Goal: Information Seeking & Learning: Compare options

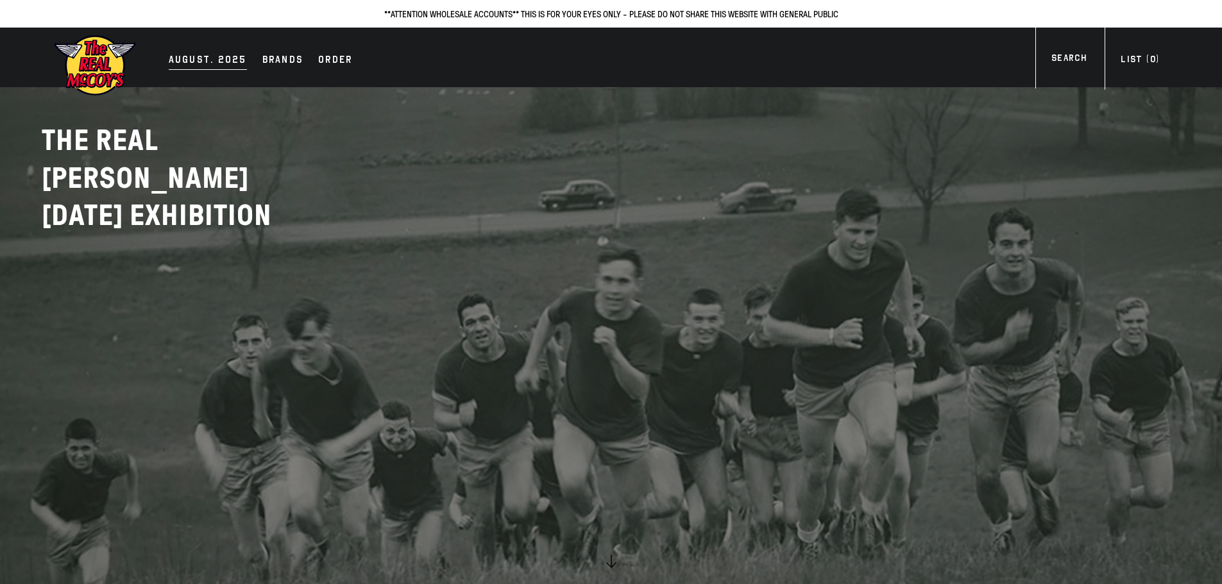
click at [217, 56] on div "AUGUST. 2025" at bounding box center [208, 61] width 78 height 18
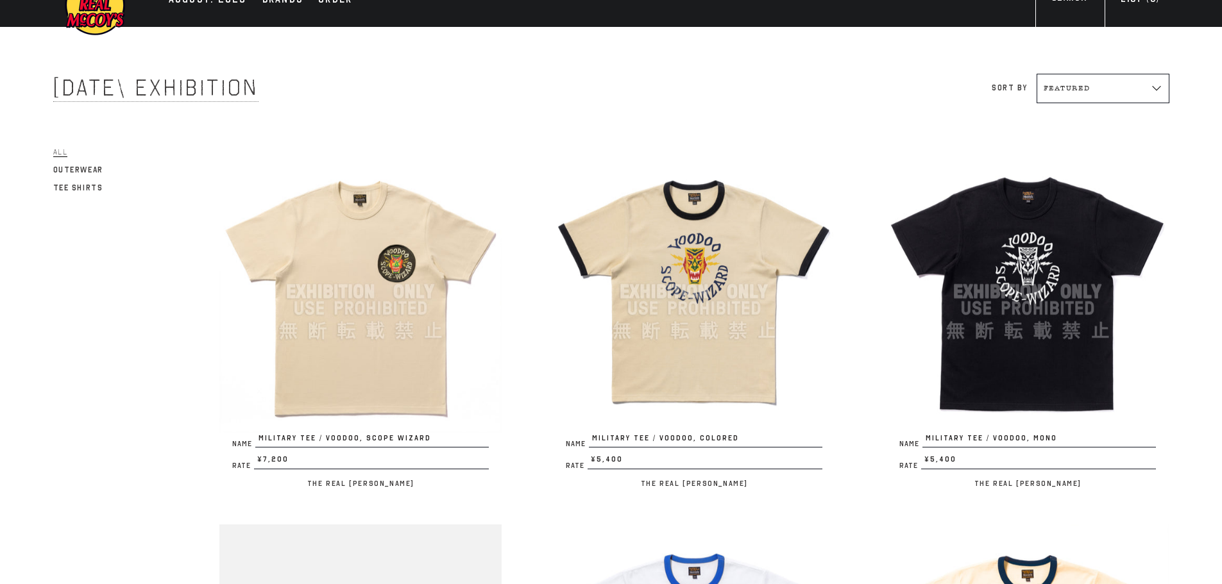
scroll to position [64, 0]
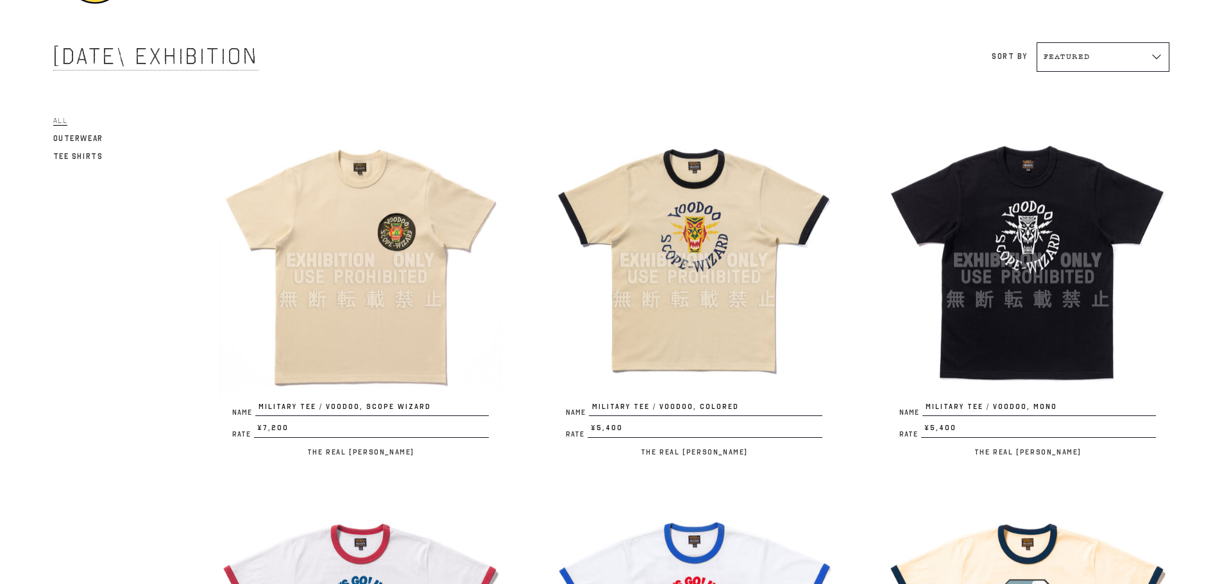
click at [391, 348] on img at bounding box center [360, 260] width 282 height 282
click at [705, 298] on img at bounding box center [694, 260] width 282 height 282
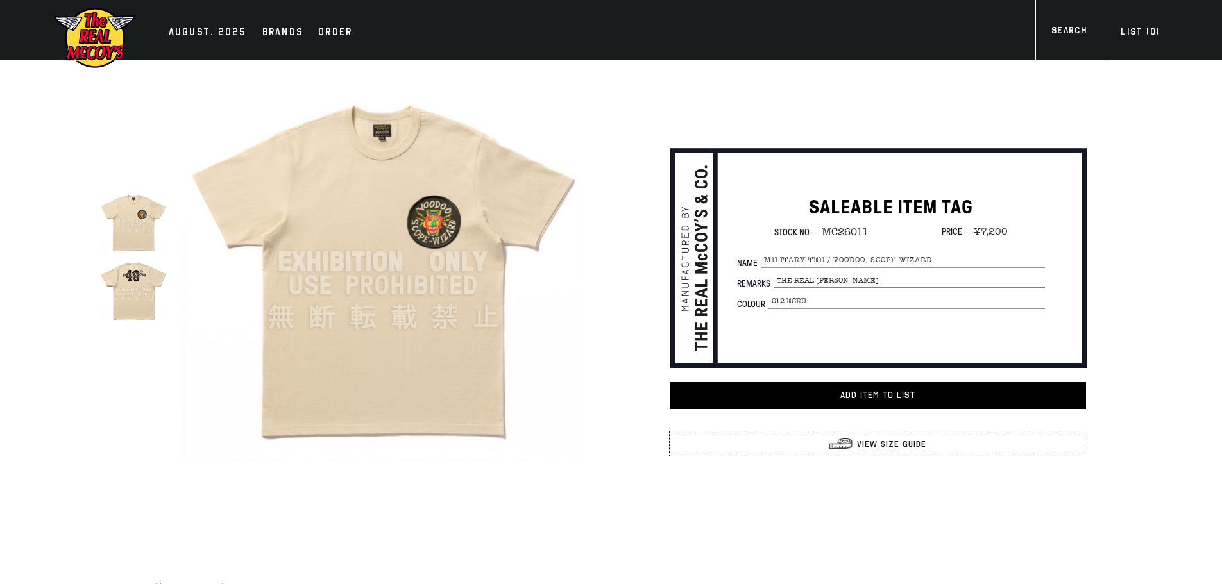
click at [132, 294] on img at bounding box center [133, 289] width 68 height 68
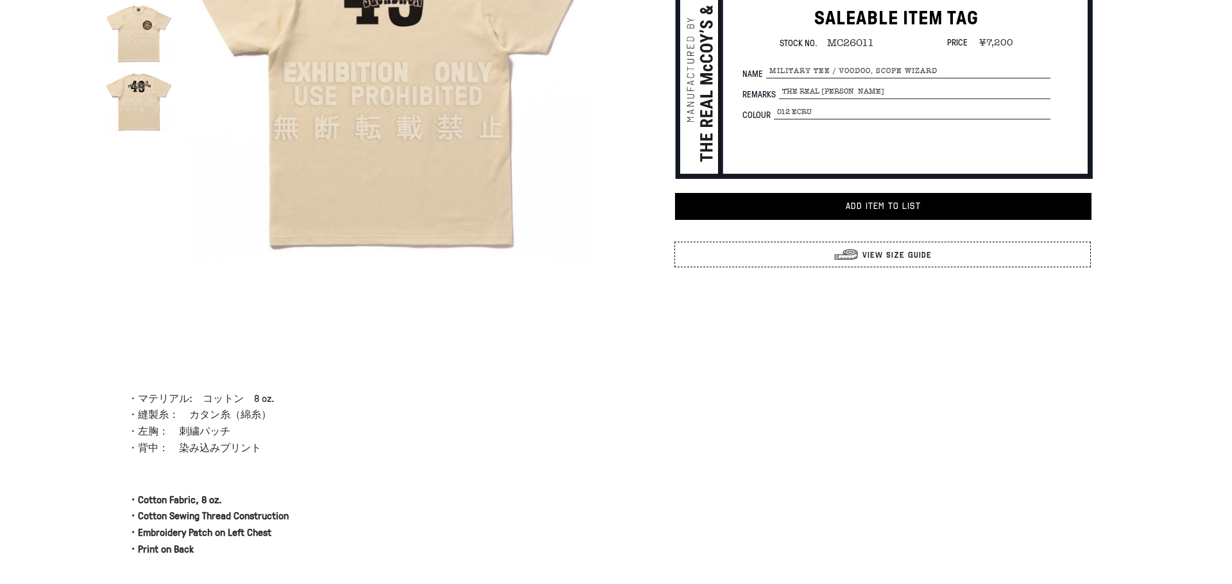
scroll to position [64, 0]
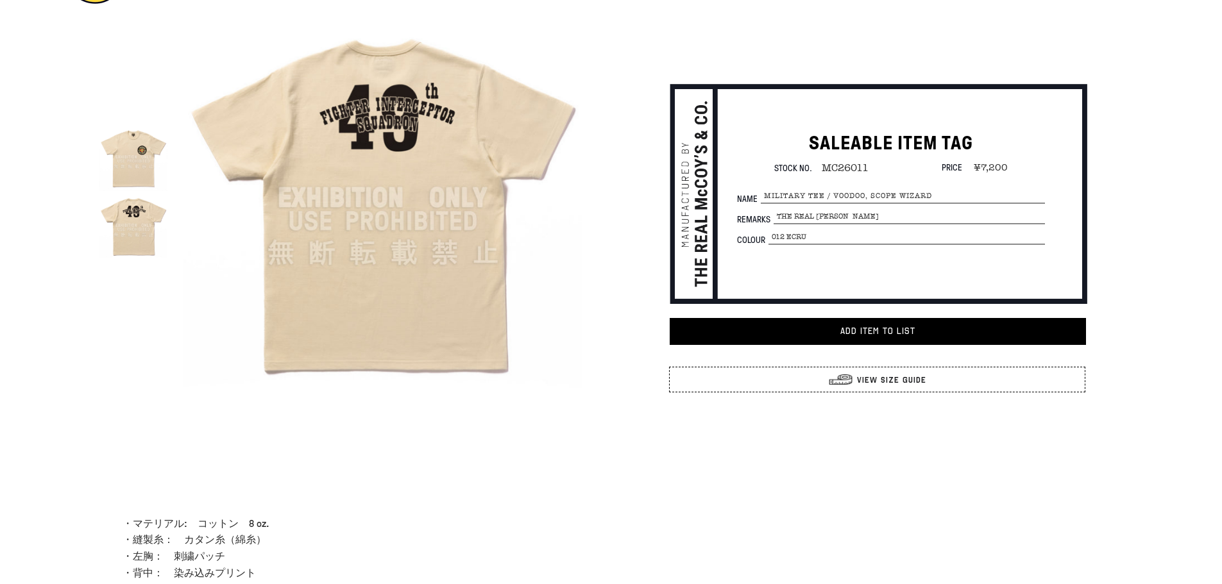
click at [135, 239] on img at bounding box center [133, 225] width 68 height 68
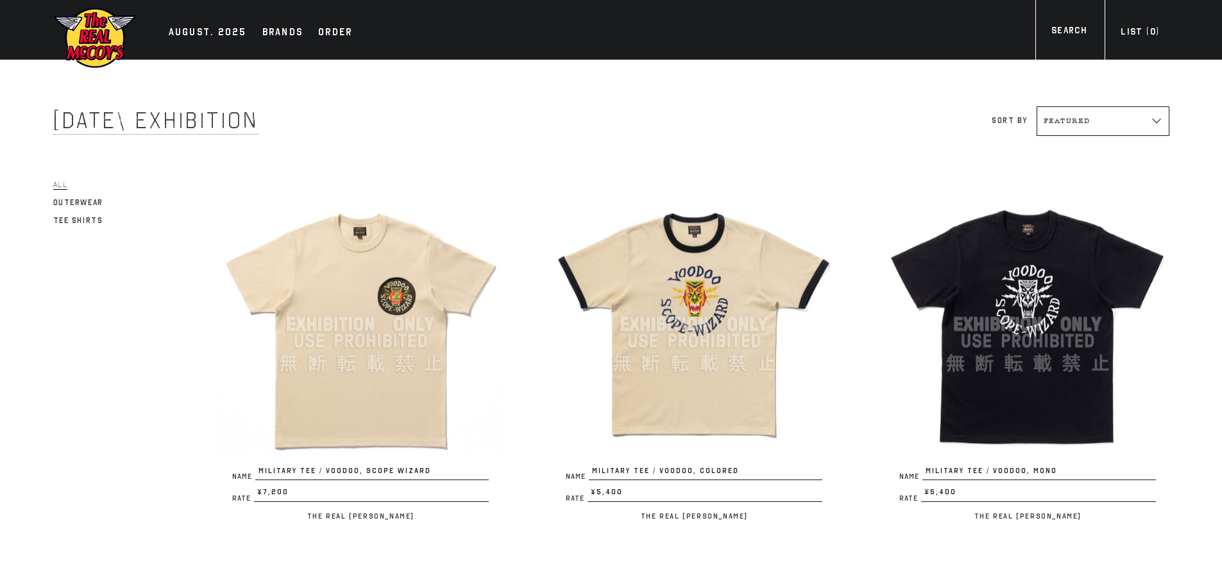
scroll to position [64, 0]
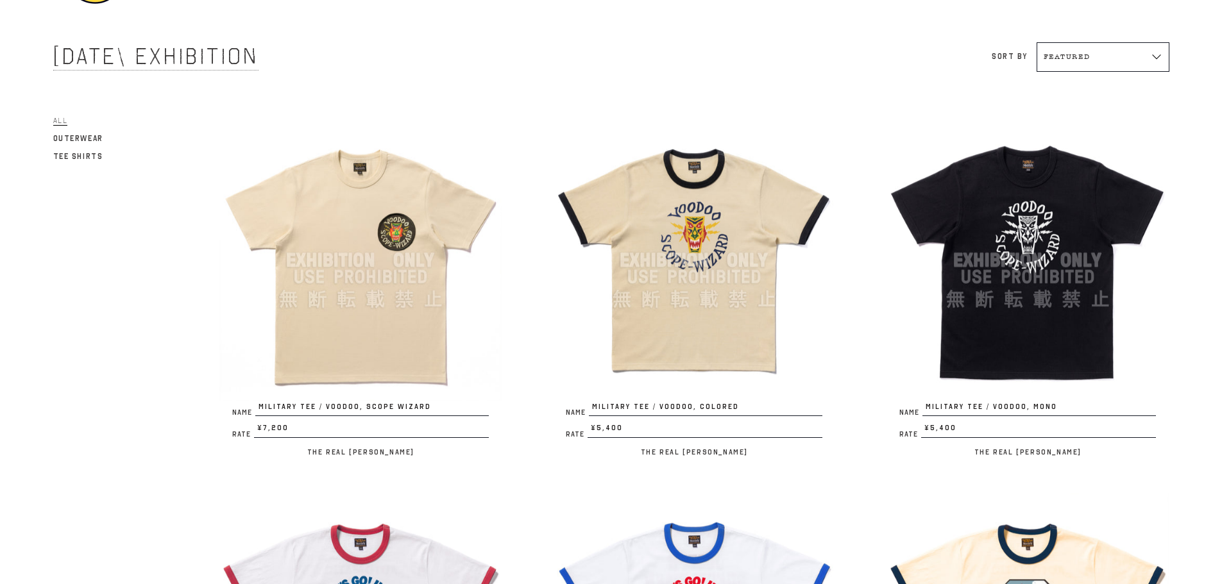
click at [392, 311] on img at bounding box center [360, 260] width 282 height 282
click at [1006, 299] on img at bounding box center [1027, 260] width 282 height 282
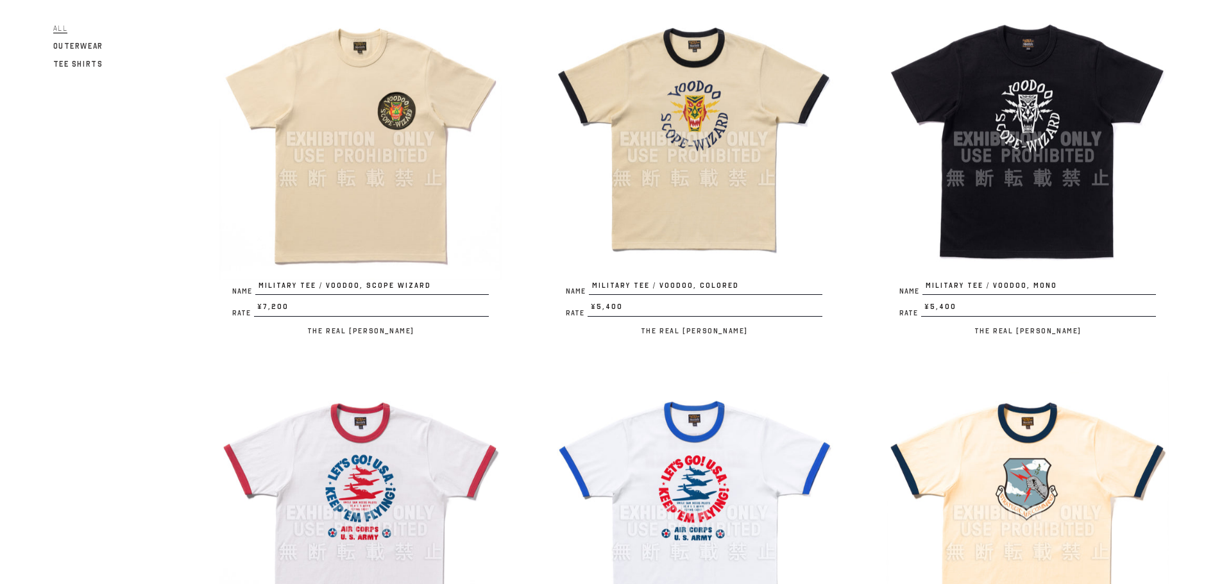
scroll to position [321, 0]
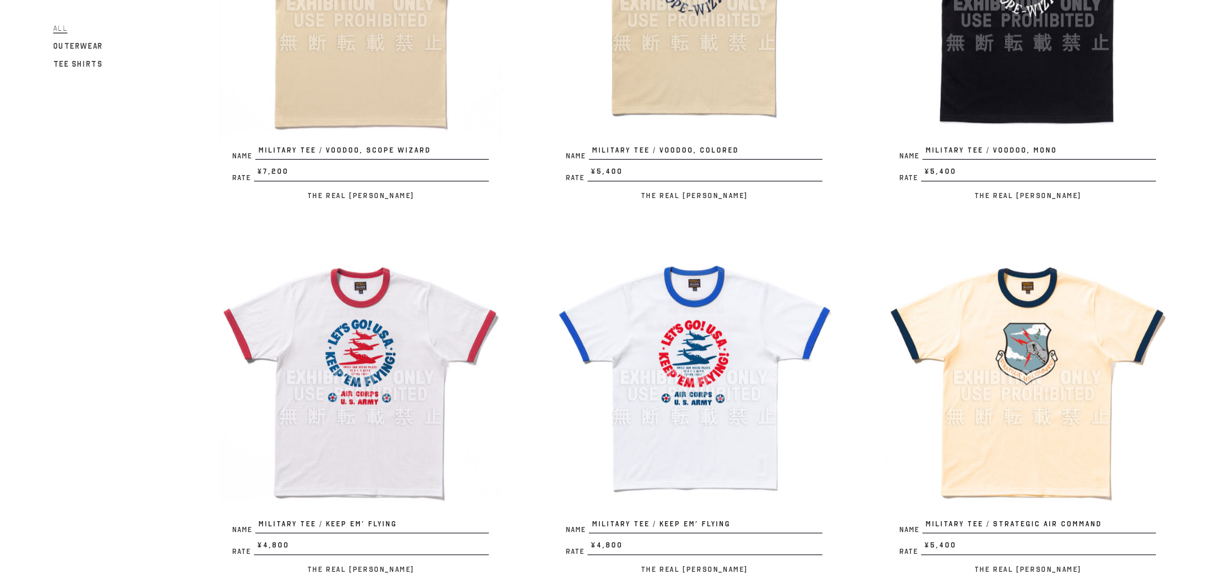
click at [380, 328] on img at bounding box center [360, 378] width 282 height 282
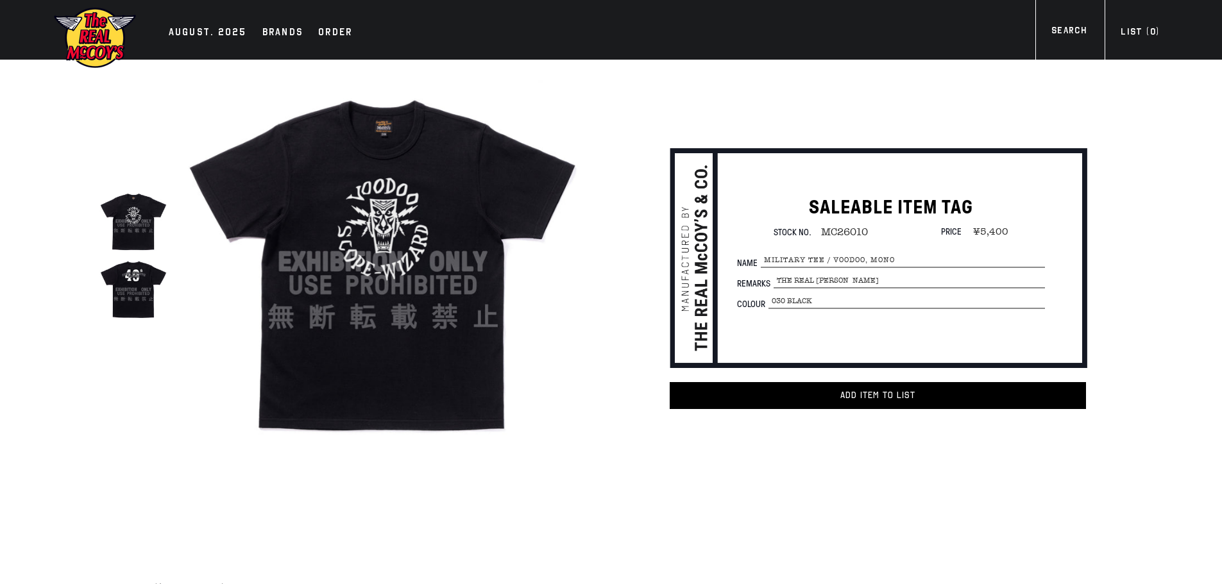
click at [146, 291] on img at bounding box center [133, 289] width 68 height 68
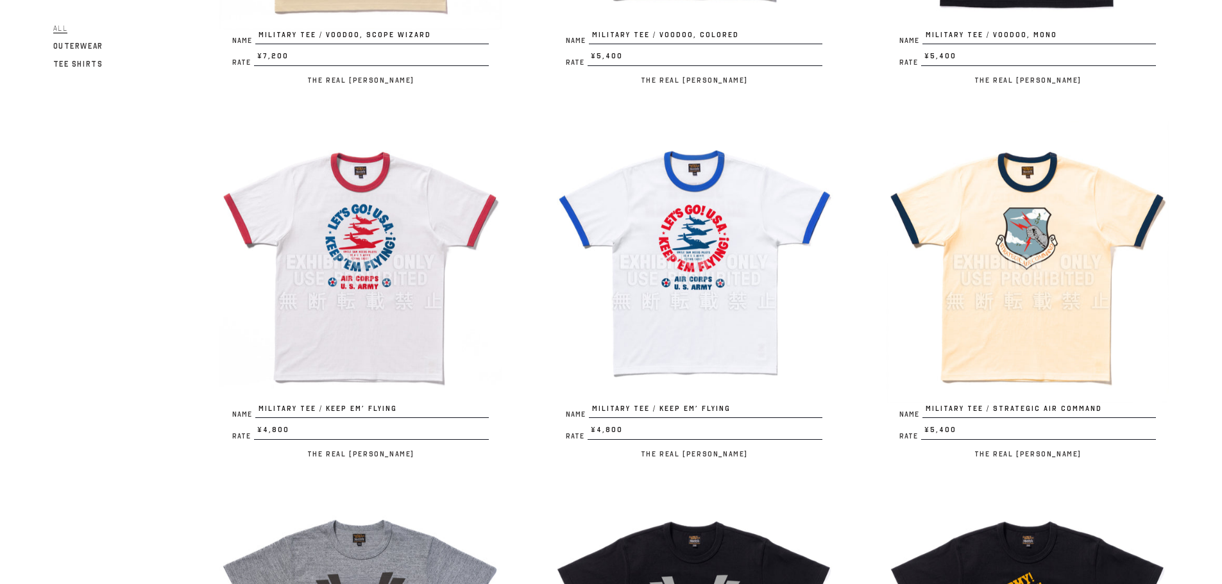
scroll to position [513, 0]
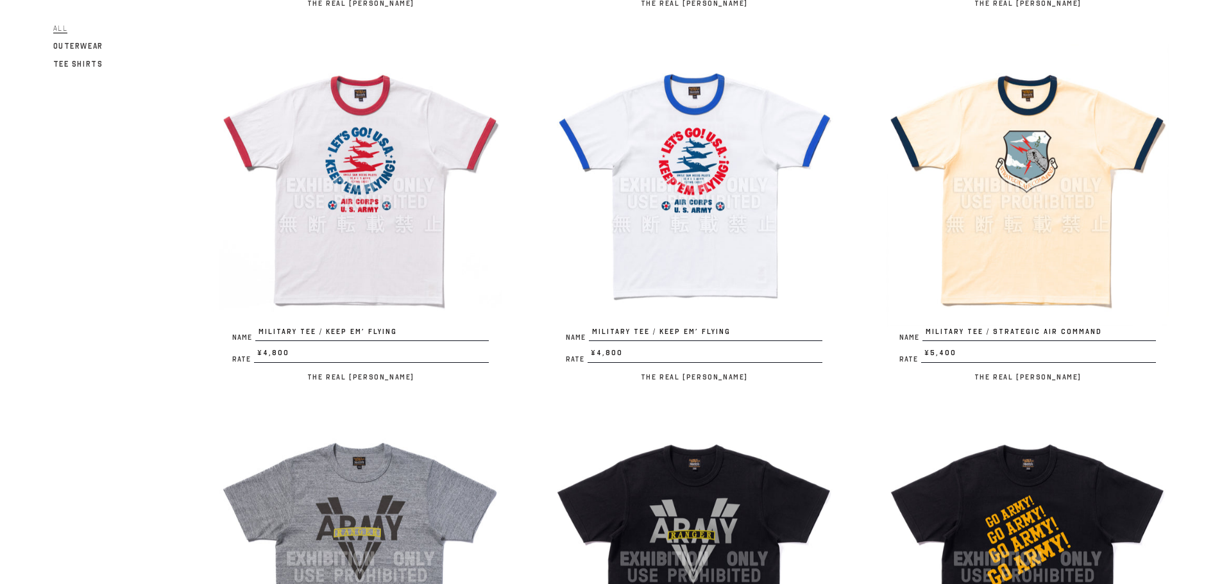
click at [1010, 259] on img at bounding box center [1027, 185] width 282 height 282
click at [963, 261] on img at bounding box center [1027, 185] width 282 height 282
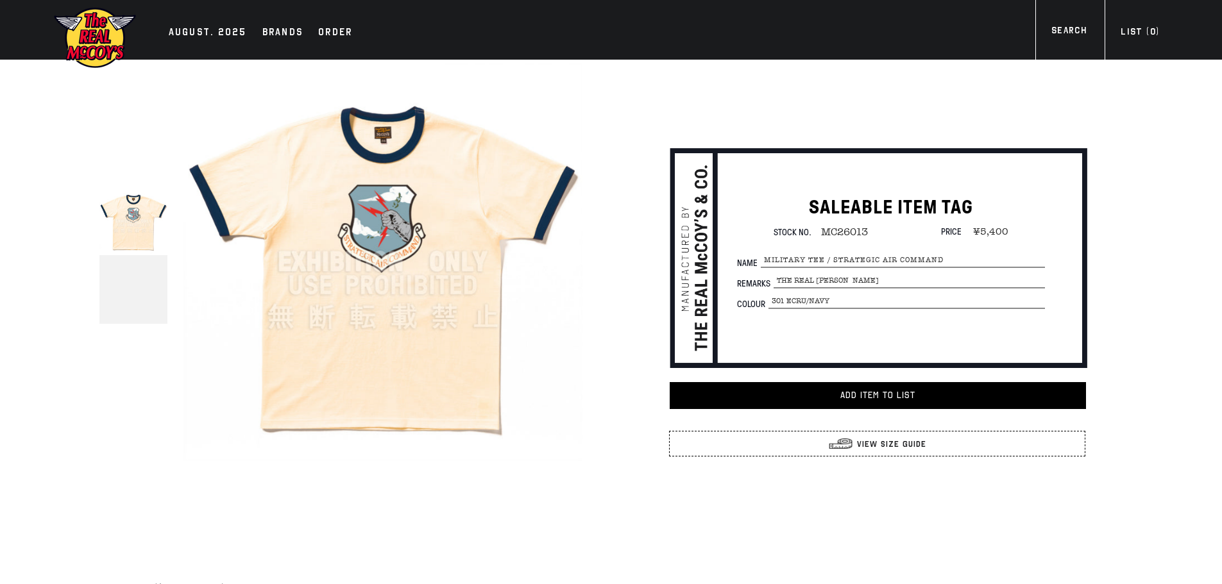
click at [144, 292] on img at bounding box center [133, 289] width 68 height 68
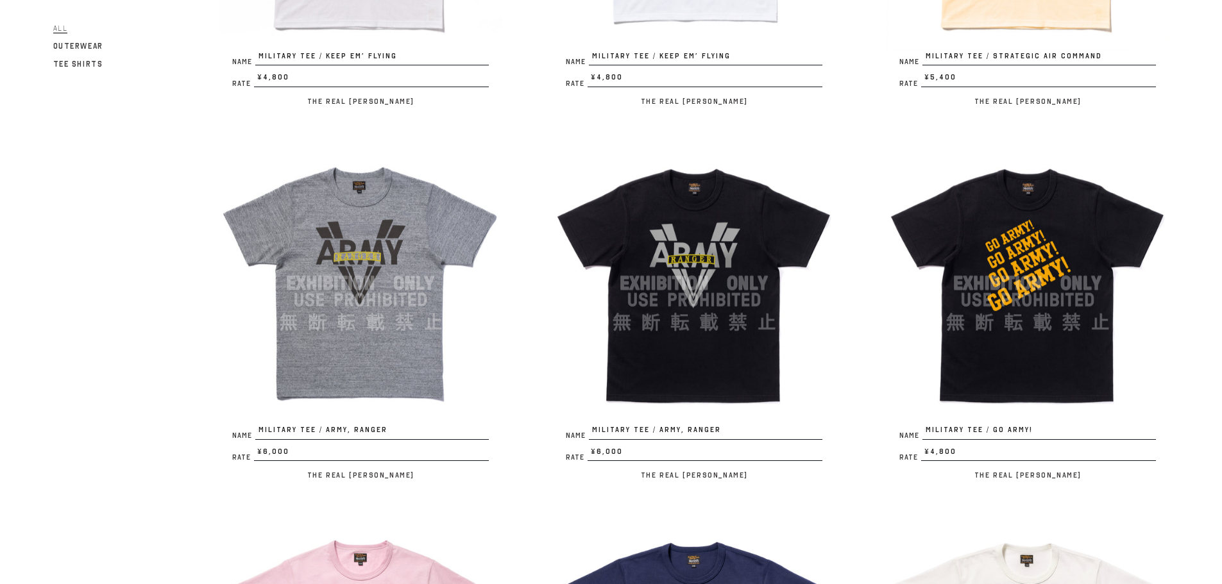
scroll to position [834, 0]
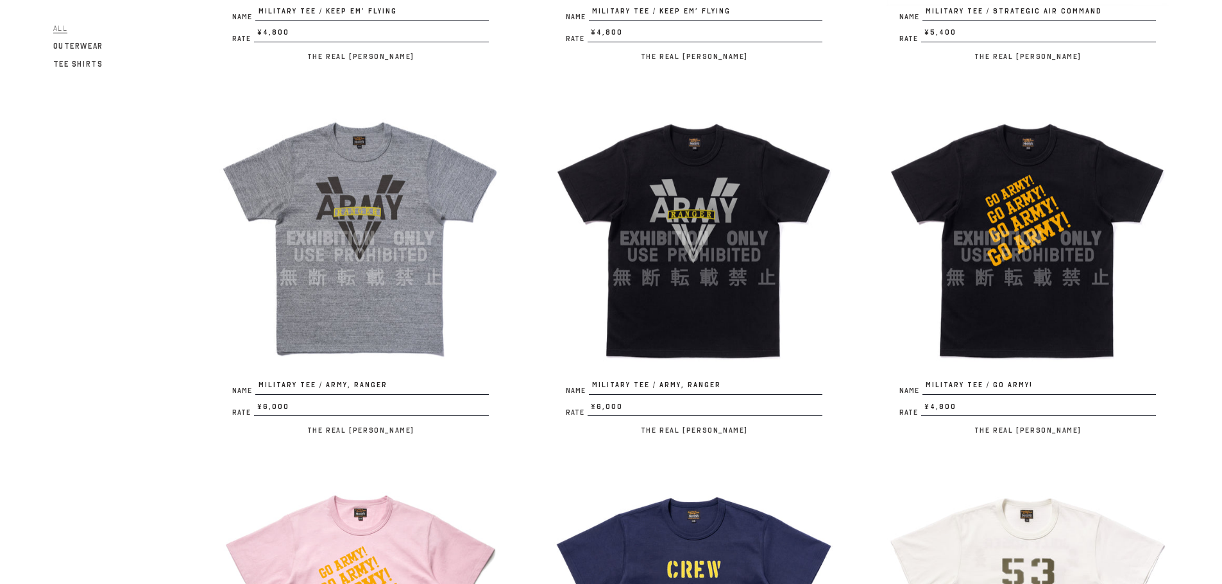
click at [370, 273] on img at bounding box center [360, 238] width 282 height 282
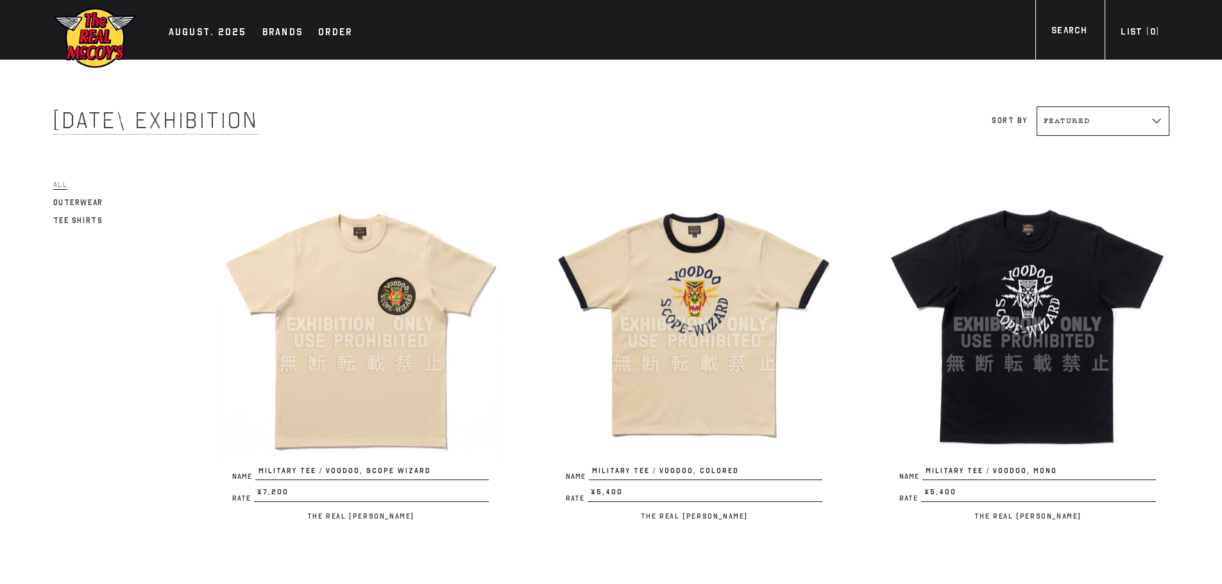
scroll to position [834, 0]
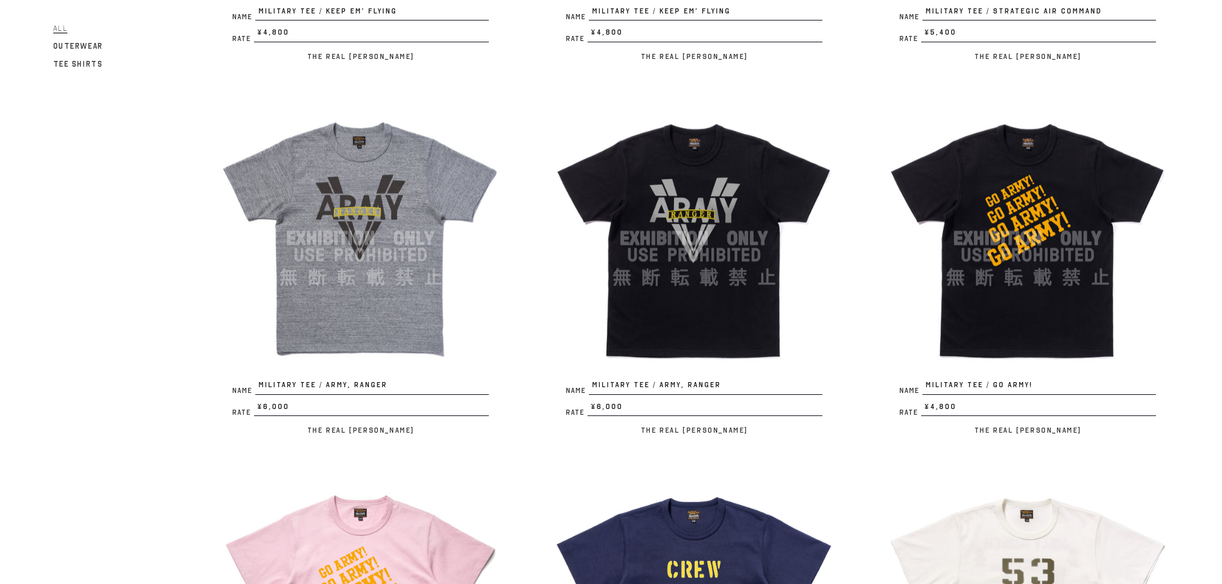
click at [720, 262] on img at bounding box center [694, 238] width 282 height 282
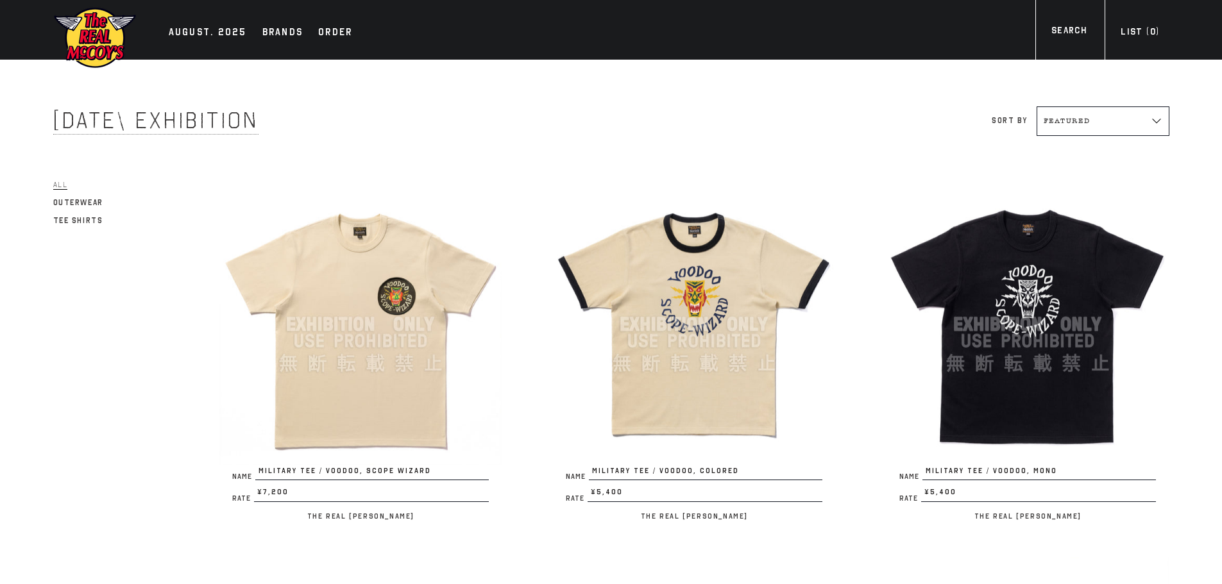
scroll to position [834, 0]
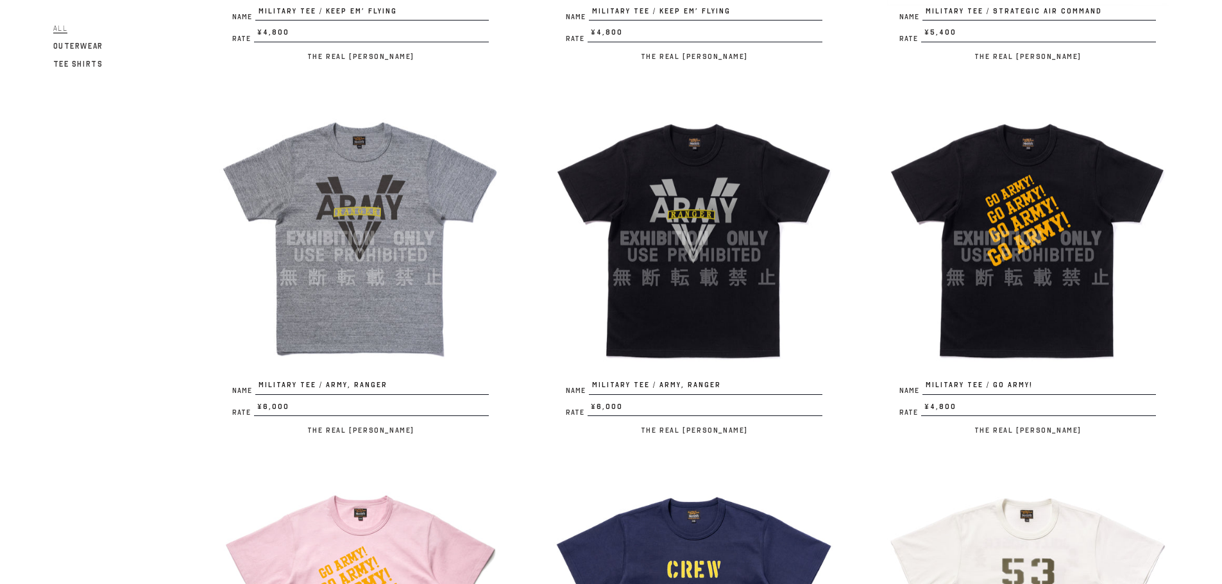
click at [1038, 259] on img at bounding box center [1027, 238] width 282 height 282
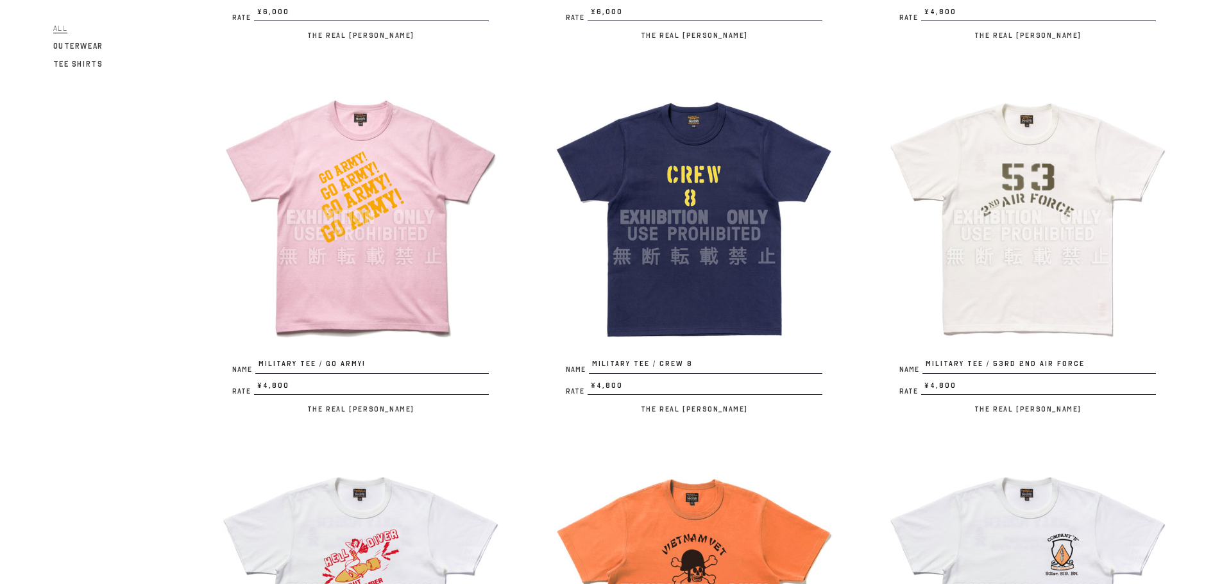
scroll to position [1219, 0]
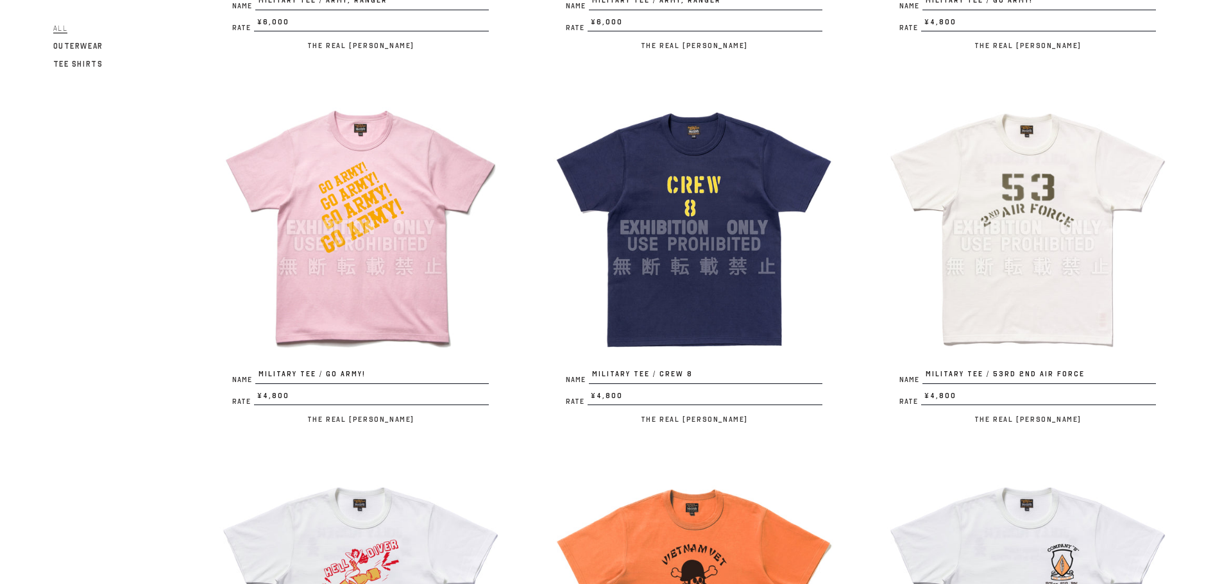
click at [397, 308] on img at bounding box center [360, 228] width 282 height 282
click at [699, 264] on img at bounding box center [694, 228] width 282 height 282
click at [987, 300] on img at bounding box center [1027, 228] width 282 height 282
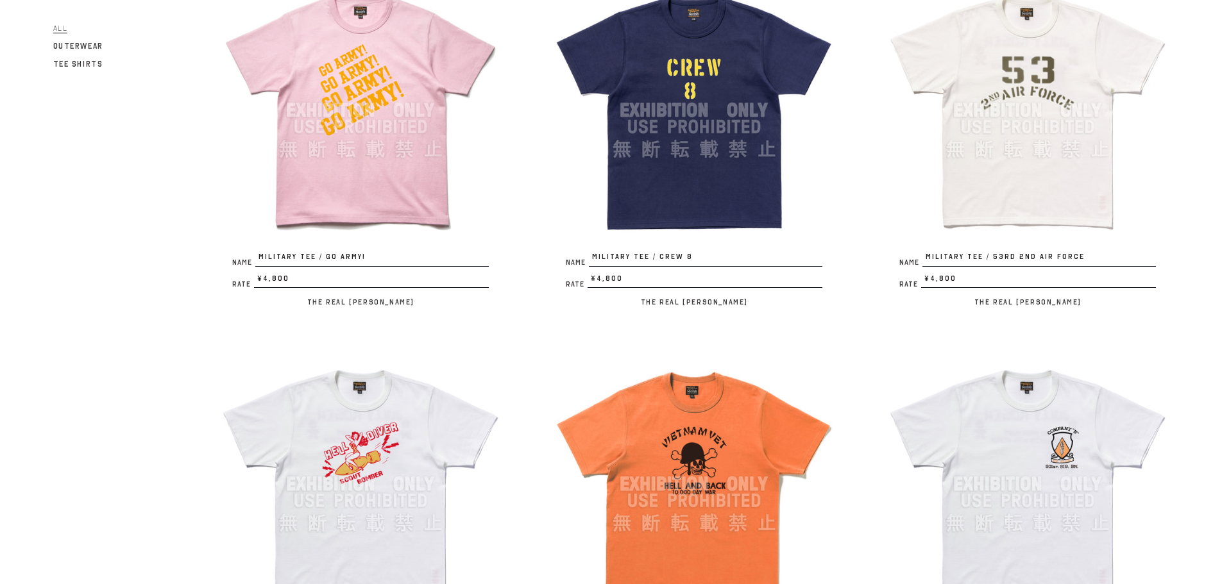
scroll to position [1475, 0]
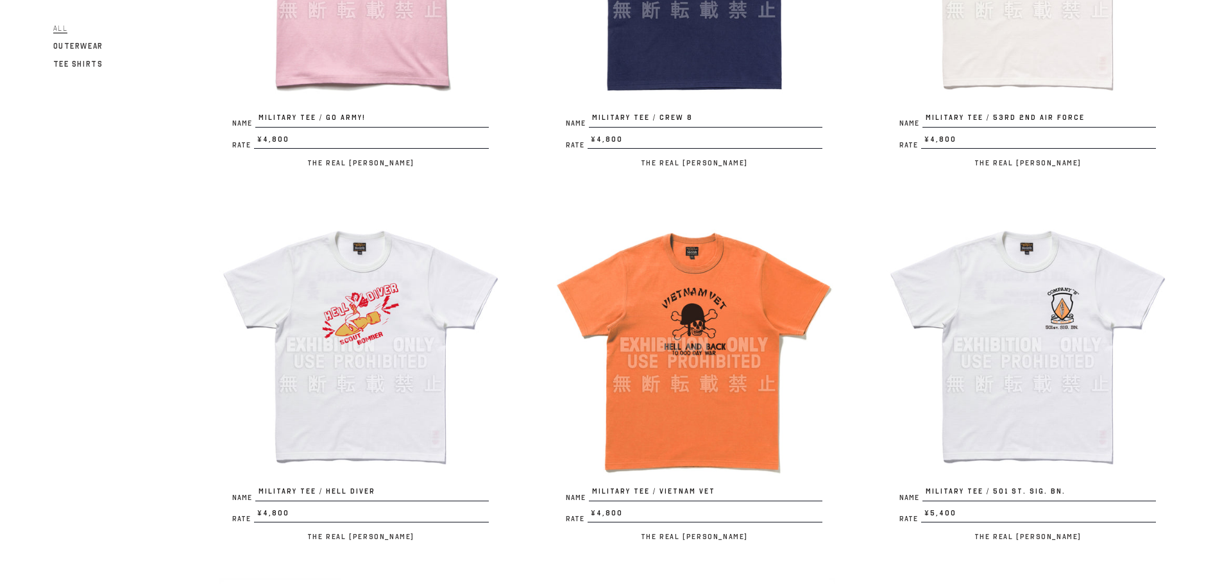
click at [371, 340] on img at bounding box center [360, 345] width 282 height 282
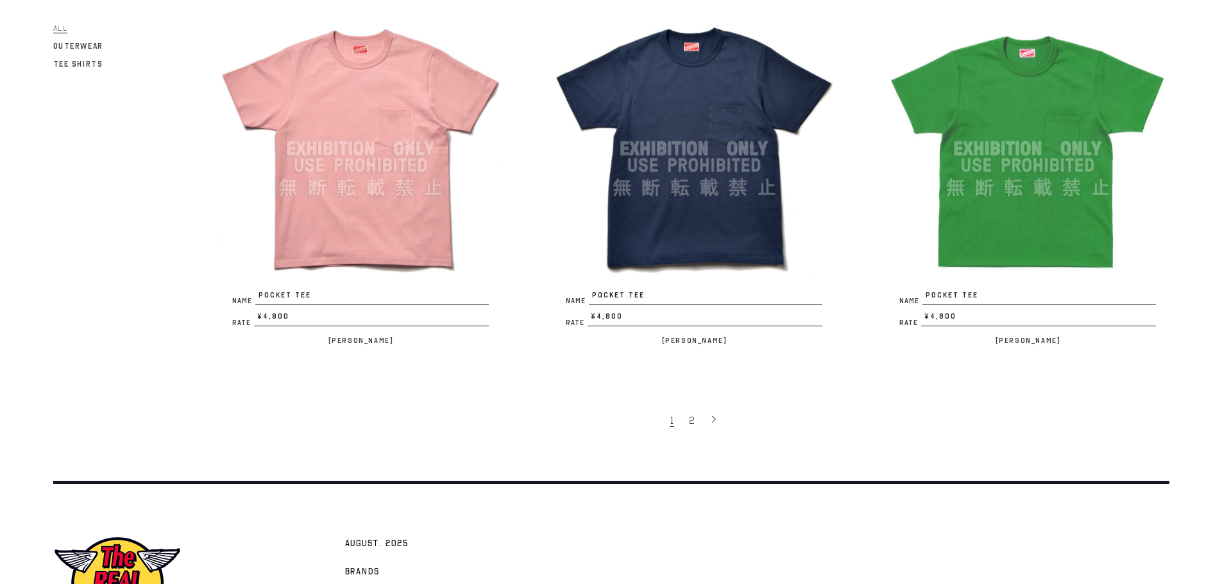
scroll to position [2909, 0]
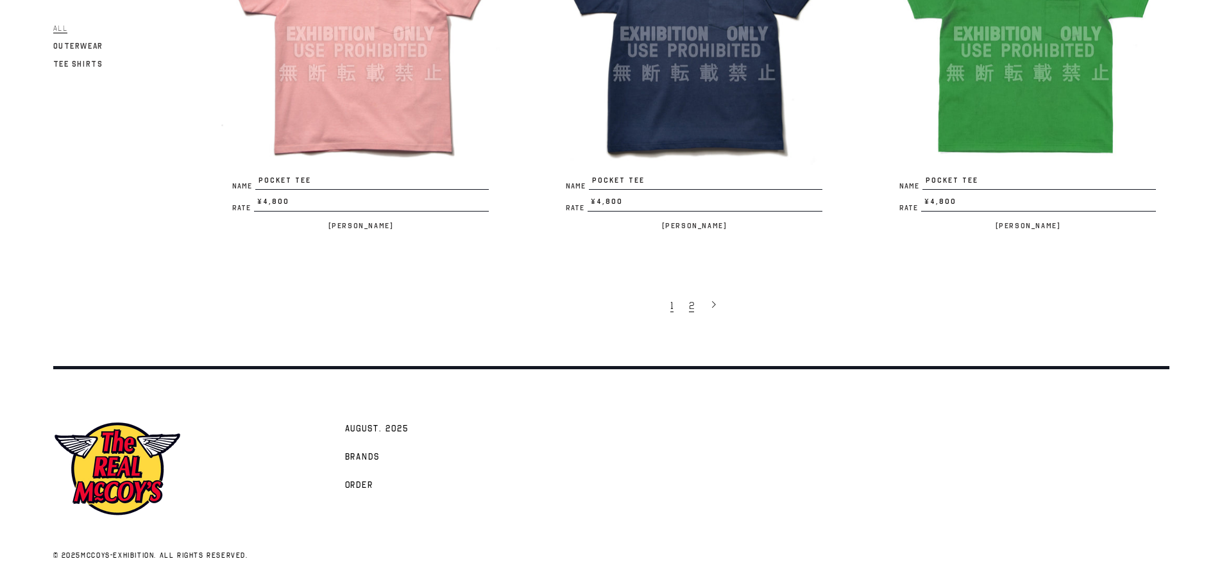
click at [690, 305] on span "2" at bounding box center [691, 306] width 5 height 13
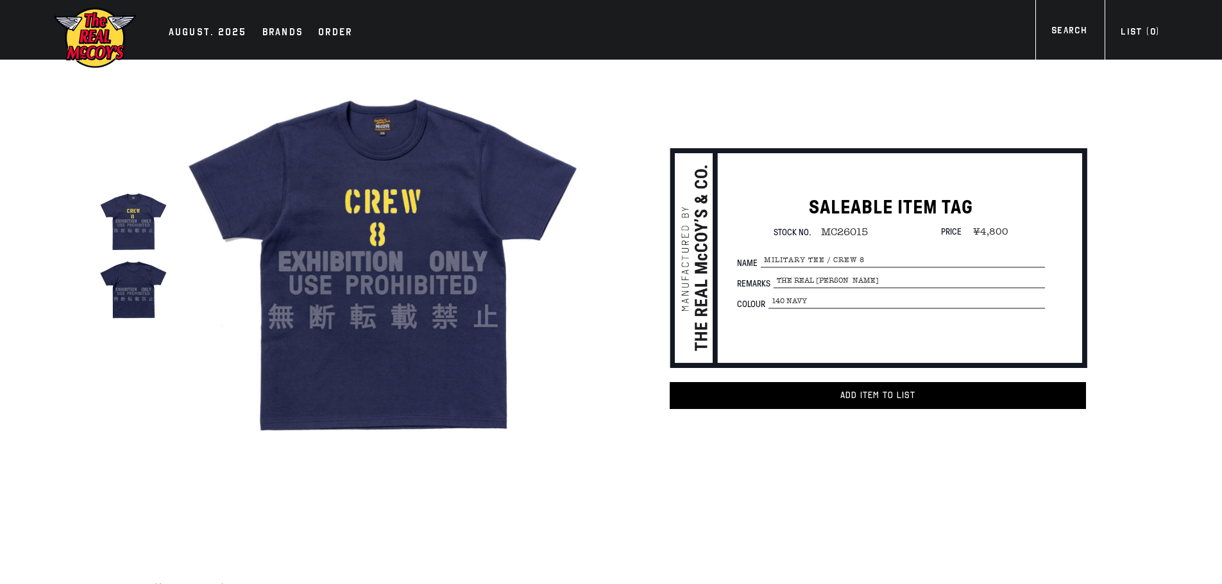
click at [139, 280] on img at bounding box center [133, 289] width 68 height 68
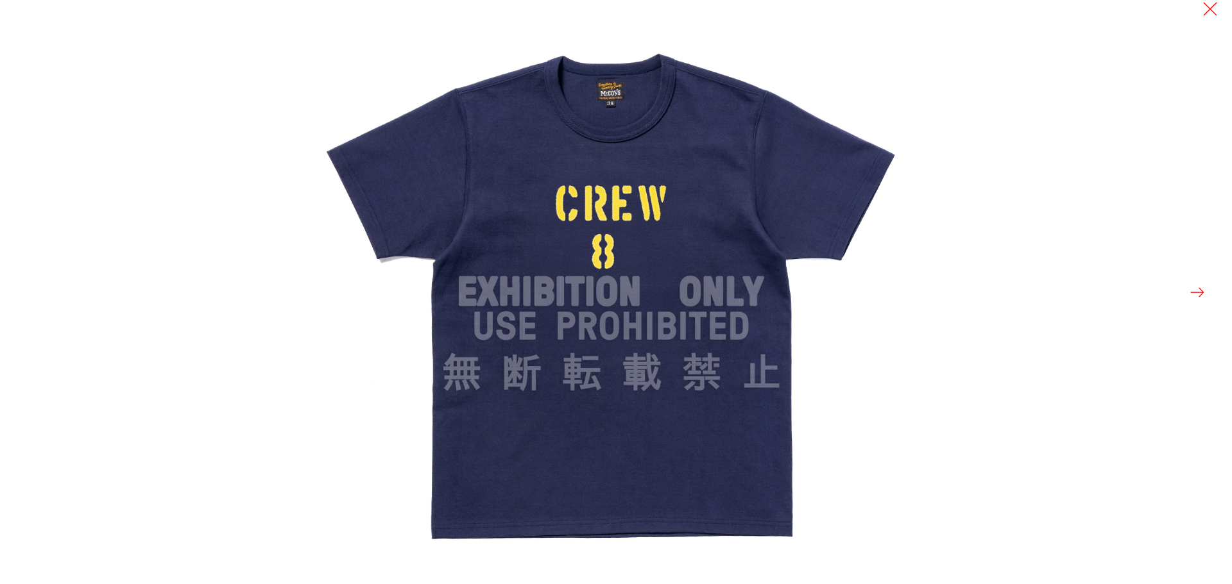
click at [1193, 287] on button at bounding box center [1197, 293] width 18 height 18
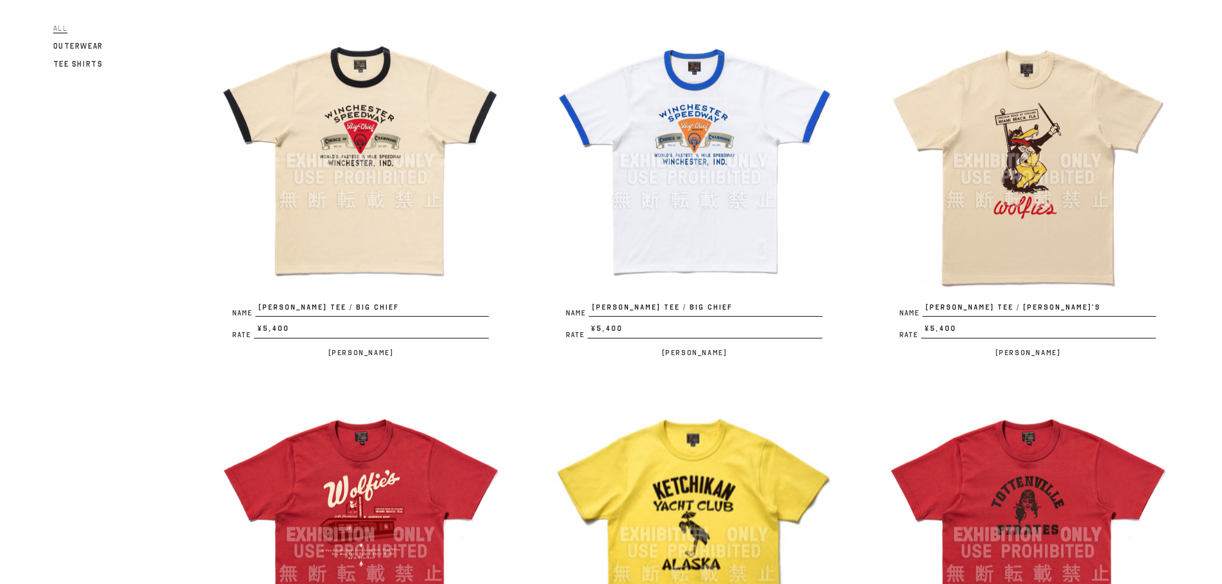
scroll to position [128, 0]
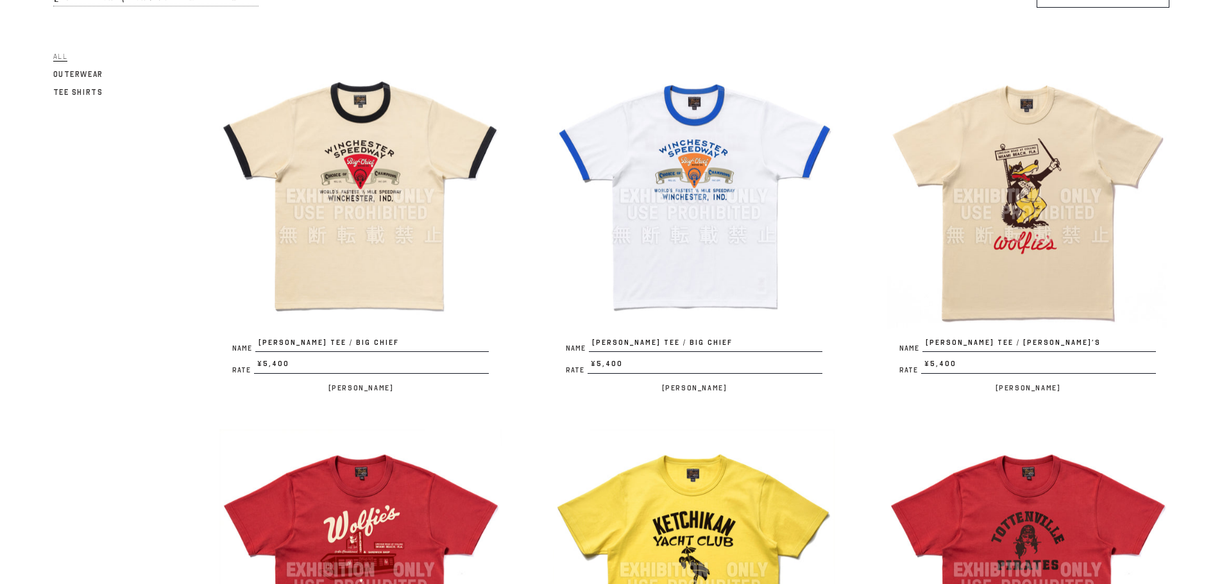
click at [1001, 258] on img at bounding box center [1027, 196] width 282 height 282
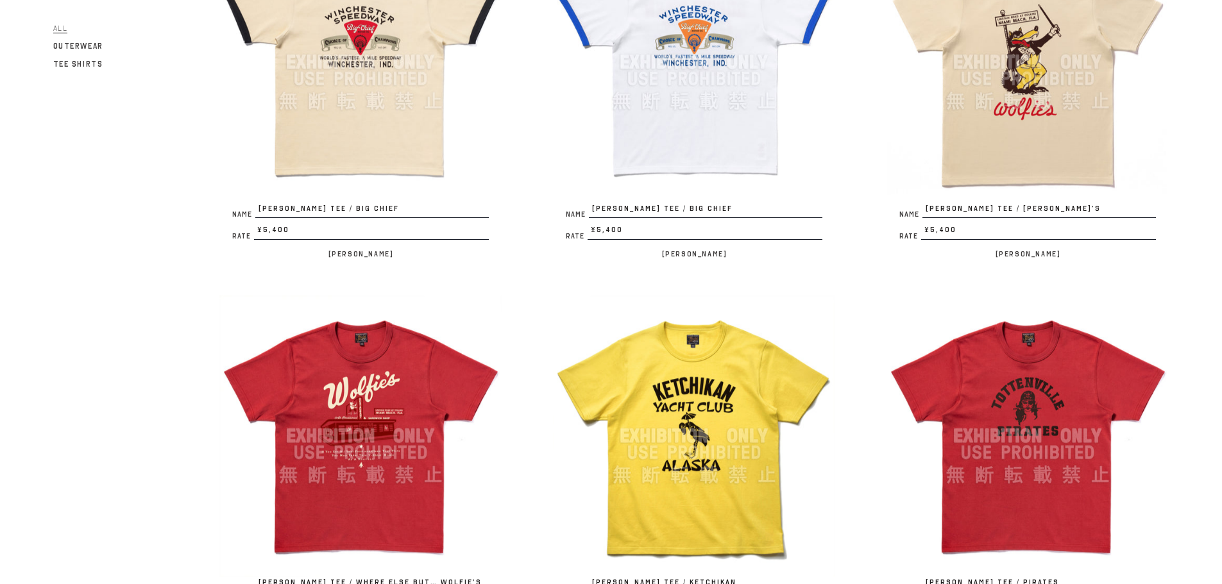
scroll to position [385, 0]
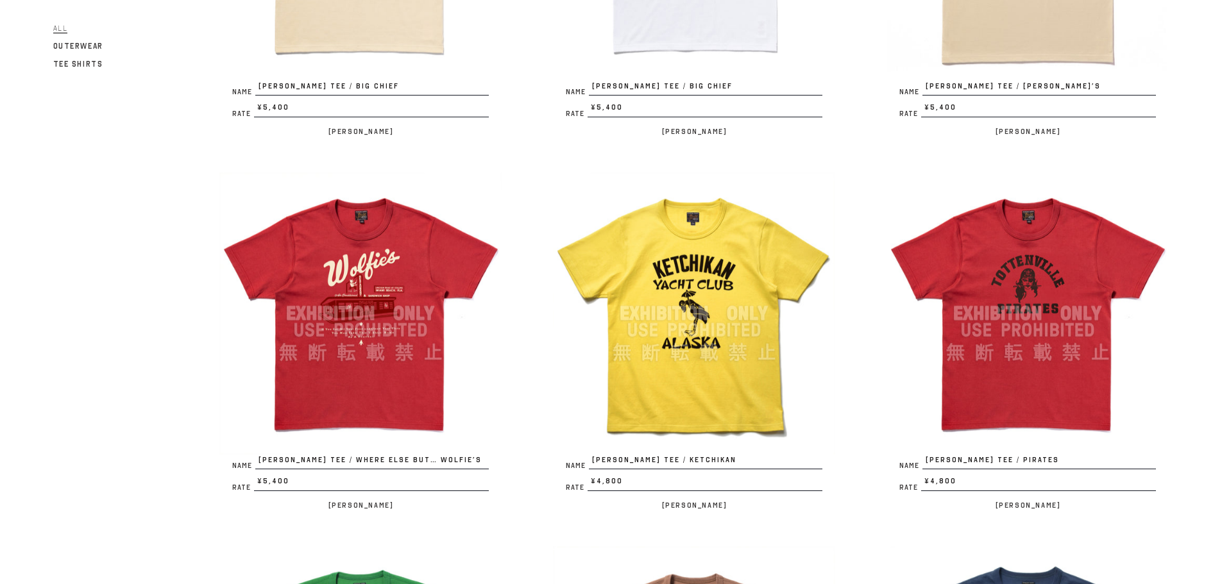
click at [375, 300] on img at bounding box center [360, 314] width 282 height 282
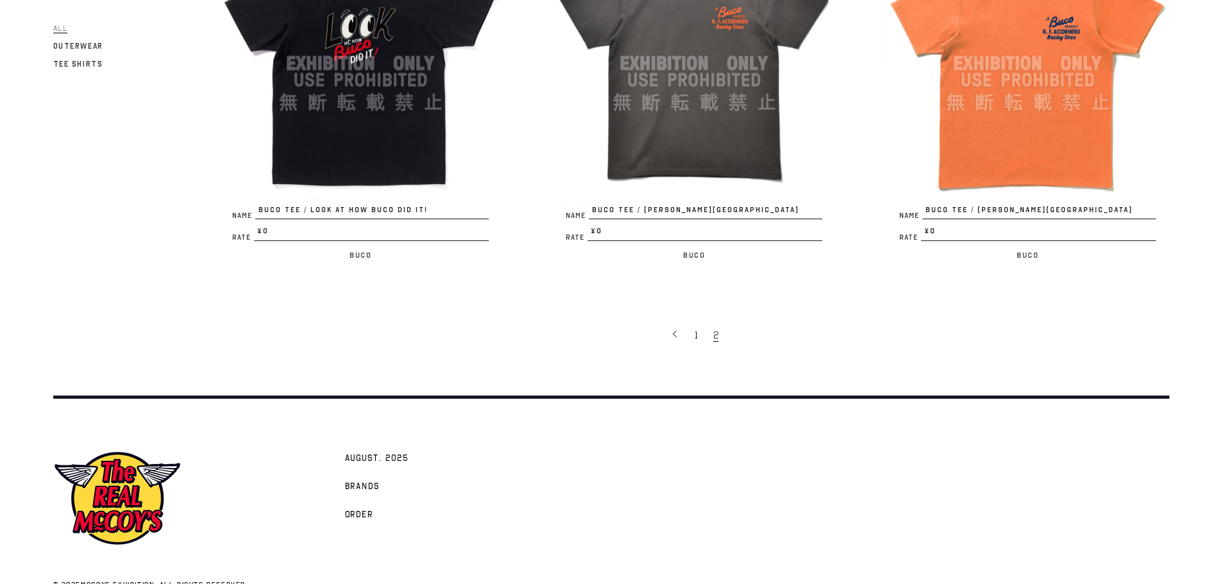
scroll to position [2535, 0]
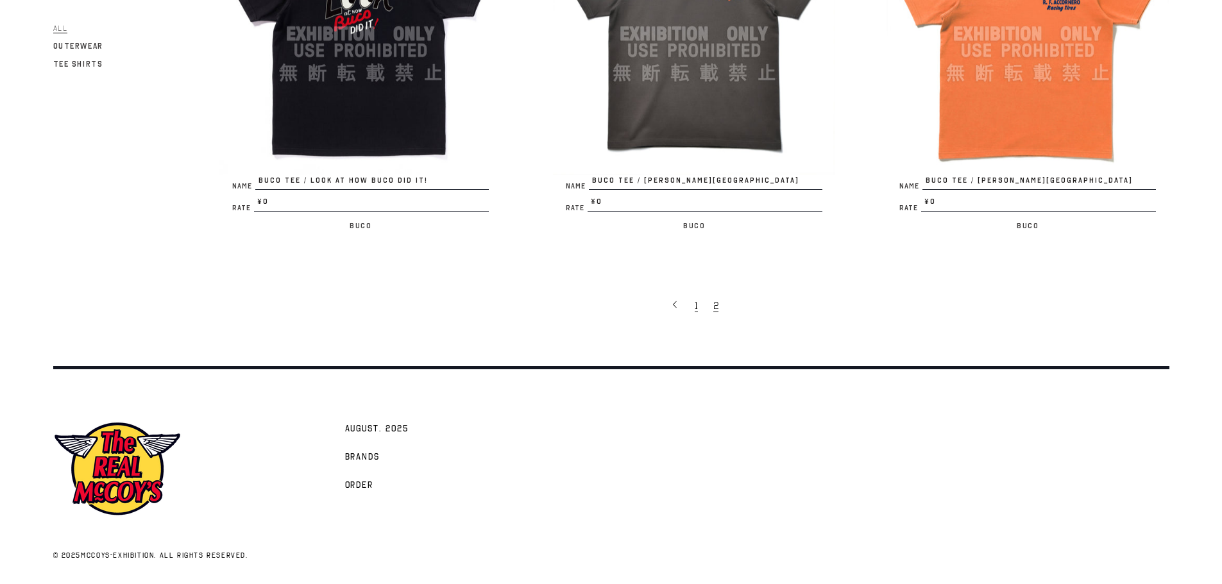
click at [694, 307] on link "1" at bounding box center [697, 305] width 19 height 27
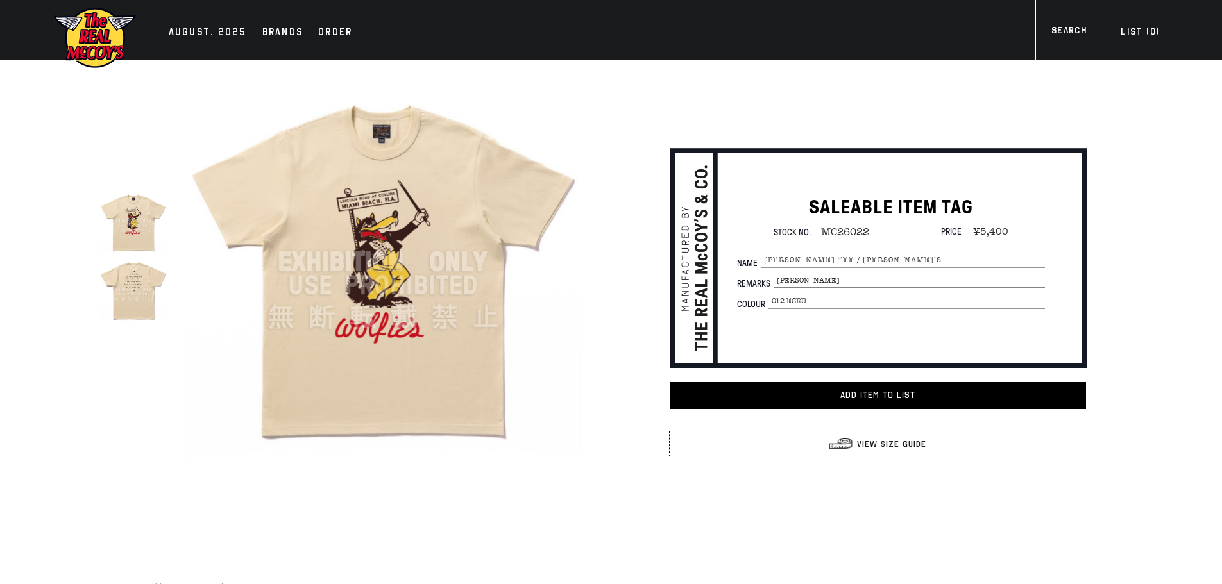
click at [148, 296] on img at bounding box center [133, 289] width 68 height 68
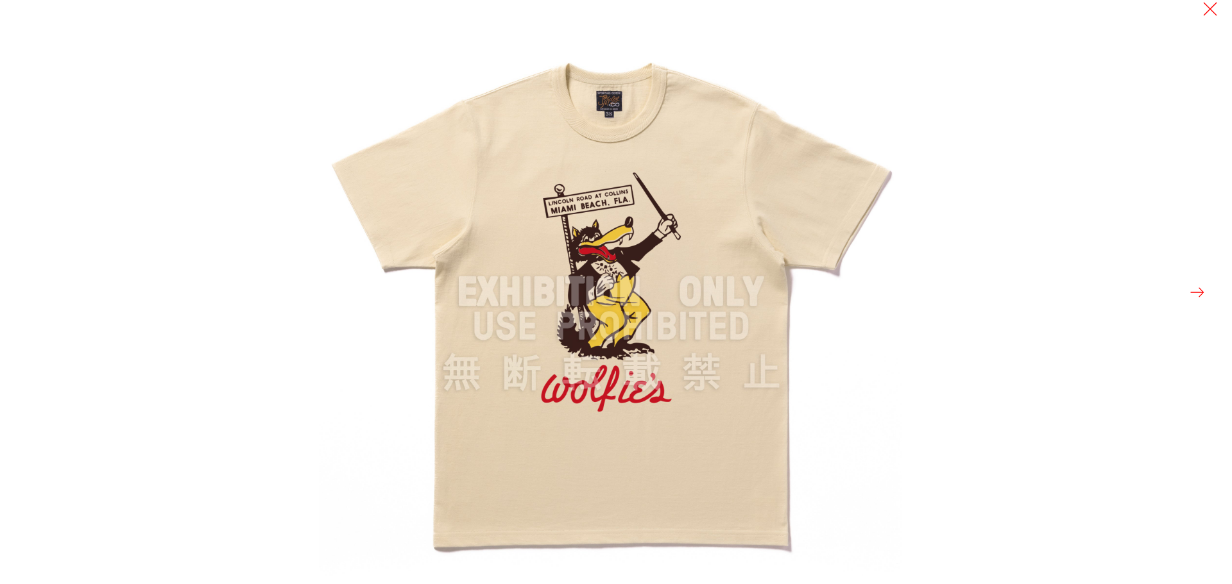
click at [1193, 294] on button at bounding box center [1197, 293] width 18 height 18
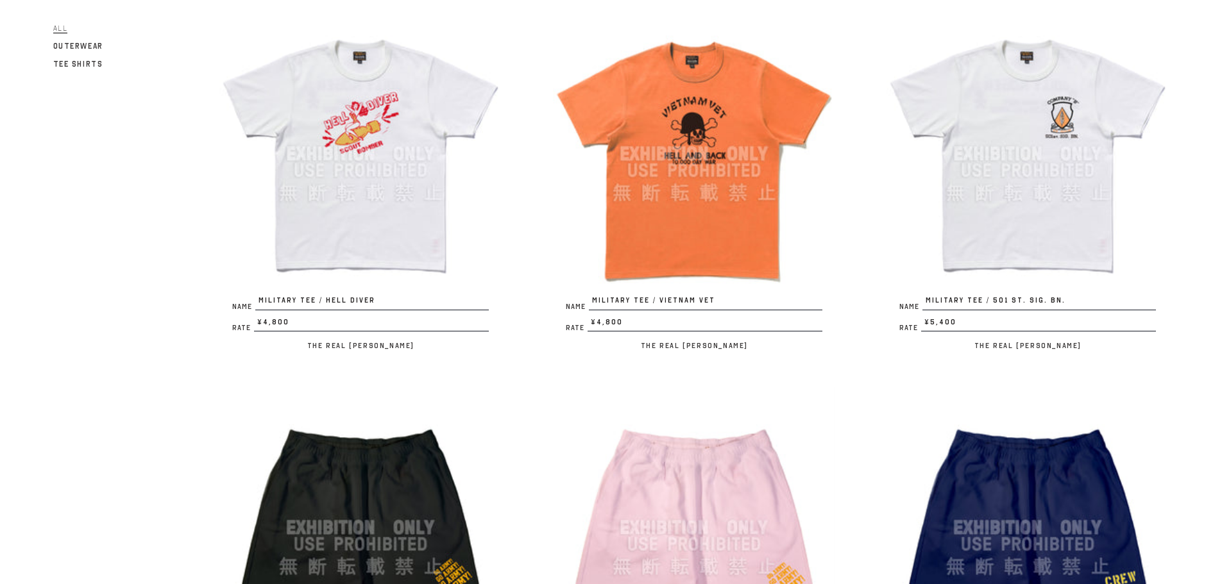
scroll to position [1668, 0]
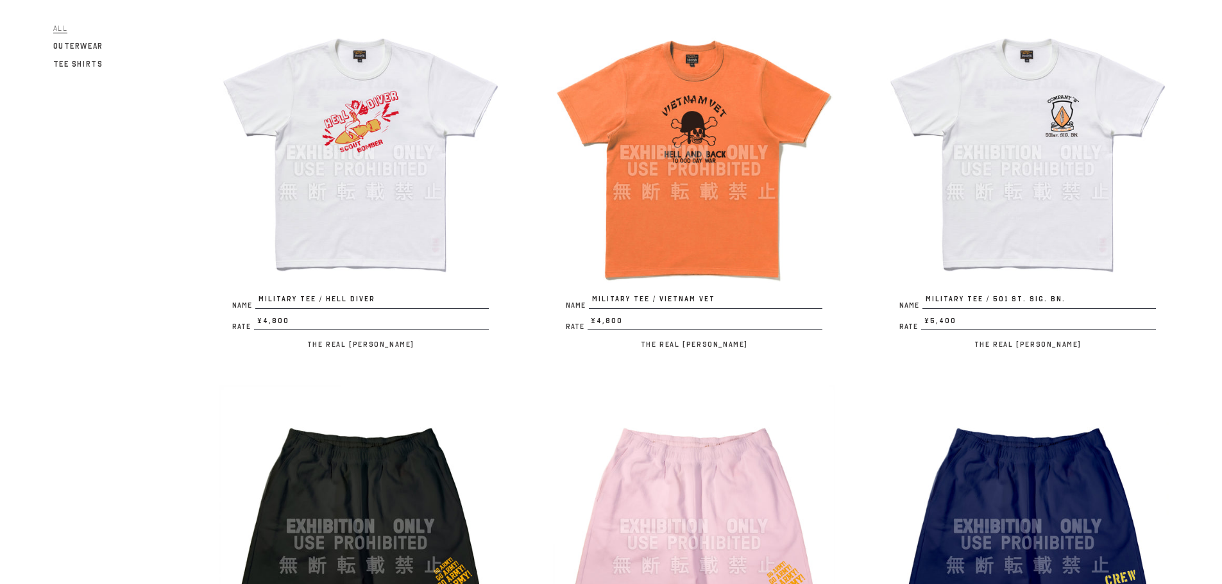
click at [683, 253] on img at bounding box center [694, 153] width 282 height 282
click at [995, 181] on img at bounding box center [1027, 153] width 282 height 282
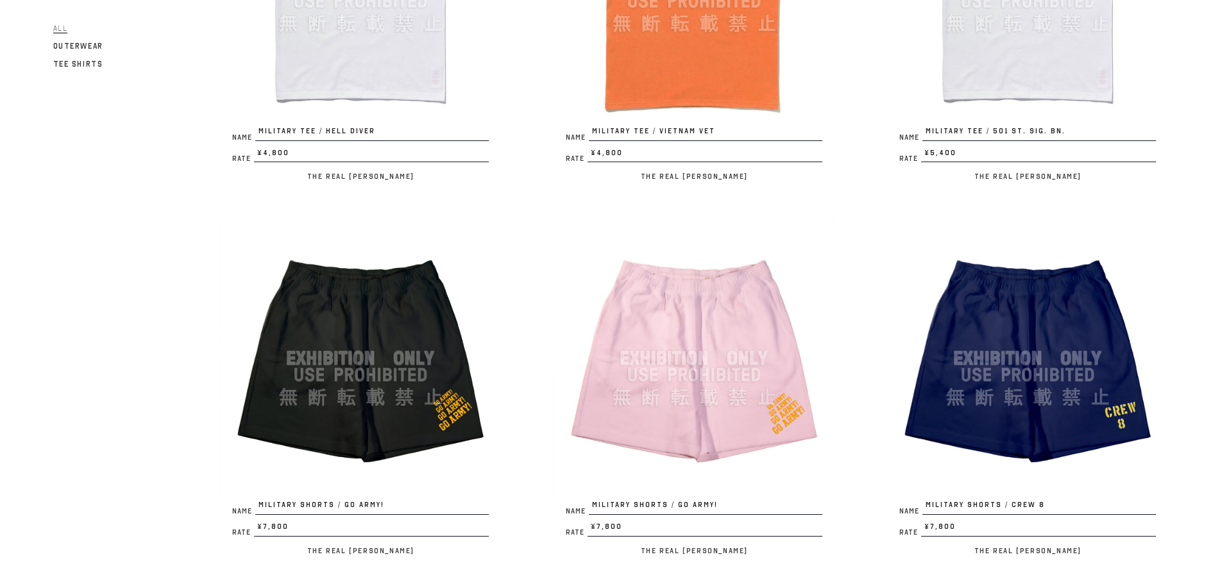
scroll to position [1988, 0]
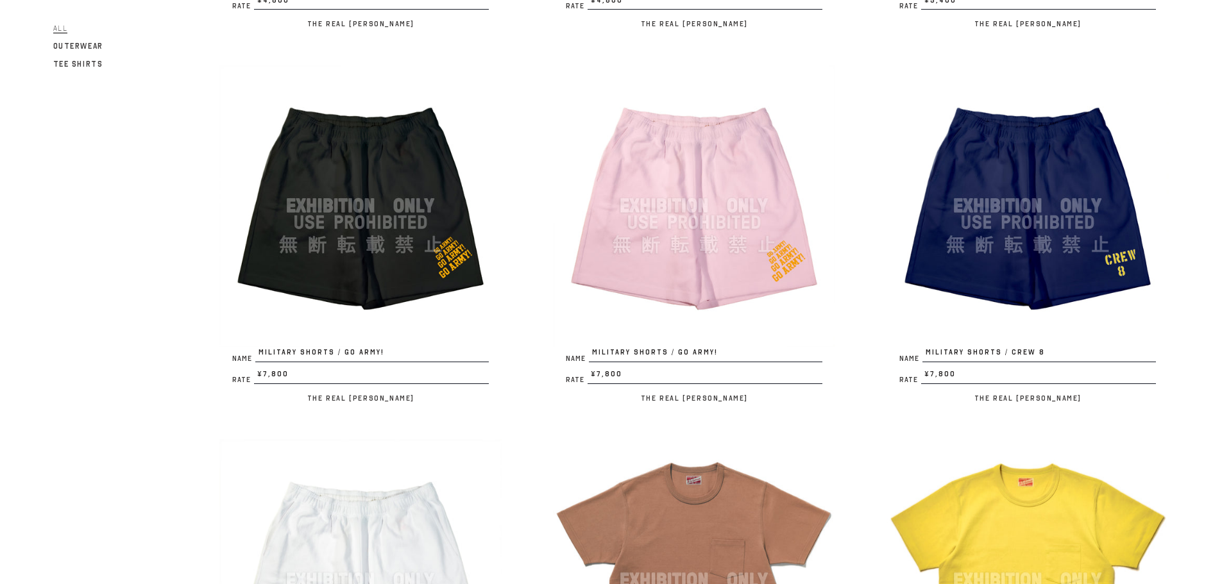
click at [360, 257] on img at bounding box center [360, 206] width 282 height 282
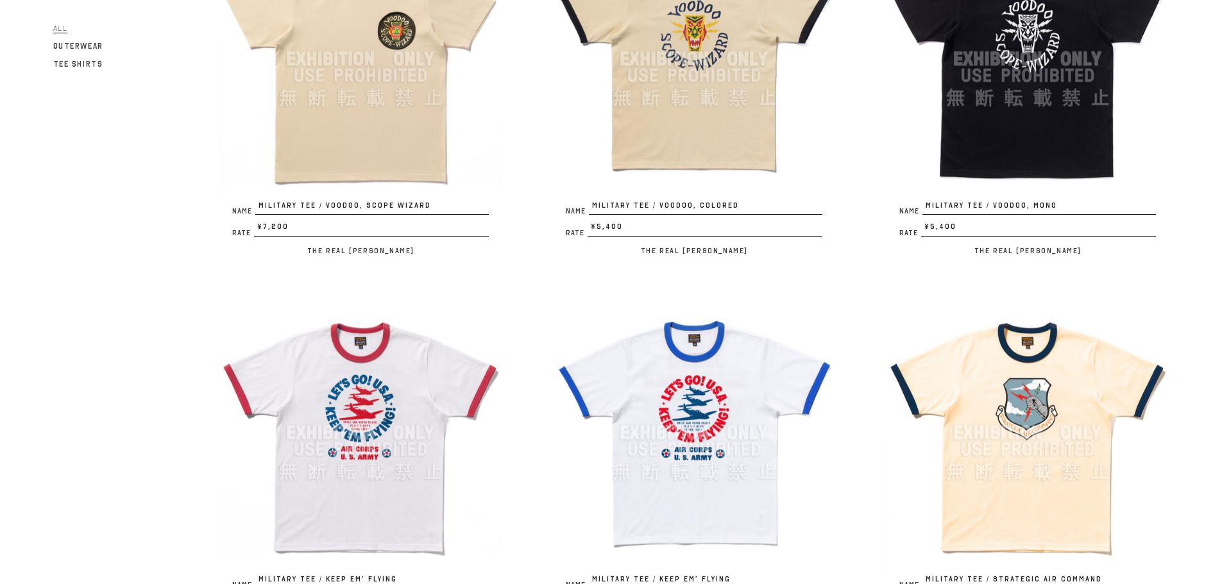
scroll to position [385, 0]
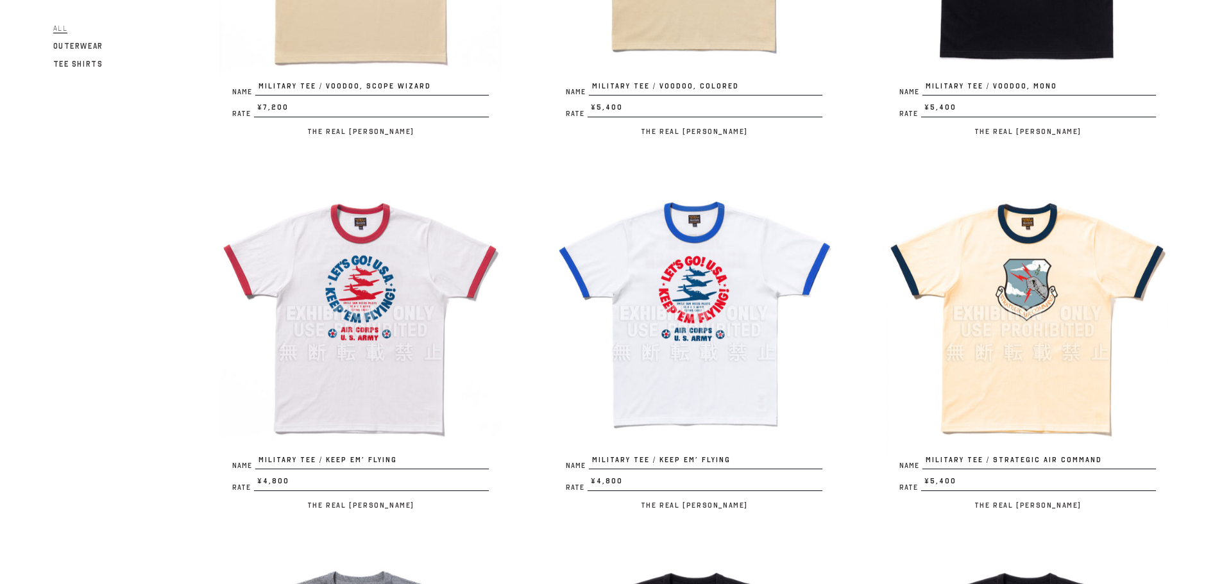
click at [1026, 417] on img at bounding box center [1027, 314] width 282 height 282
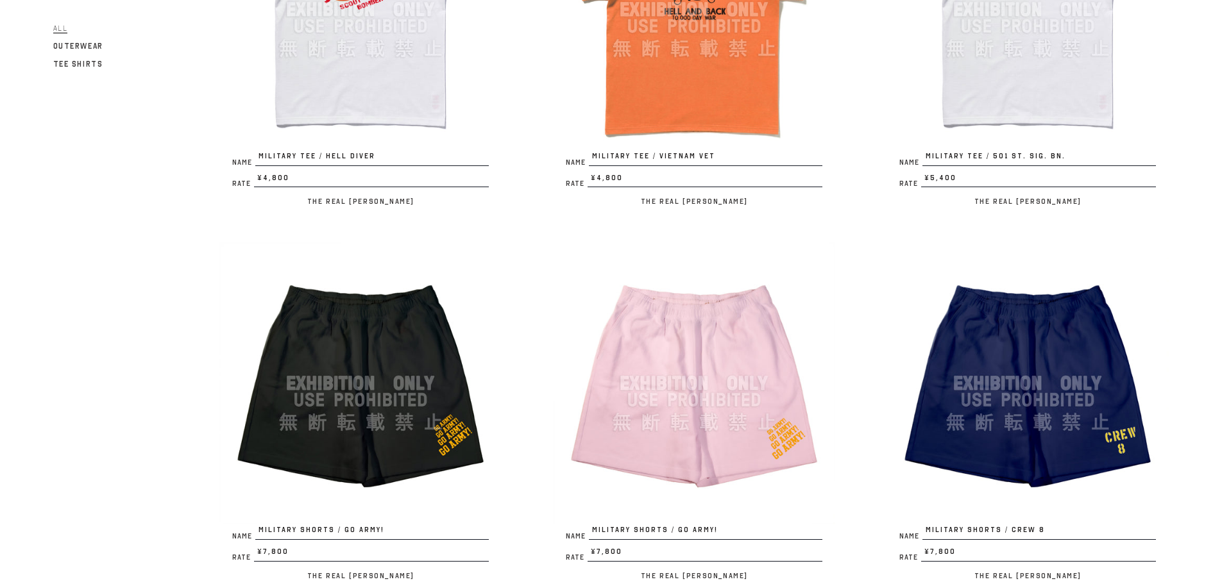
scroll to position [1924, 0]
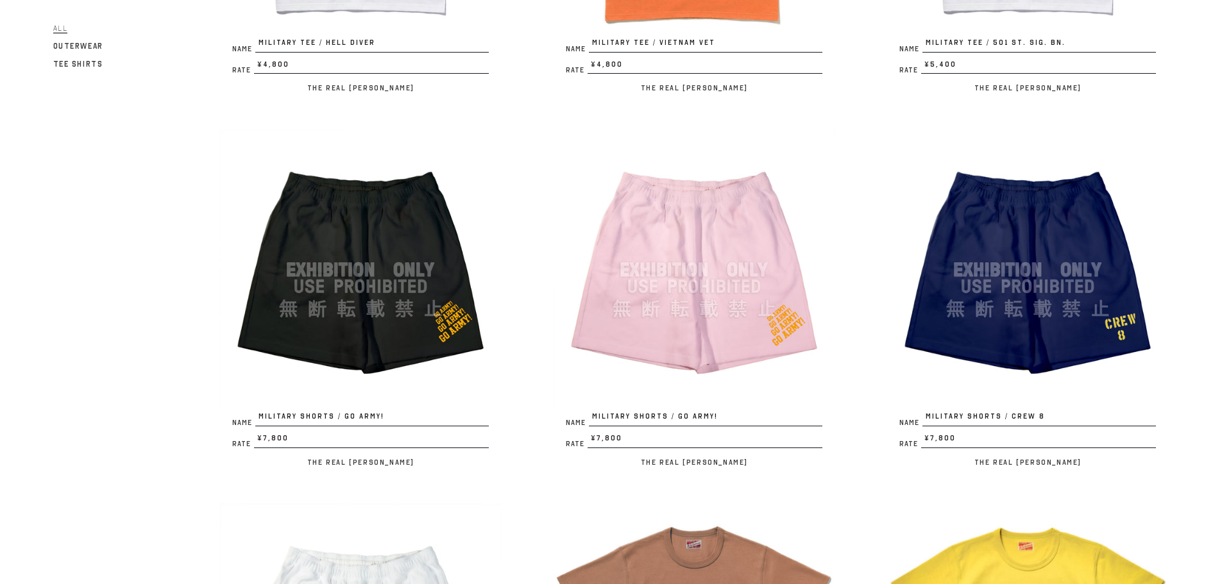
click at [661, 349] on img at bounding box center [694, 270] width 282 height 282
click at [994, 332] on img at bounding box center [1027, 270] width 282 height 282
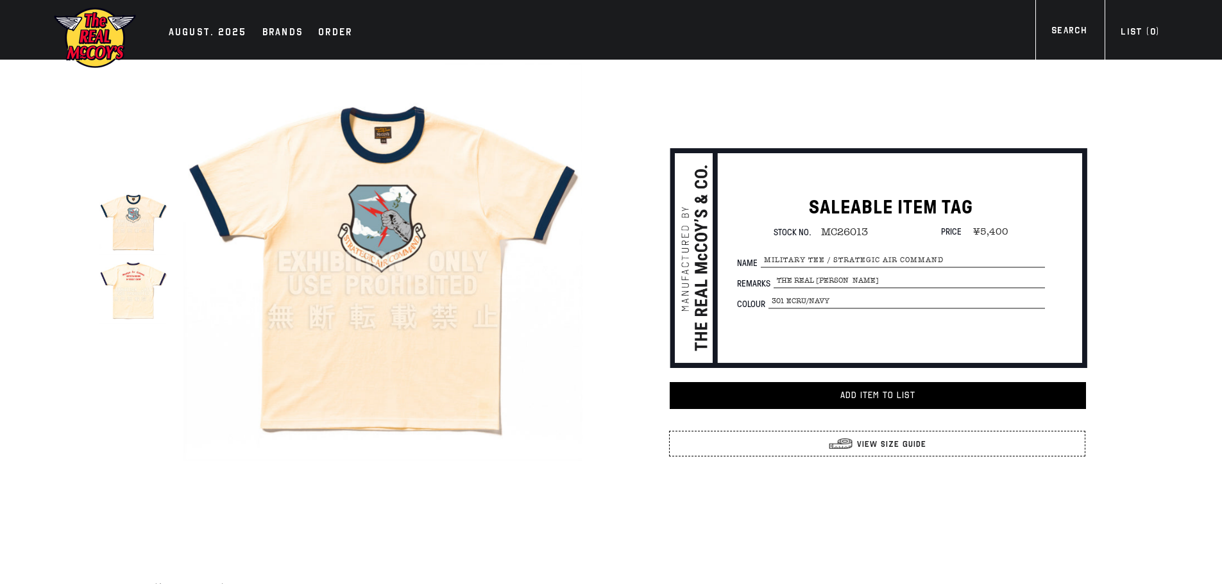
click at [131, 284] on img at bounding box center [133, 289] width 68 height 68
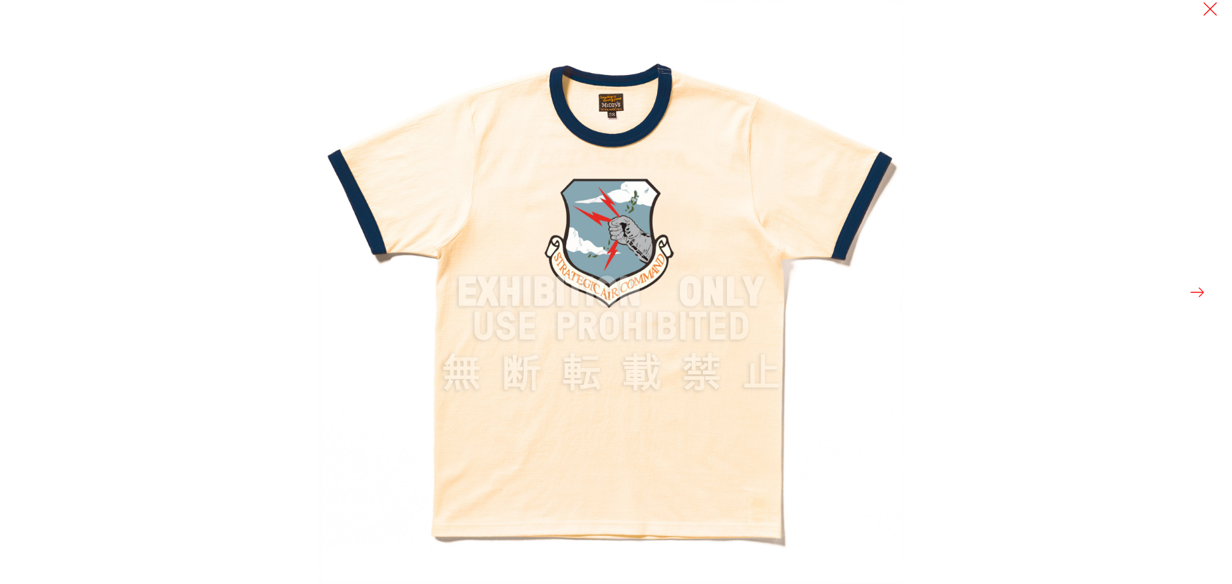
click at [1186, 294] on div at bounding box center [935, 292] width 1232 height 584
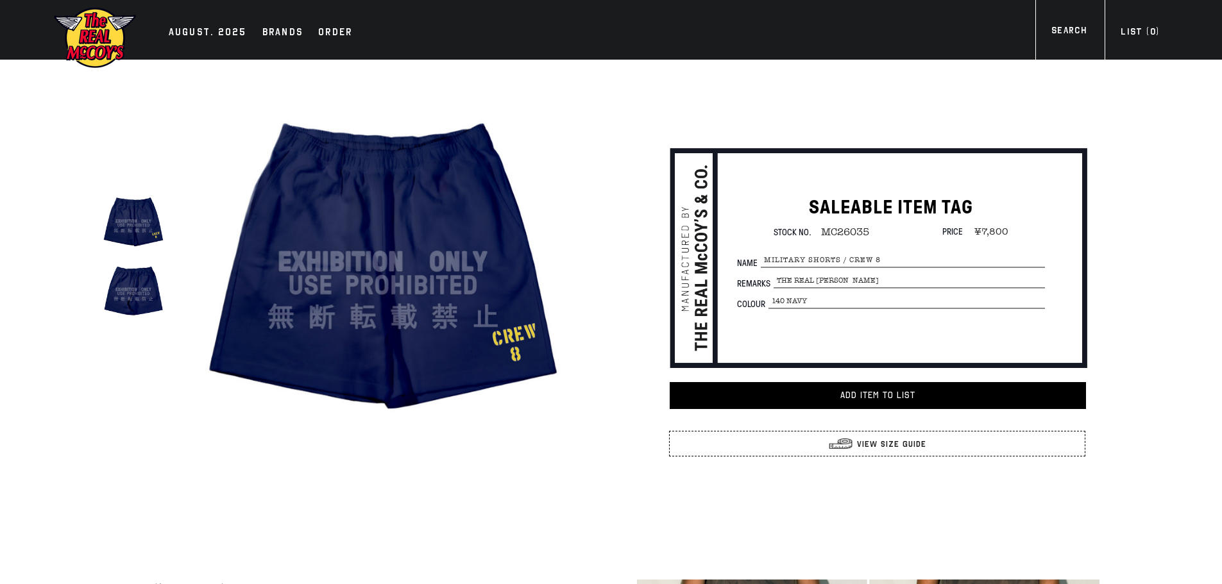
click at [561, 488] on div "true SALEABLE ITEM TAG Stock No. MC26035 Price ¥7,800 per" at bounding box center [585, 294] width 1074 height 469
click at [539, 479] on div "true SALEABLE ITEM TAG Stock No. MC26035 Price ¥7,800 per" at bounding box center [585, 294] width 1074 height 469
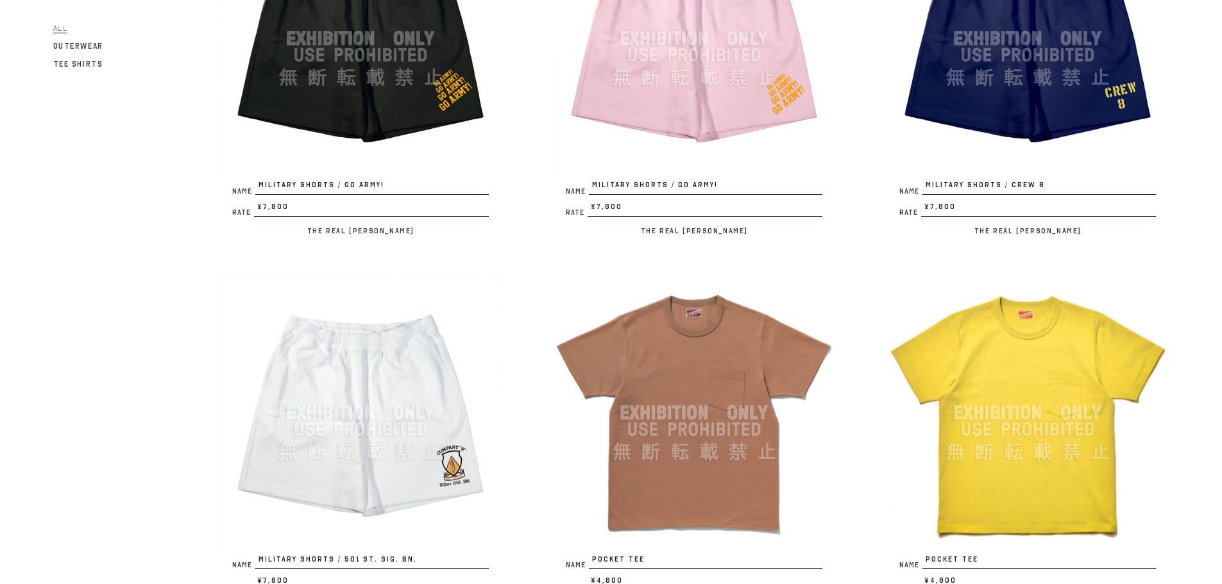
scroll to position [2181, 0]
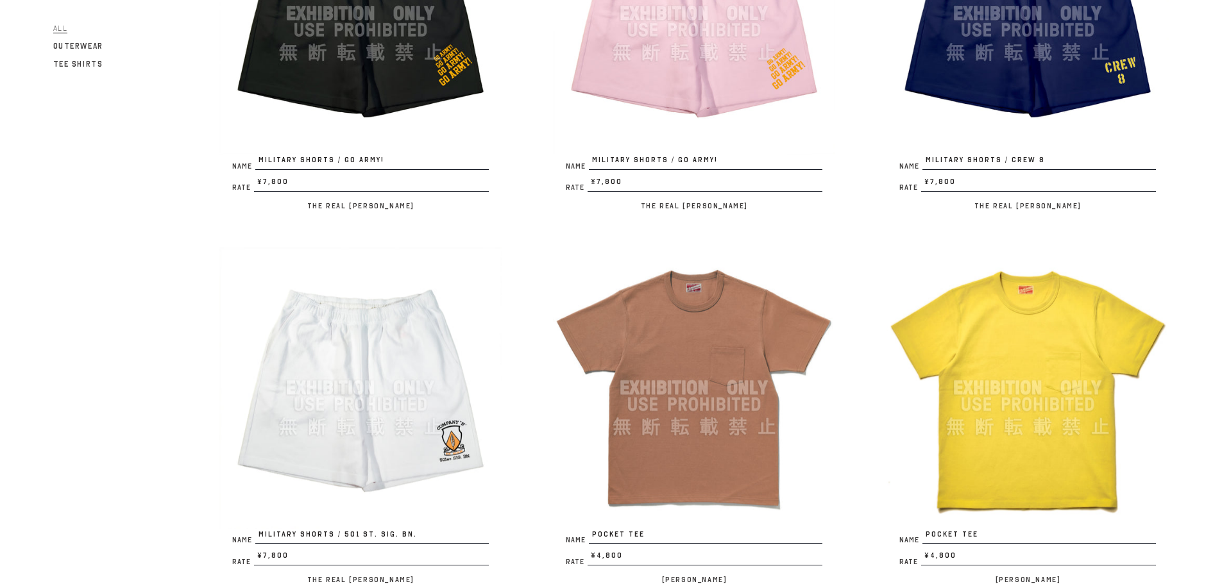
click at [430, 396] on img at bounding box center [360, 388] width 282 height 282
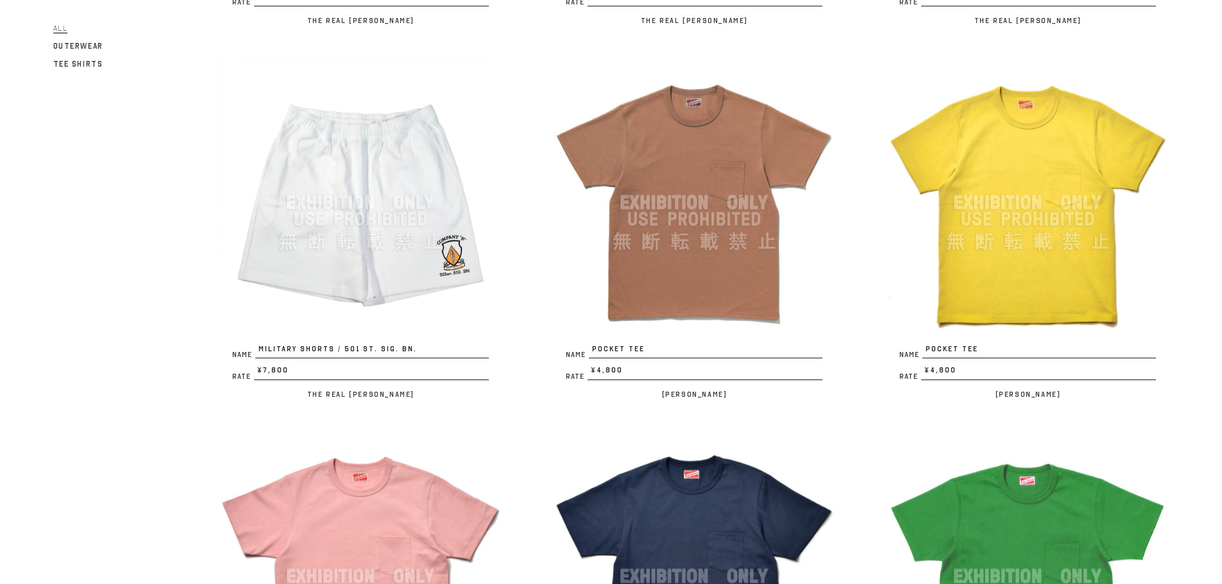
scroll to position [2373, 0]
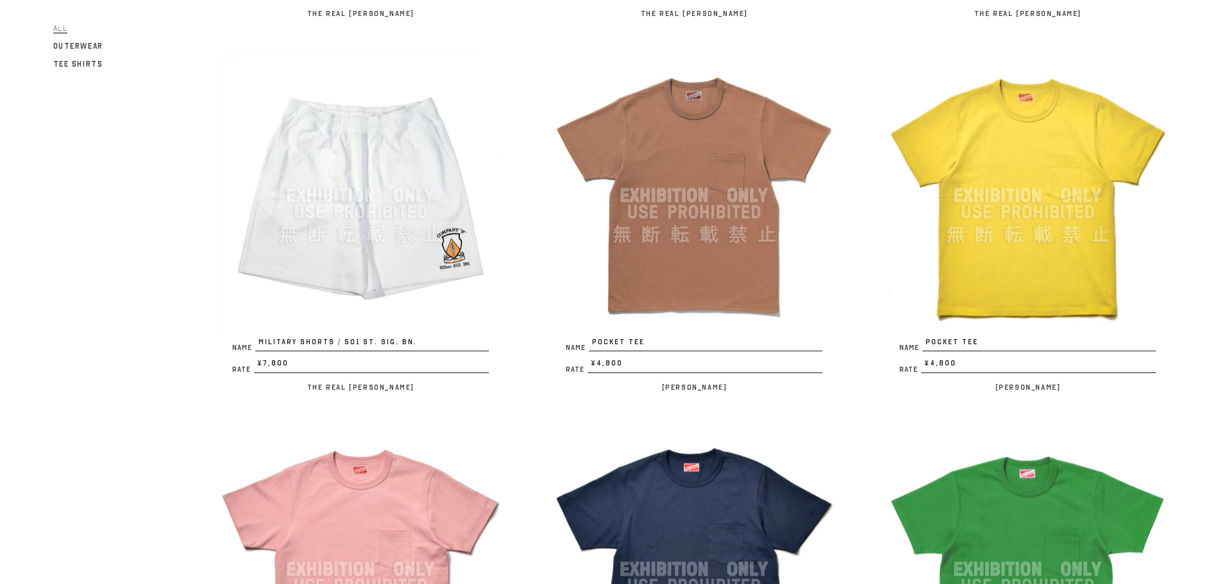
click at [707, 230] on img at bounding box center [694, 196] width 282 height 282
click at [1083, 269] on img at bounding box center [1027, 196] width 282 height 282
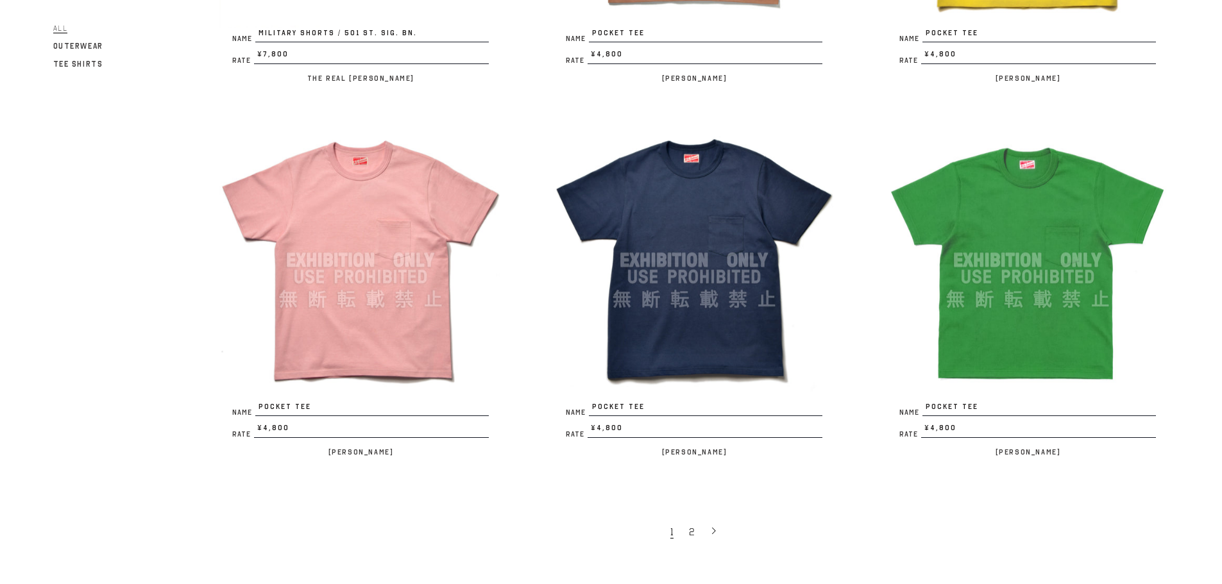
scroll to position [2694, 0]
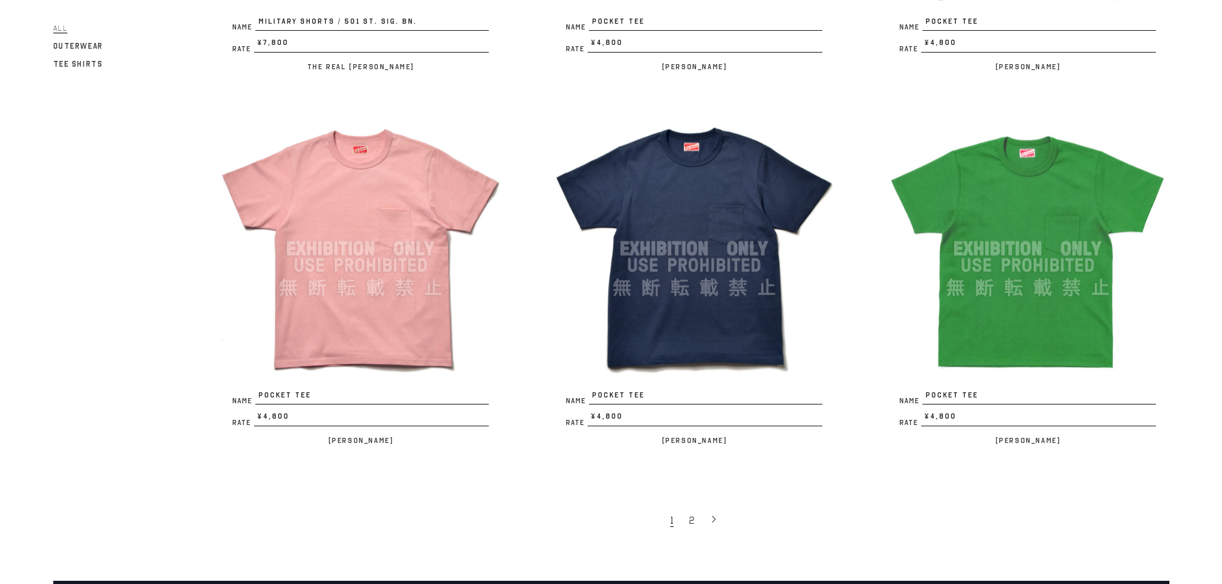
click at [350, 307] on img at bounding box center [360, 249] width 282 height 282
click at [692, 207] on img at bounding box center [694, 249] width 282 height 282
click at [1013, 325] on img at bounding box center [1027, 249] width 282 height 282
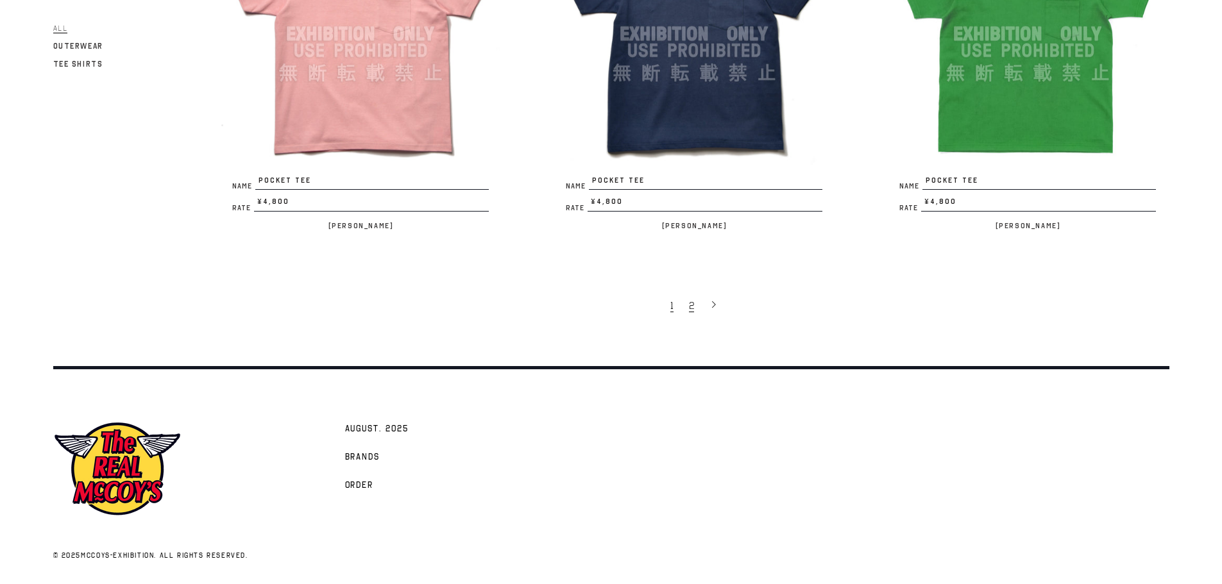
click at [691, 305] on span "2" at bounding box center [691, 306] width 5 height 13
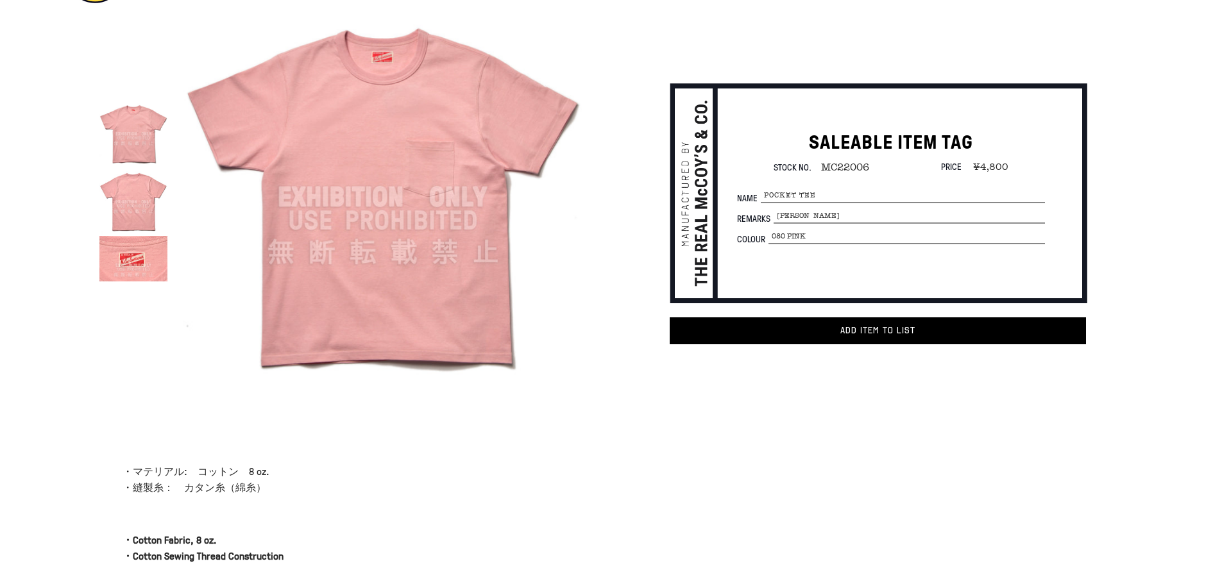
scroll to position [64, 0]
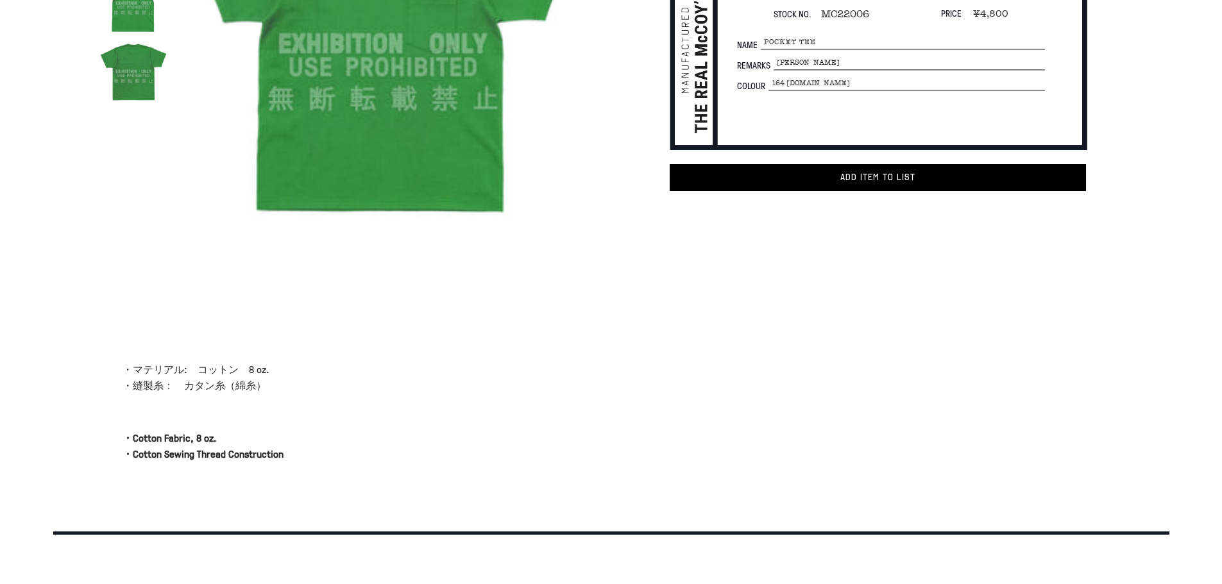
scroll to position [257, 0]
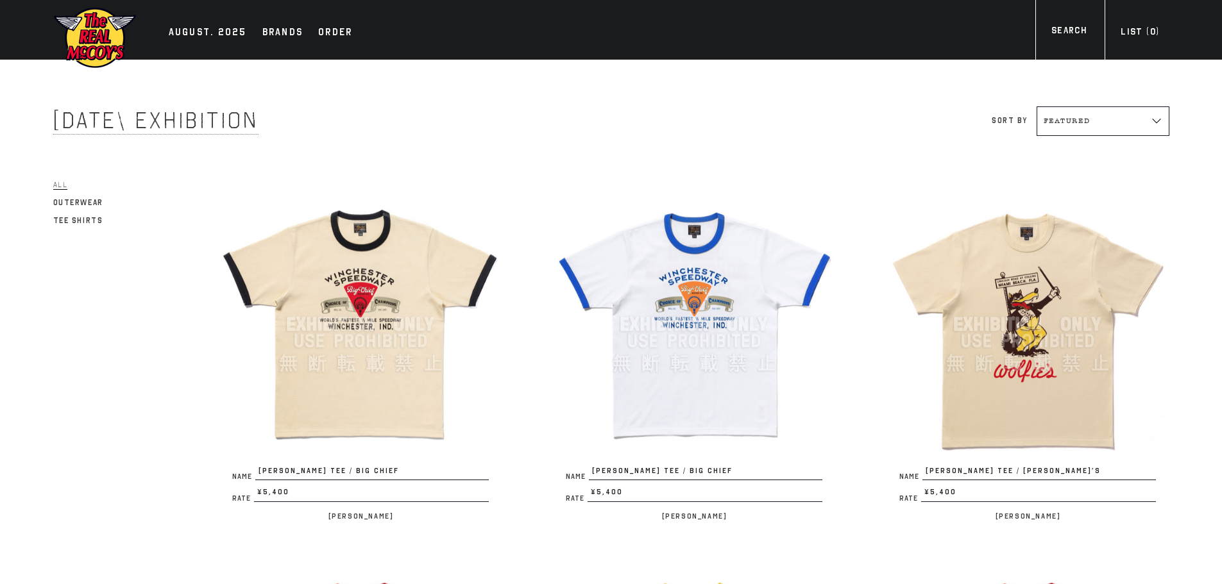
click at [325, 285] on img at bounding box center [360, 324] width 282 height 282
click at [709, 345] on img at bounding box center [694, 324] width 282 height 282
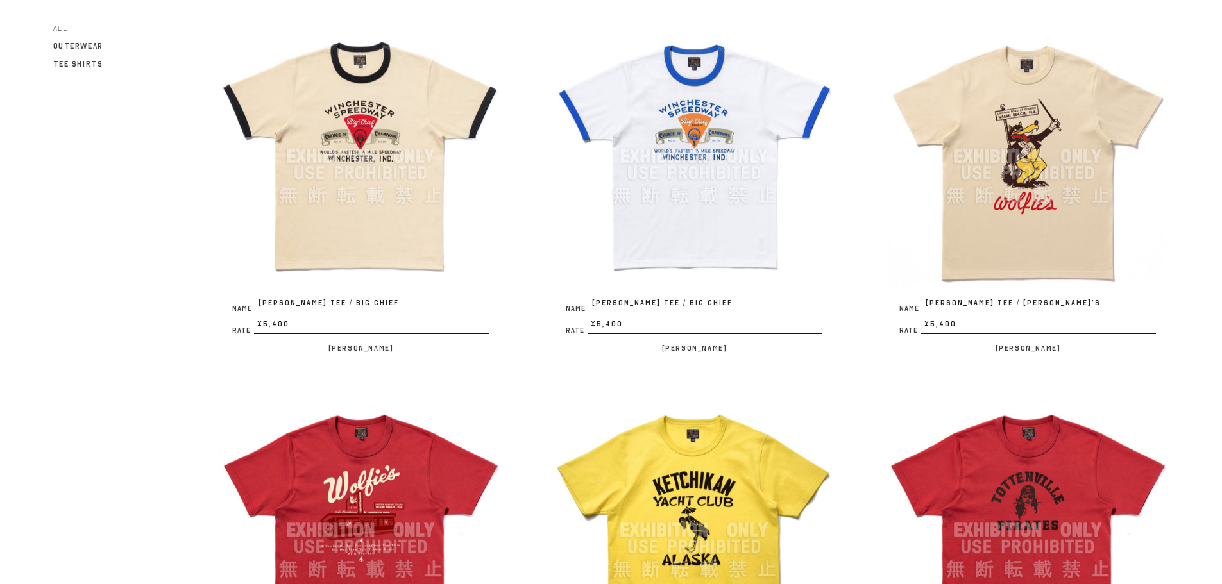
scroll to position [192, 0]
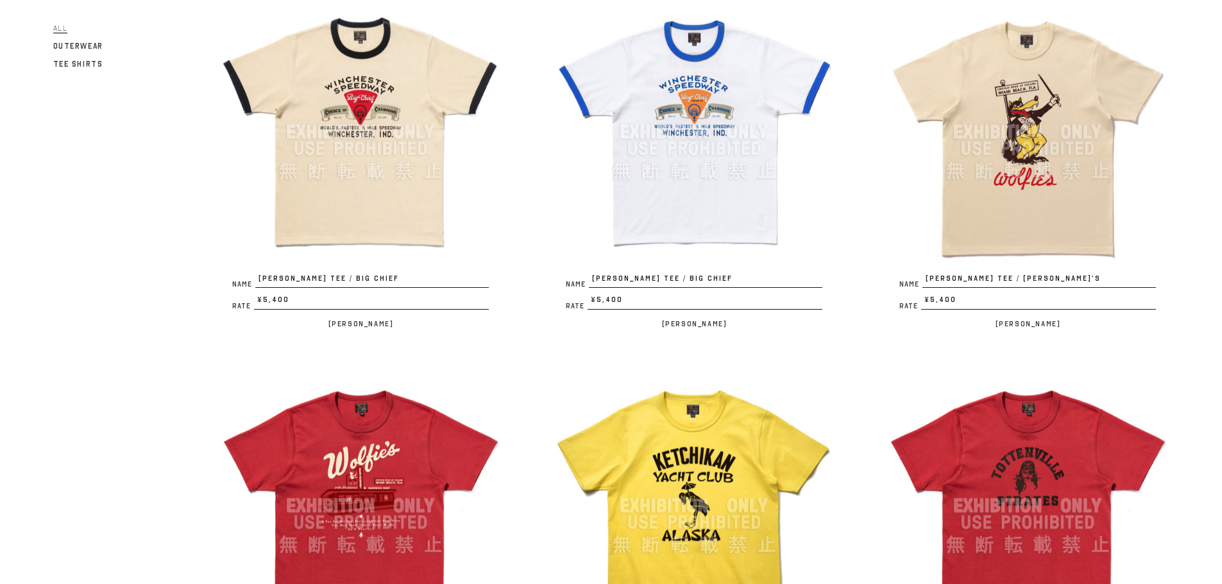
click at [1053, 207] on img at bounding box center [1027, 132] width 282 height 282
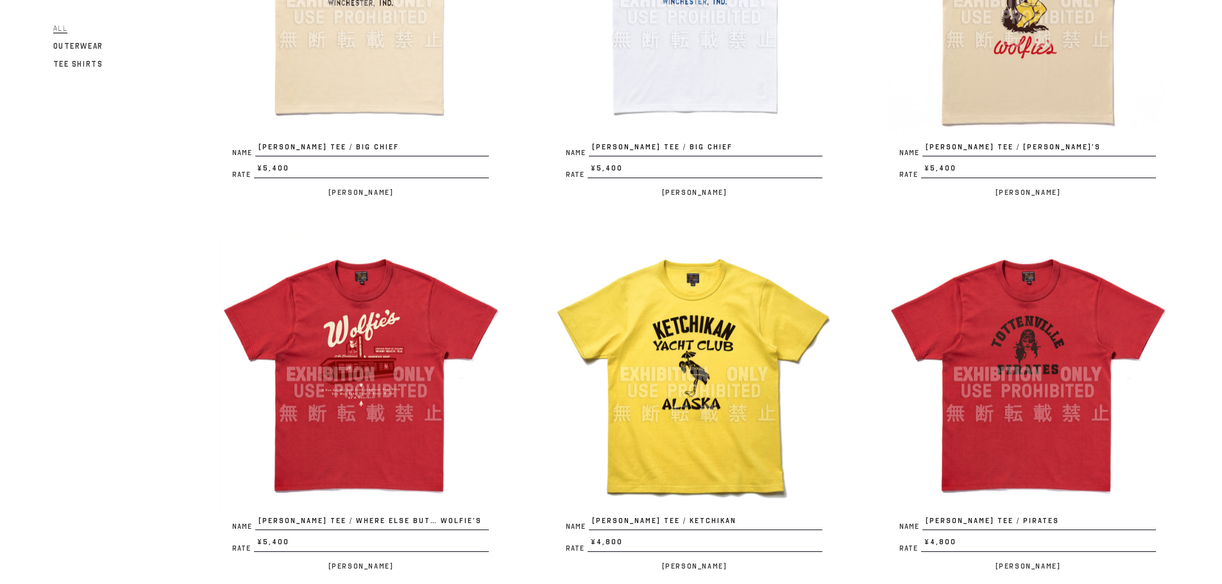
scroll to position [449, 0]
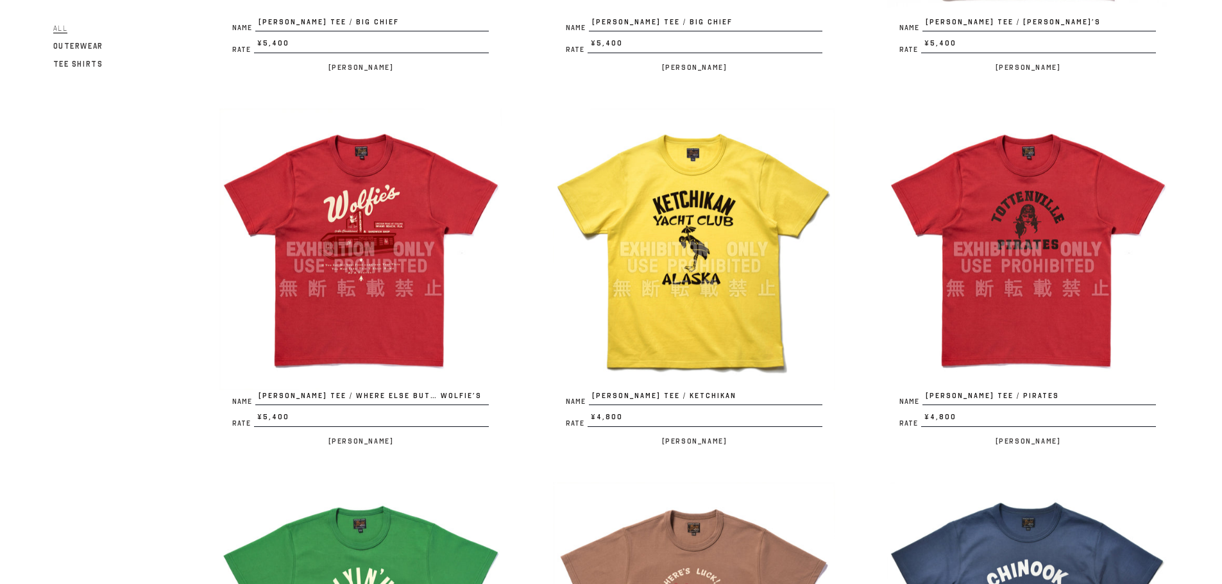
click at [403, 309] on img at bounding box center [360, 249] width 282 height 282
click at [667, 310] on img at bounding box center [694, 249] width 282 height 282
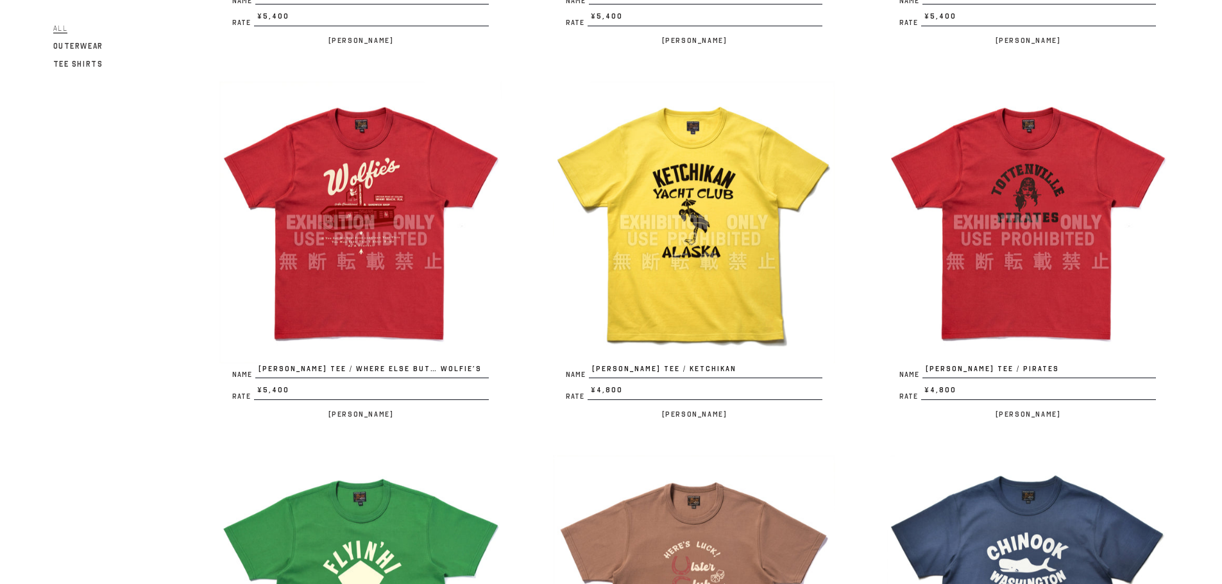
scroll to position [513, 0]
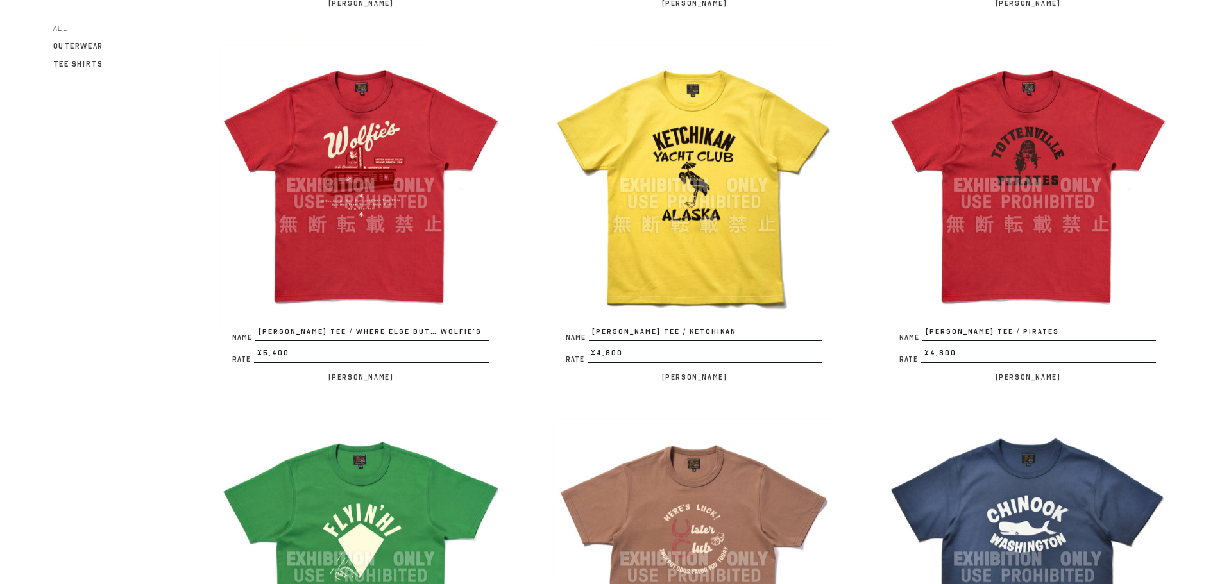
click at [1003, 271] on img at bounding box center [1027, 185] width 282 height 282
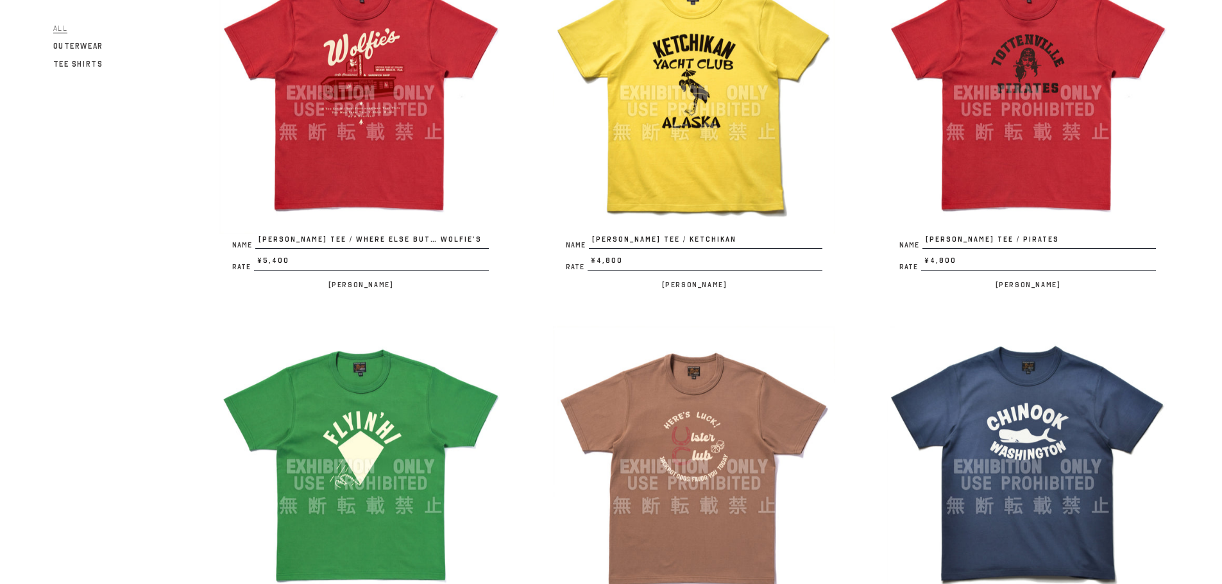
scroll to position [770, 0]
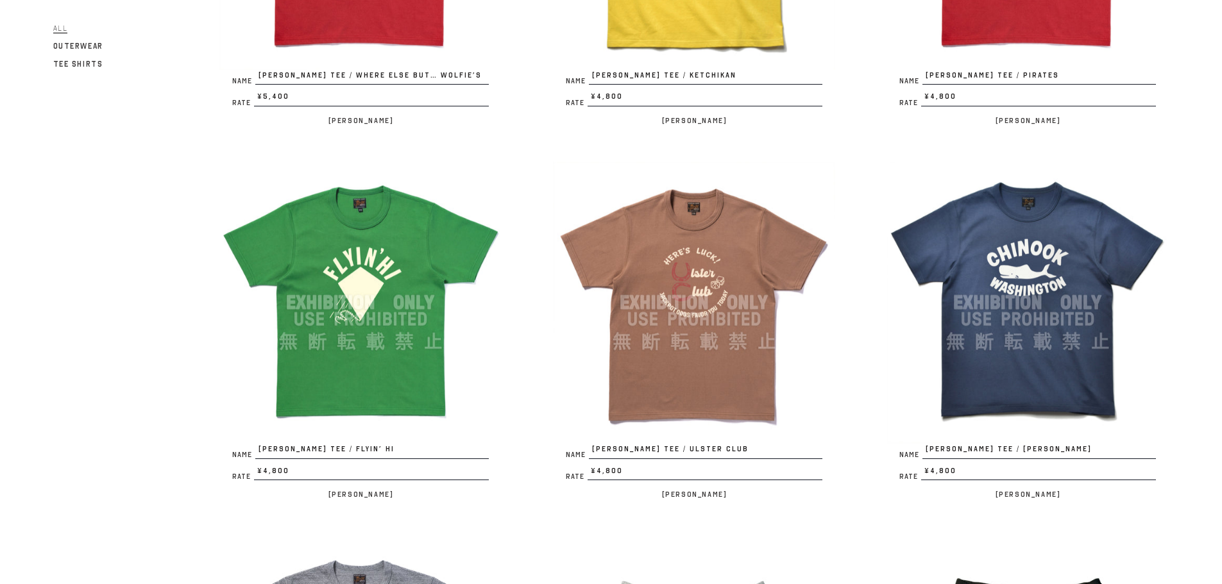
click at [414, 359] on img at bounding box center [360, 303] width 282 height 282
click at [665, 377] on img at bounding box center [694, 303] width 282 height 282
click at [1007, 369] on img at bounding box center [1027, 303] width 282 height 282
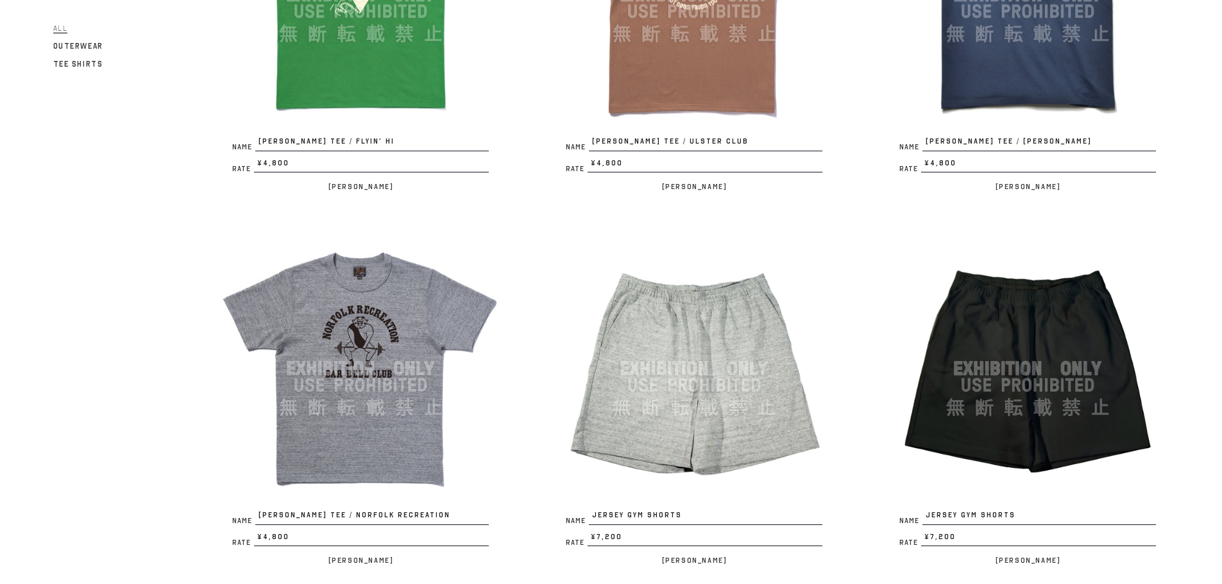
scroll to position [1155, 0]
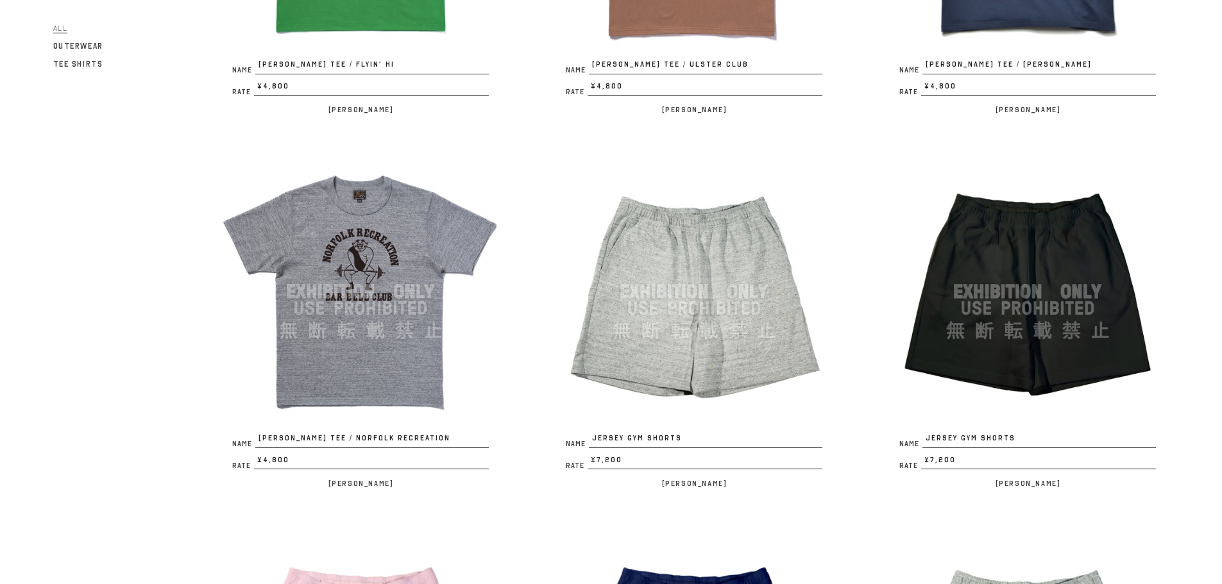
click at [407, 364] on img at bounding box center [360, 292] width 282 height 282
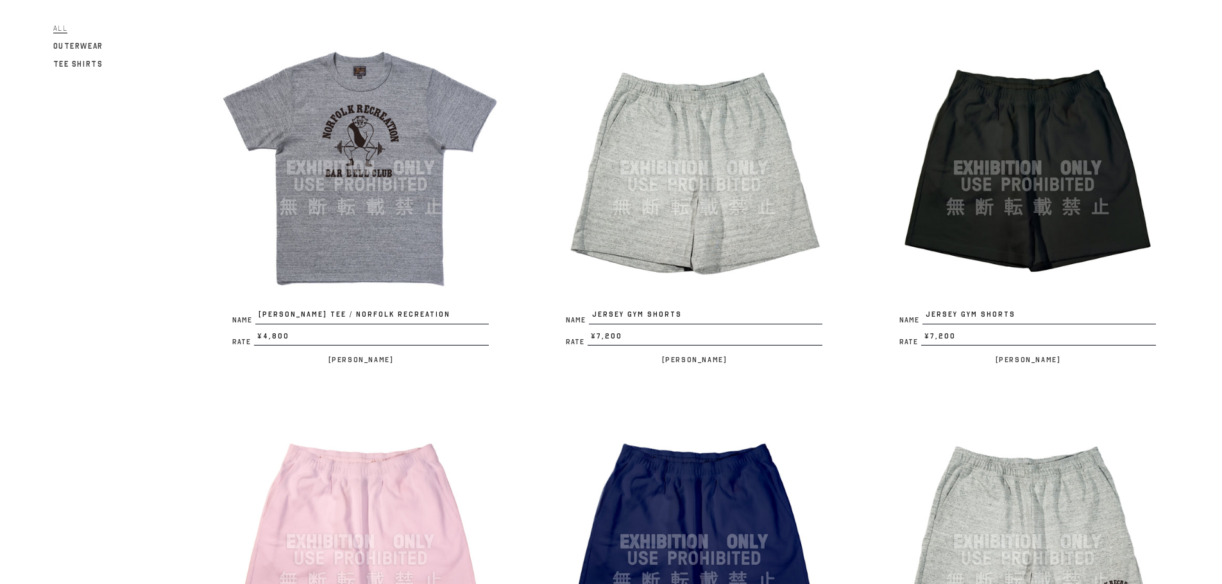
scroll to position [1283, 0]
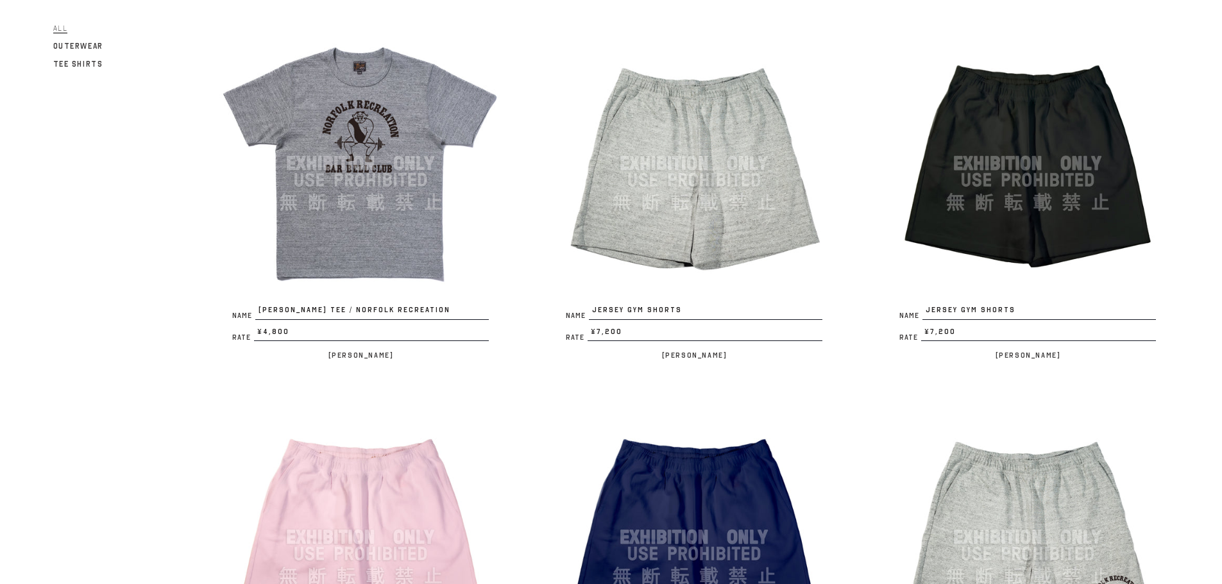
click at [648, 241] on img at bounding box center [694, 163] width 282 height 282
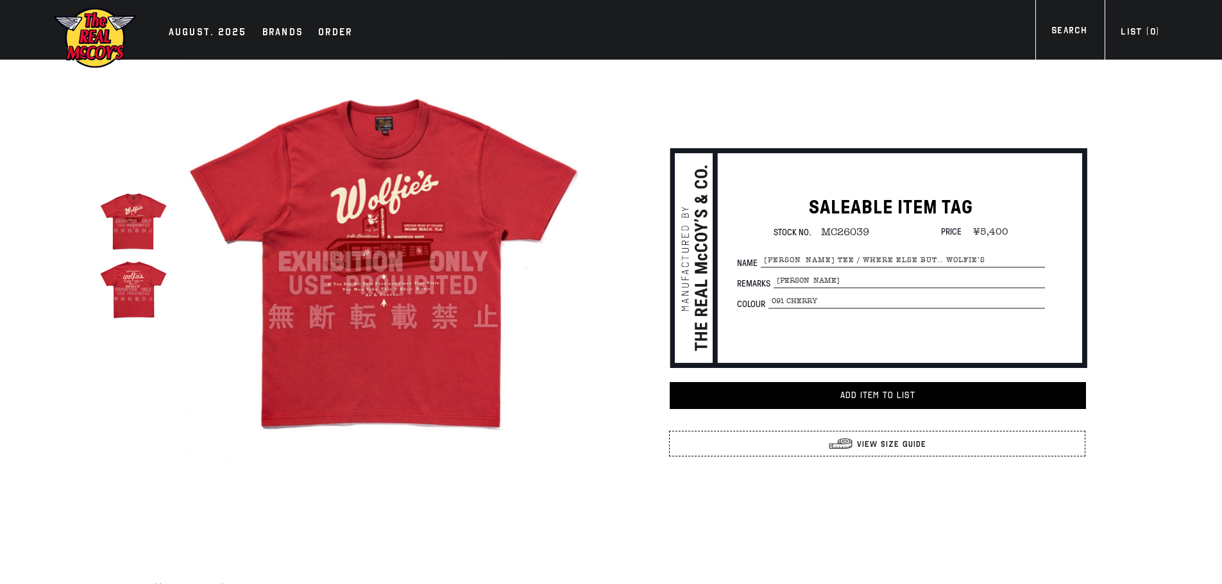
click at [133, 285] on img at bounding box center [133, 289] width 68 height 68
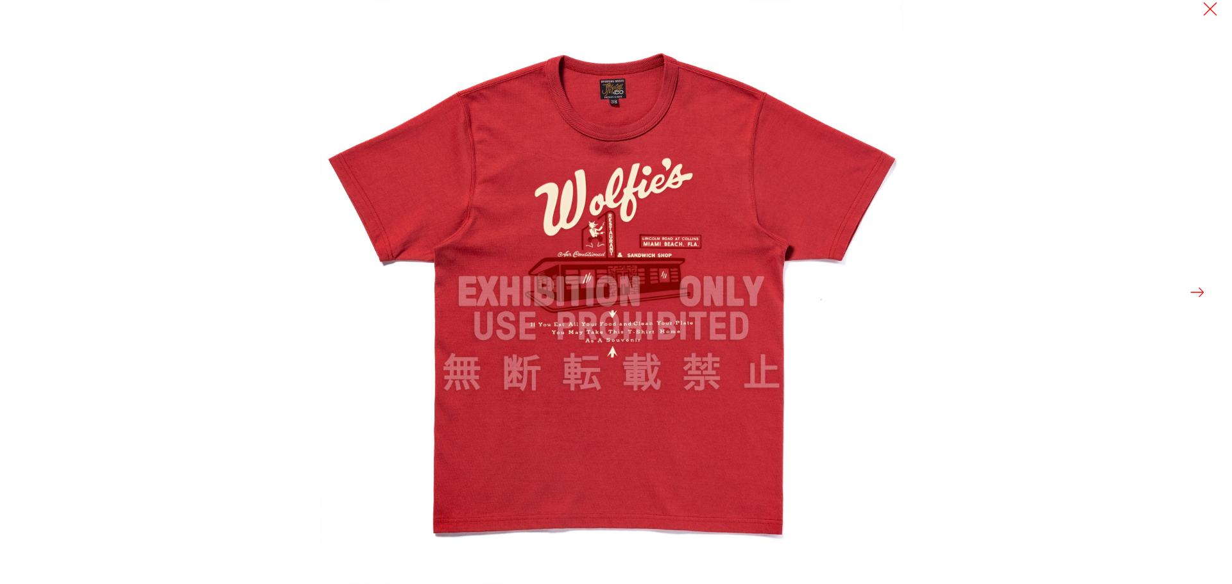
click at [1177, 294] on div at bounding box center [935, 292] width 1232 height 584
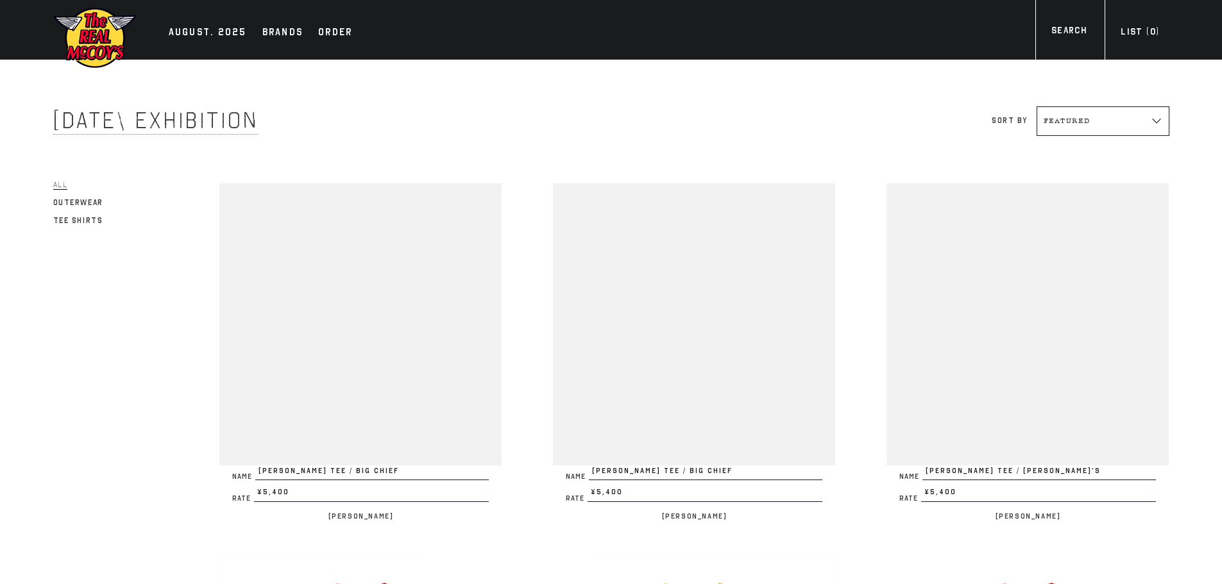
scroll to position [1283, 0]
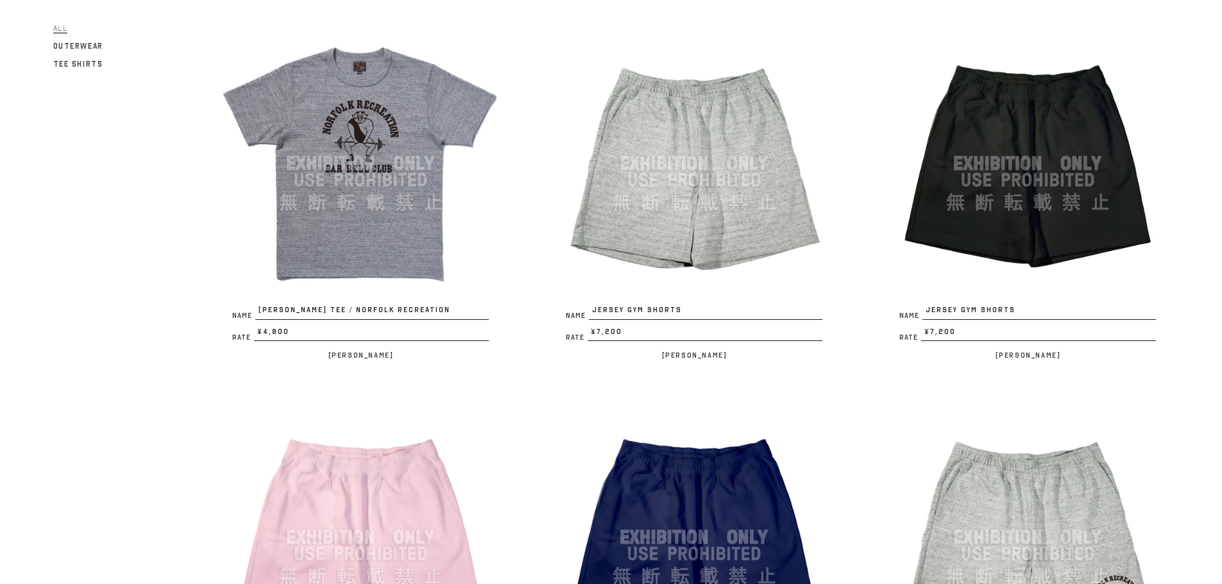
click at [1082, 246] on img at bounding box center [1027, 163] width 282 height 282
click at [638, 205] on img at bounding box center [694, 163] width 282 height 282
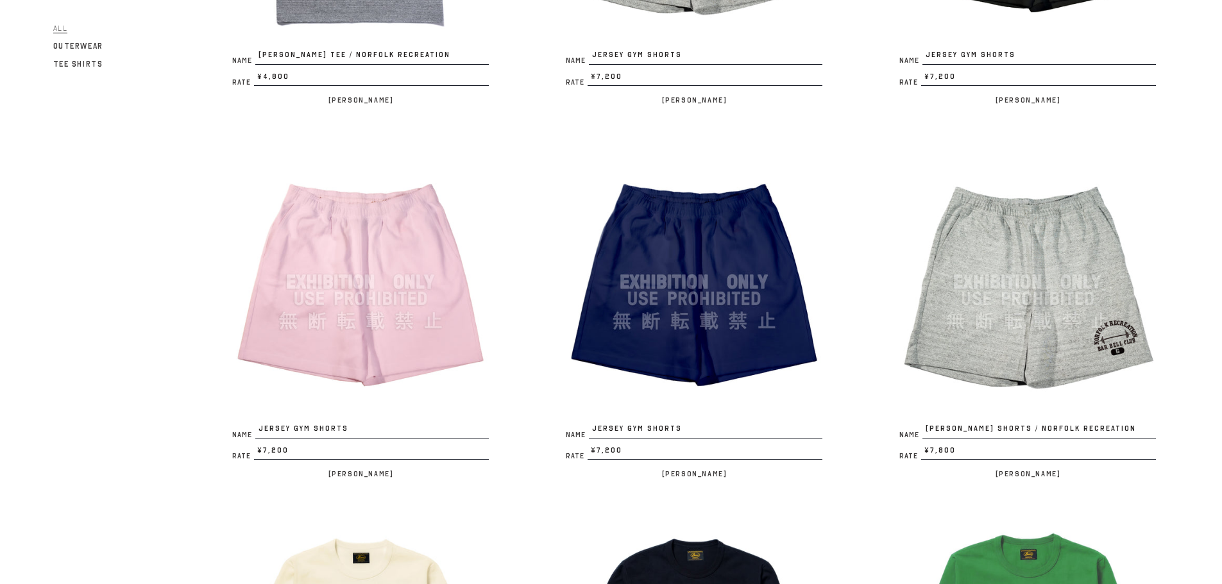
scroll to position [1539, 0]
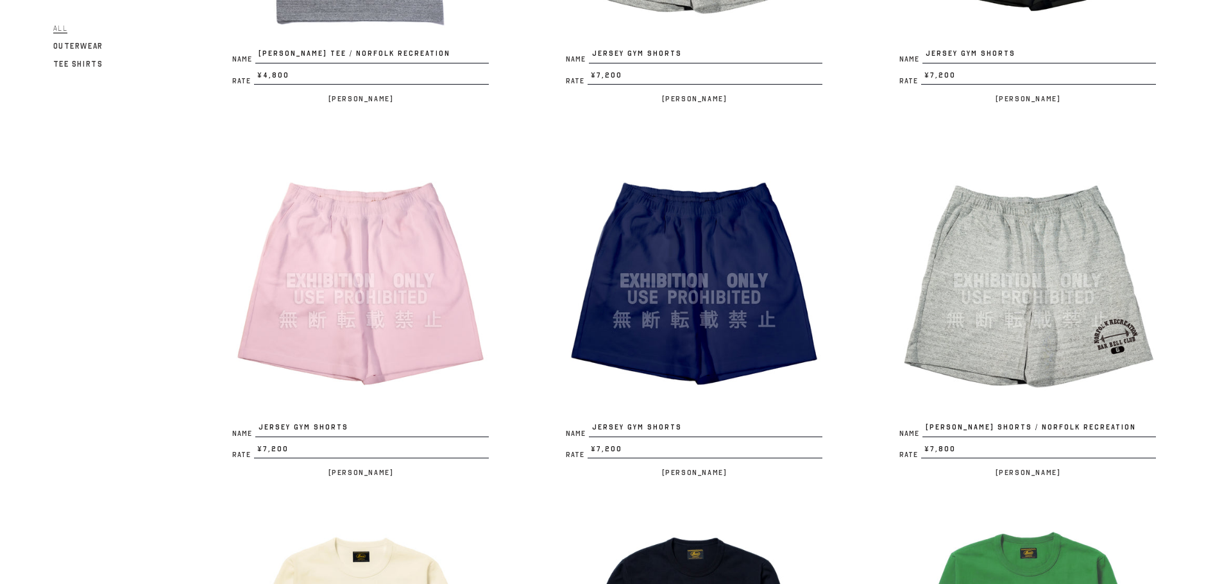
click at [385, 340] on img at bounding box center [360, 281] width 282 height 282
click at [672, 356] on img at bounding box center [694, 281] width 282 height 282
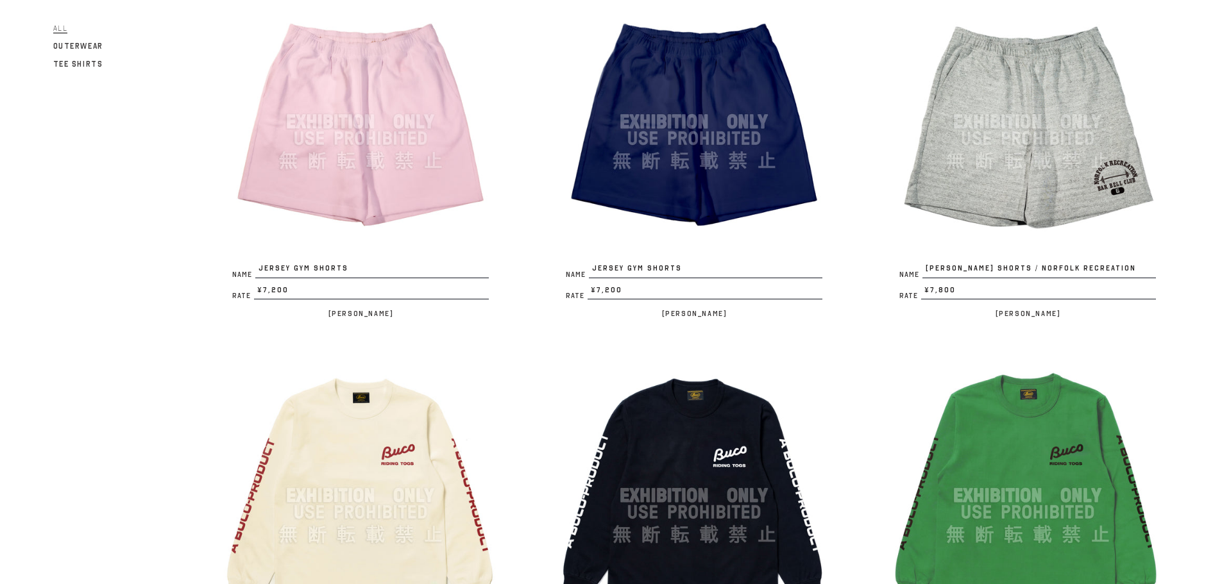
scroll to position [1732, 0]
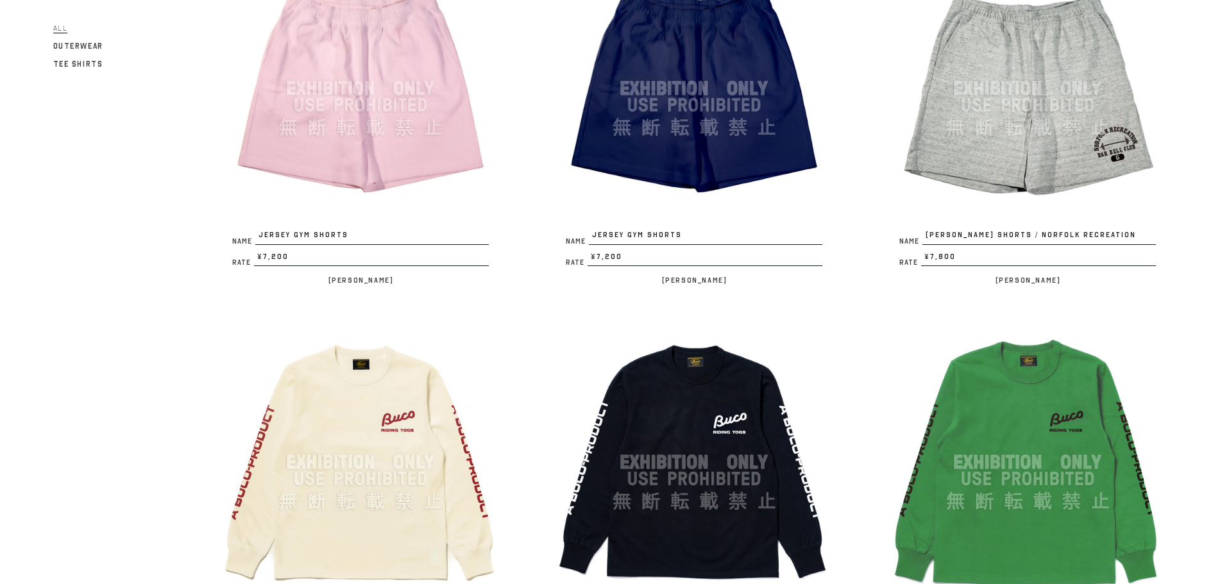
click at [1005, 173] on img at bounding box center [1027, 88] width 282 height 282
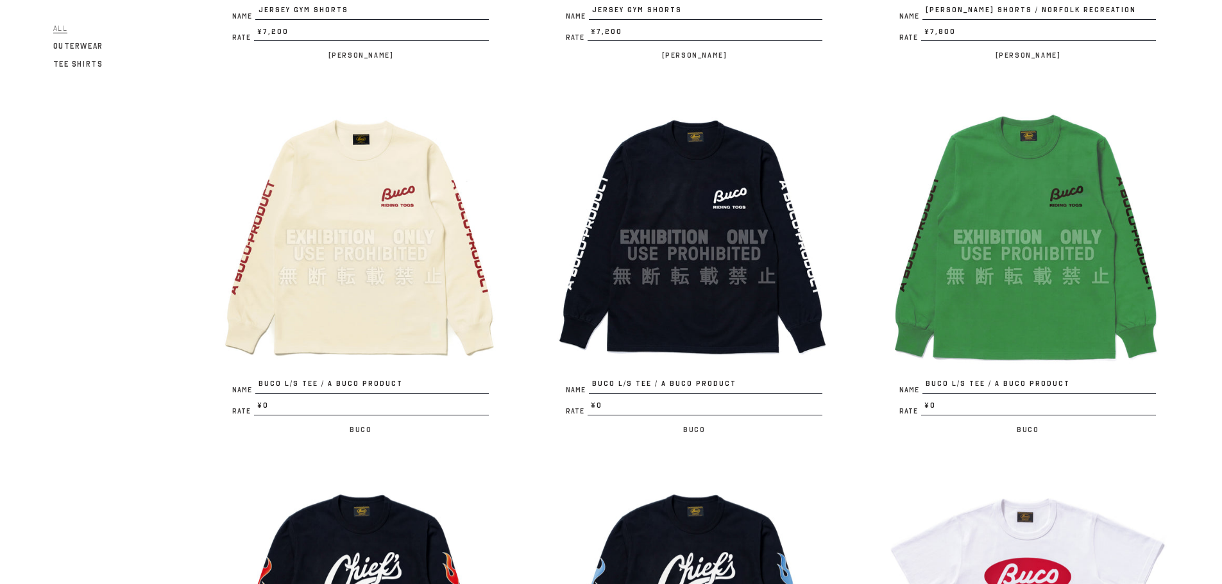
scroll to position [1988, 0]
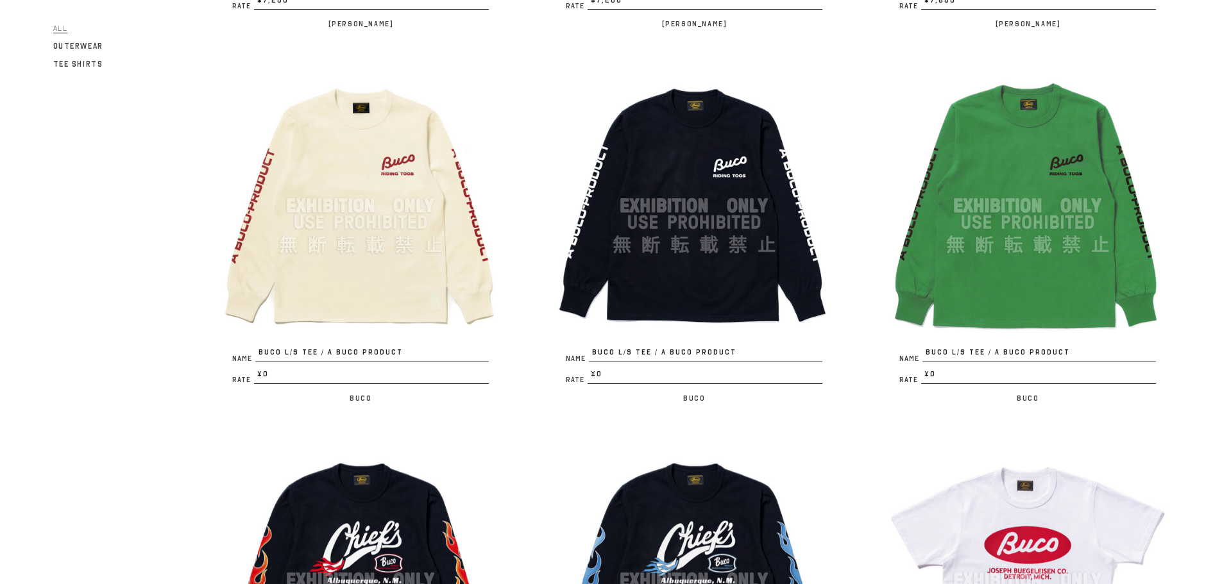
click at [388, 269] on img at bounding box center [360, 206] width 282 height 282
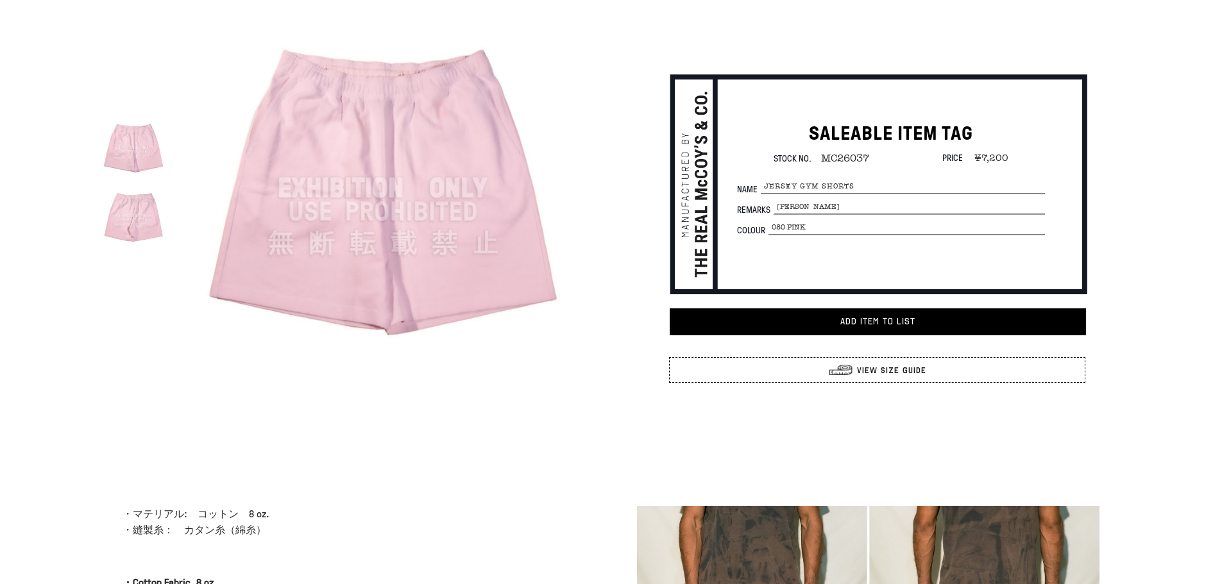
scroll to position [192, 0]
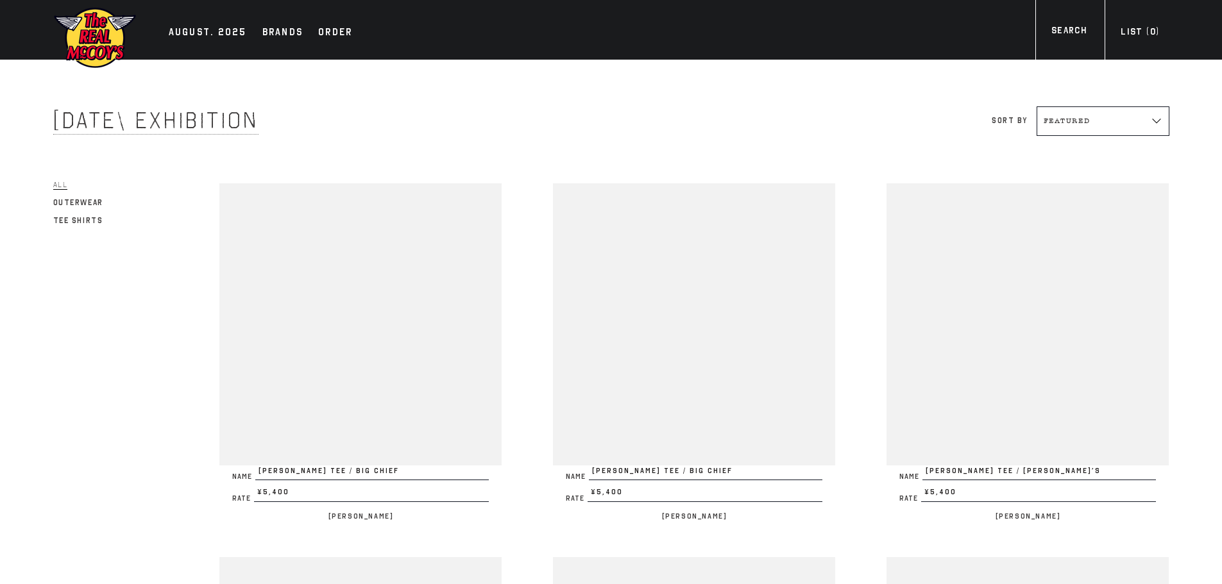
scroll to position [1988, 0]
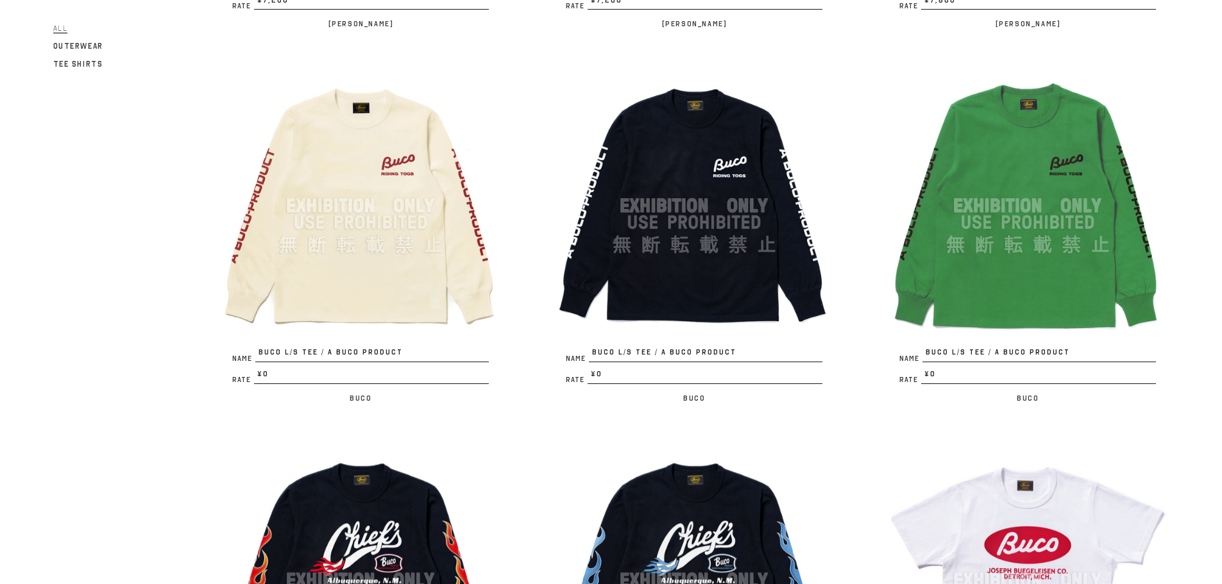
click at [765, 304] on img at bounding box center [694, 206] width 282 height 282
click at [1063, 302] on img at bounding box center [1027, 206] width 282 height 282
click at [411, 285] on img at bounding box center [360, 206] width 282 height 282
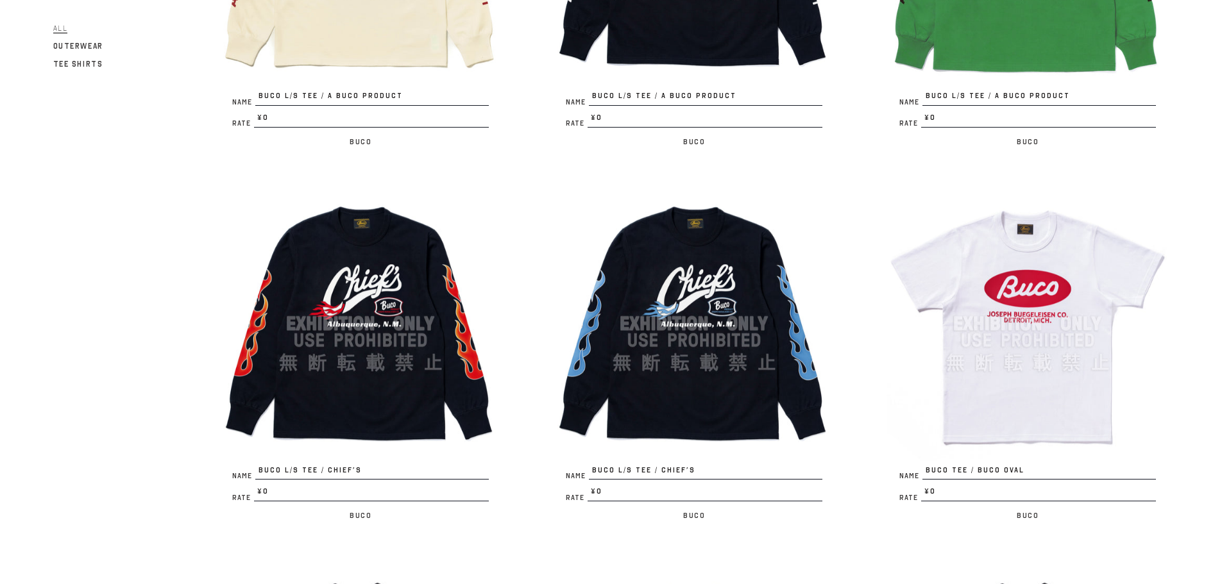
scroll to position [2309, 0]
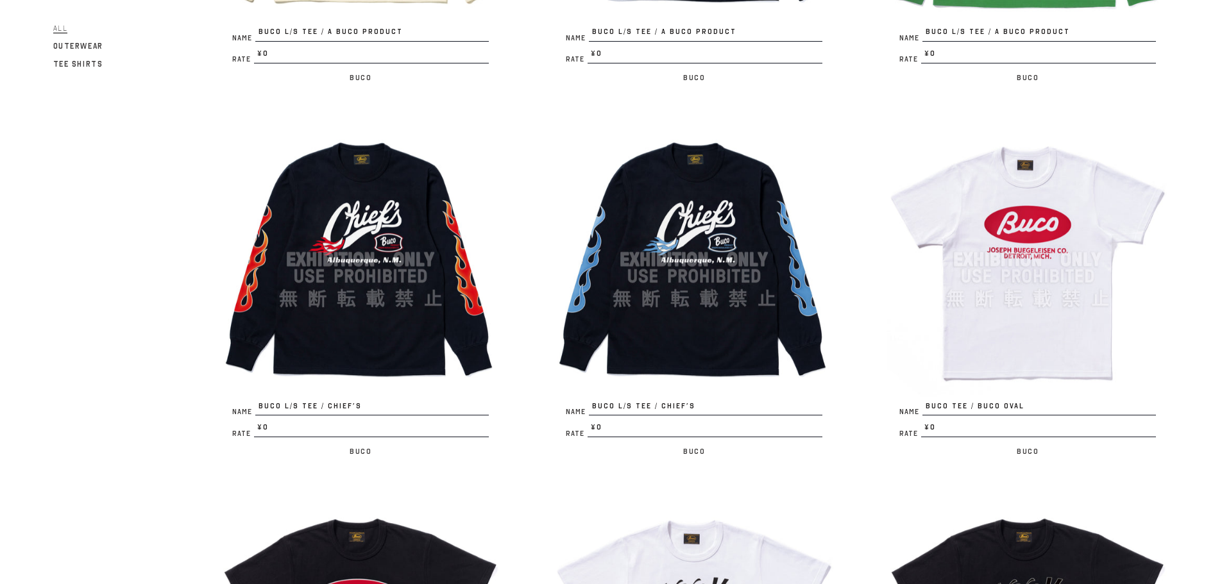
click at [380, 341] on img at bounding box center [360, 260] width 282 height 282
click at [688, 310] on img at bounding box center [694, 260] width 282 height 282
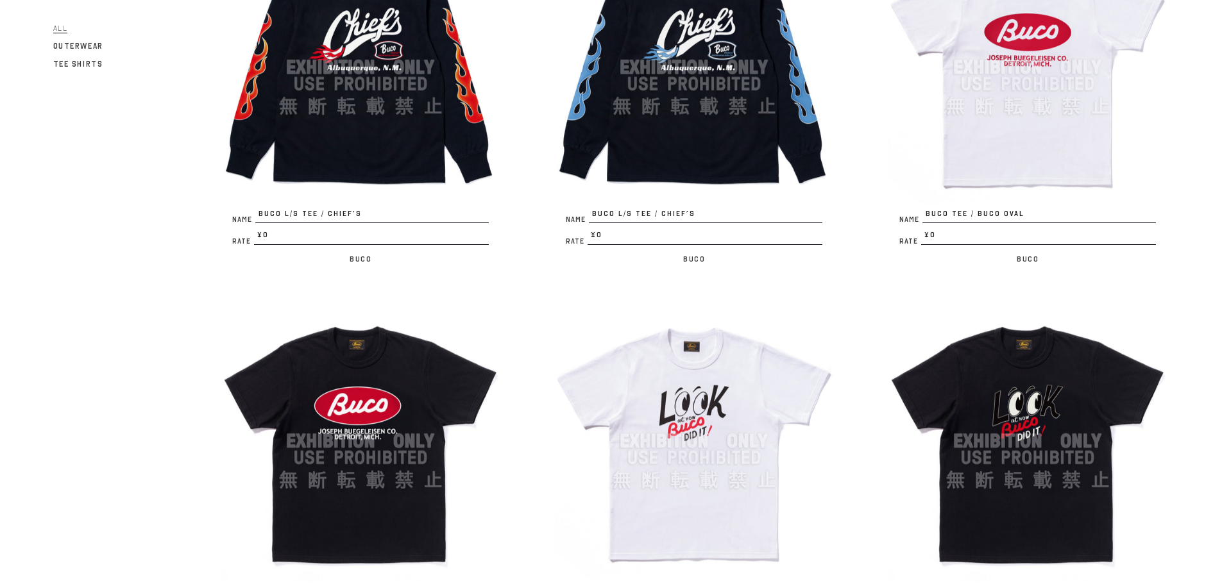
scroll to position [2437, 0]
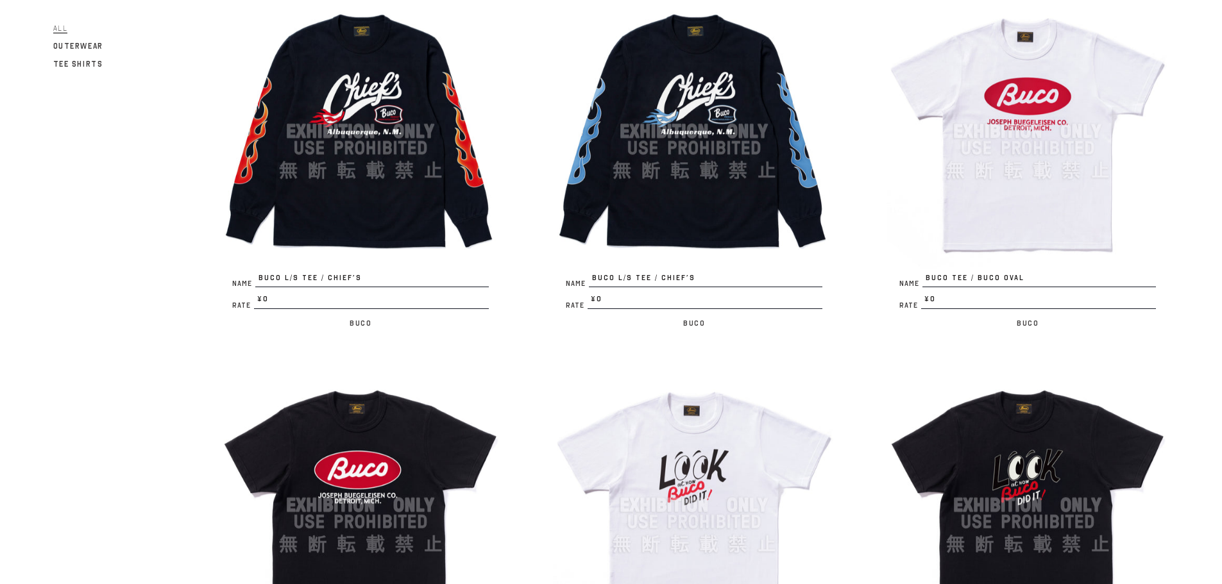
click at [1028, 216] on img at bounding box center [1027, 131] width 282 height 282
click at [747, 235] on img at bounding box center [694, 131] width 282 height 282
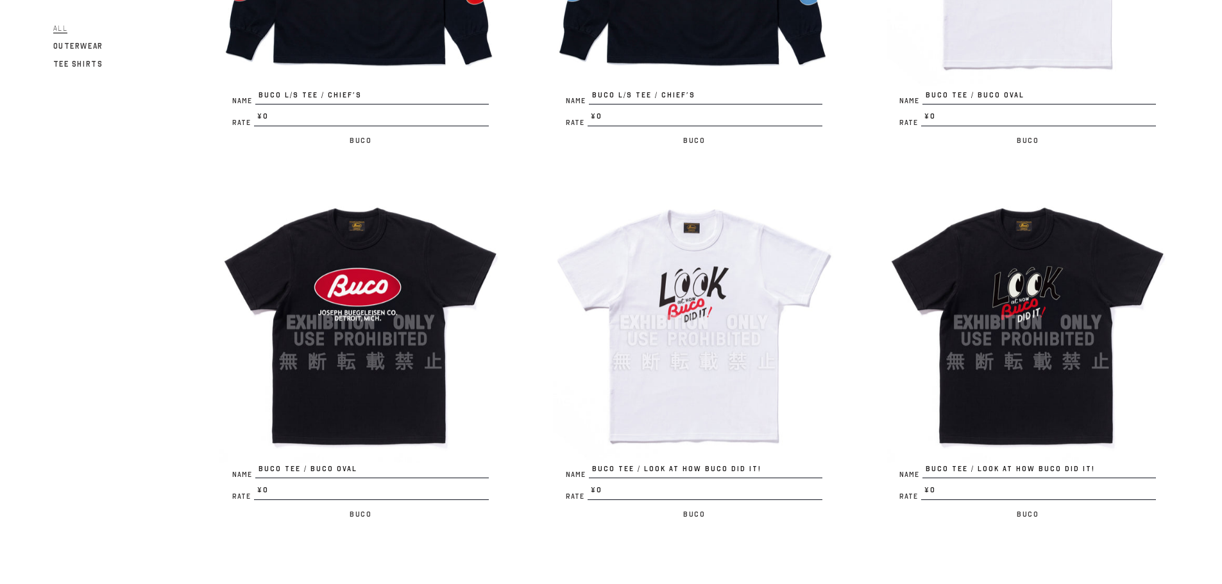
scroll to position [2694, 0]
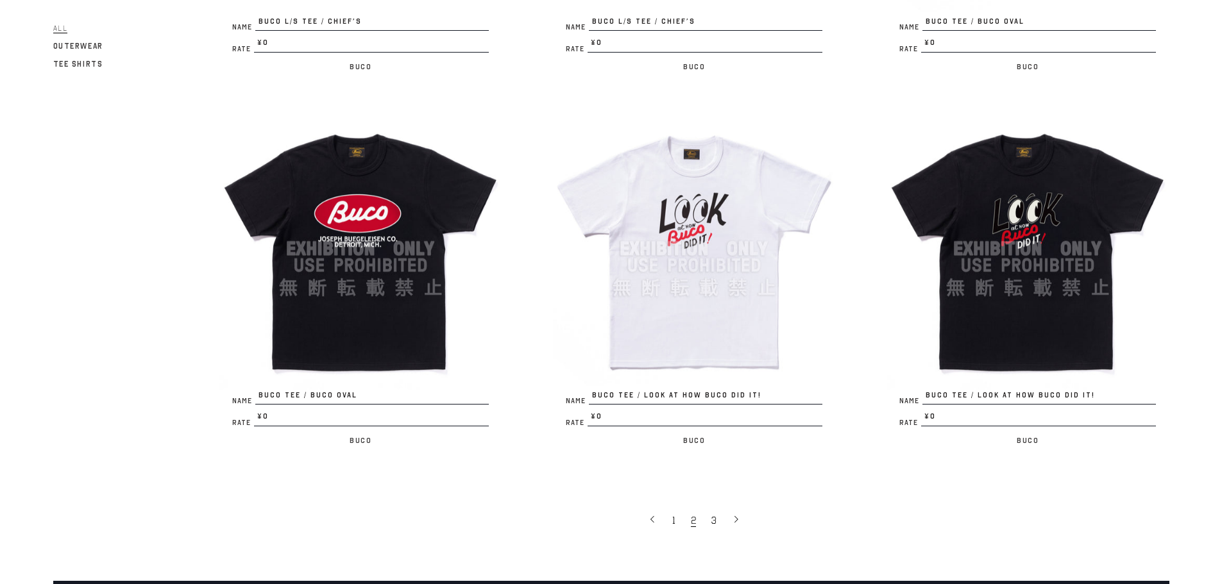
click at [719, 332] on img at bounding box center [694, 249] width 282 height 282
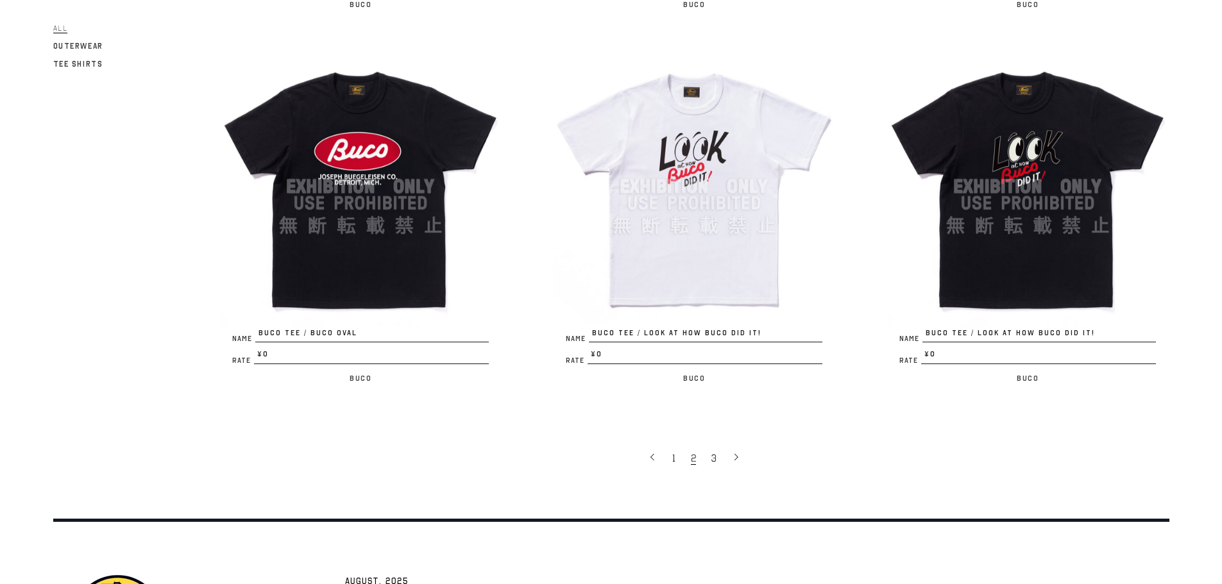
scroll to position [2758, 0]
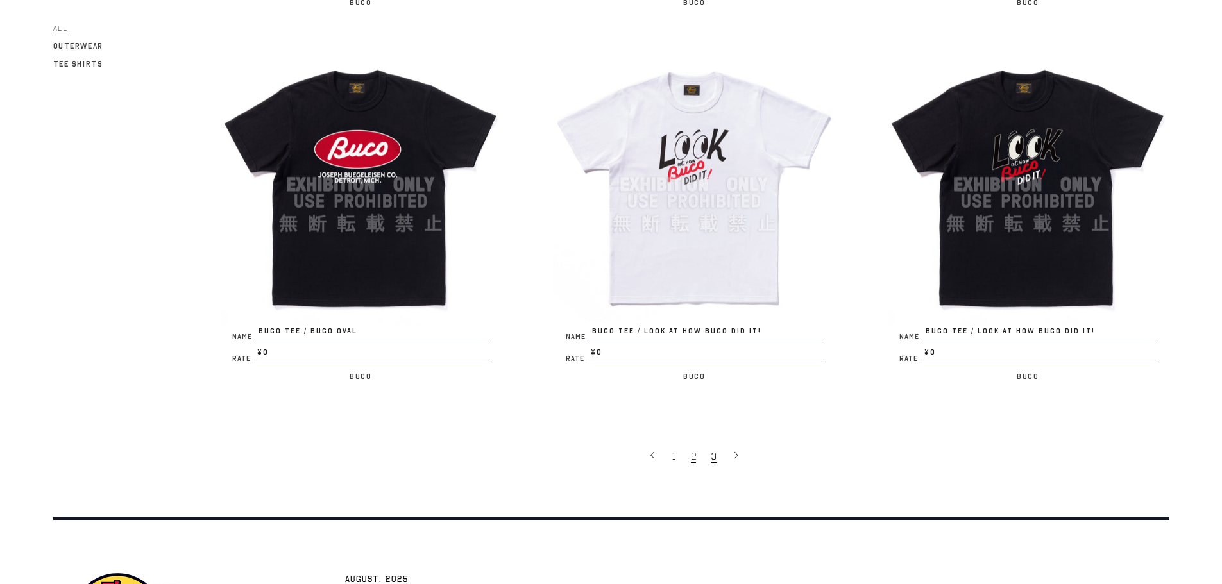
click at [709, 454] on link "3" at bounding box center [715, 456] width 21 height 27
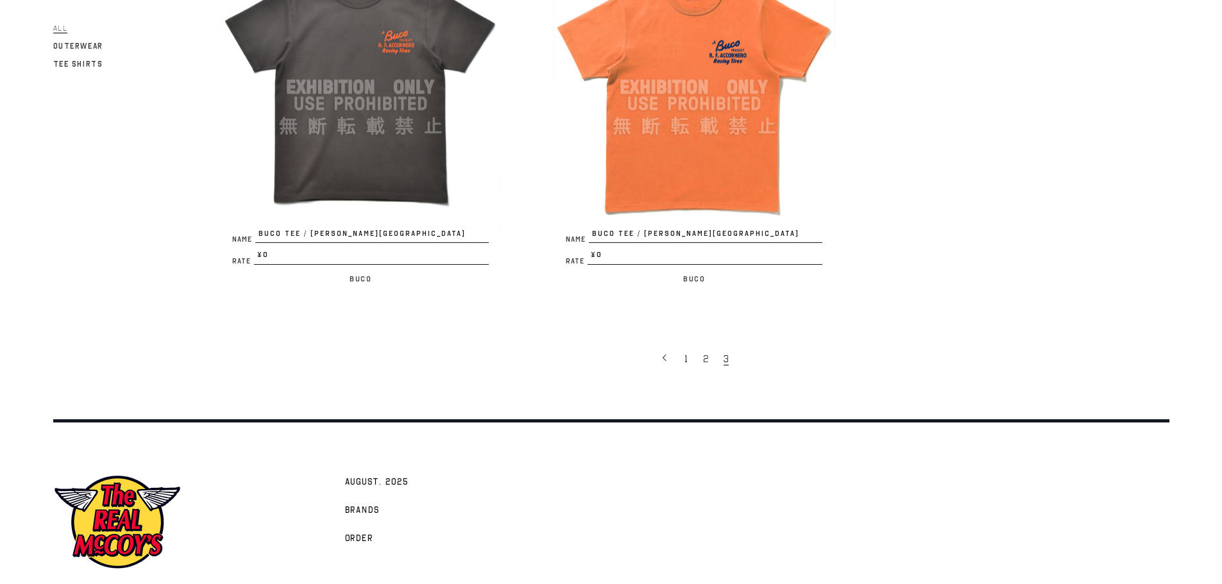
scroll to position [257, 0]
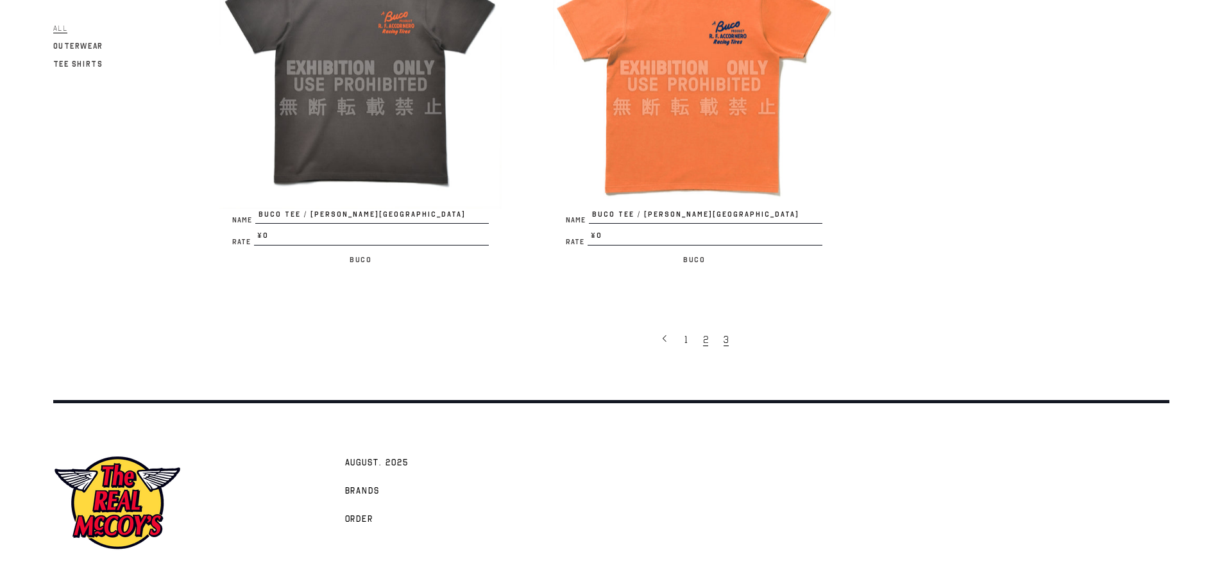
click at [704, 342] on span "2" at bounding box center [705, 340] width 5 height 13
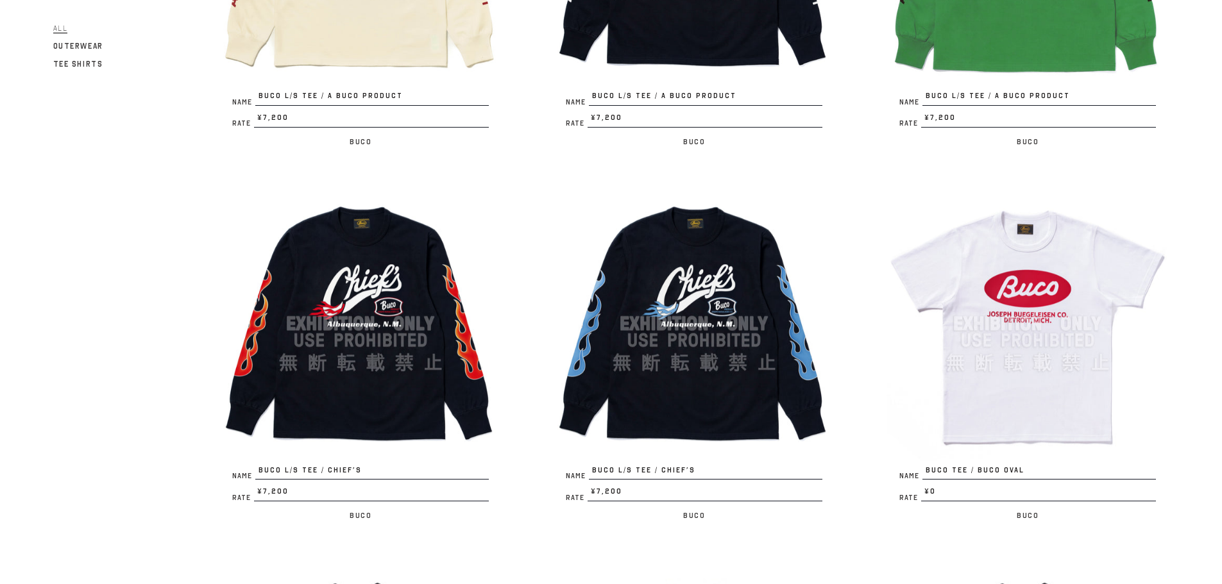
scroll to position [2309, 0]
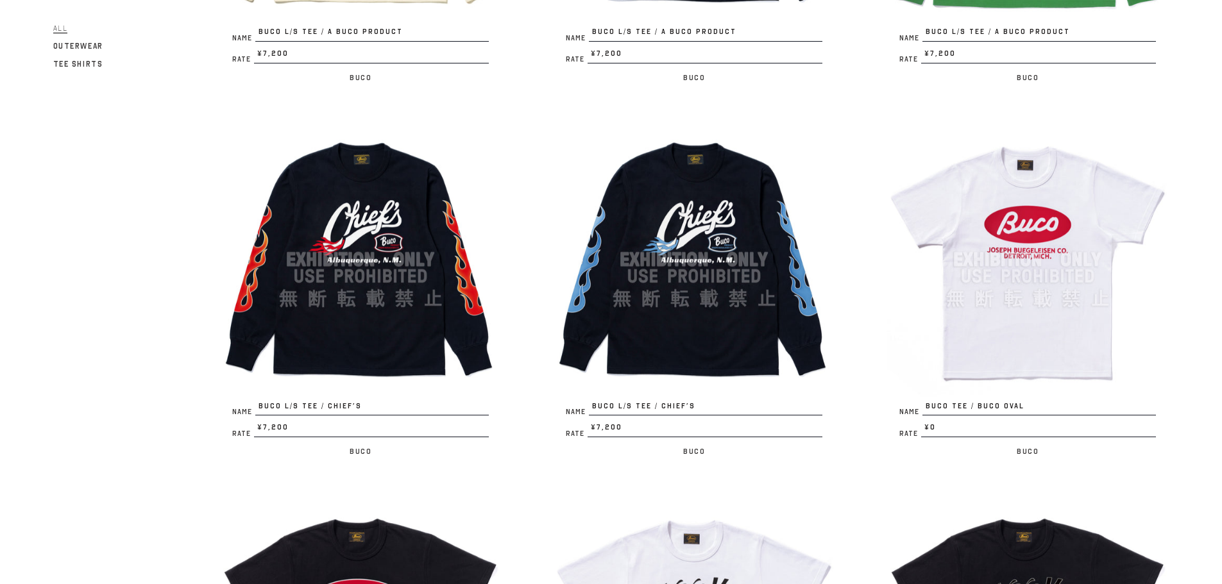
click at [726, 337] on img at bounding box center [694, 260] width 282 height 282
click at [381, 352] on img at bounding box center [360, 260] width 282 height 282
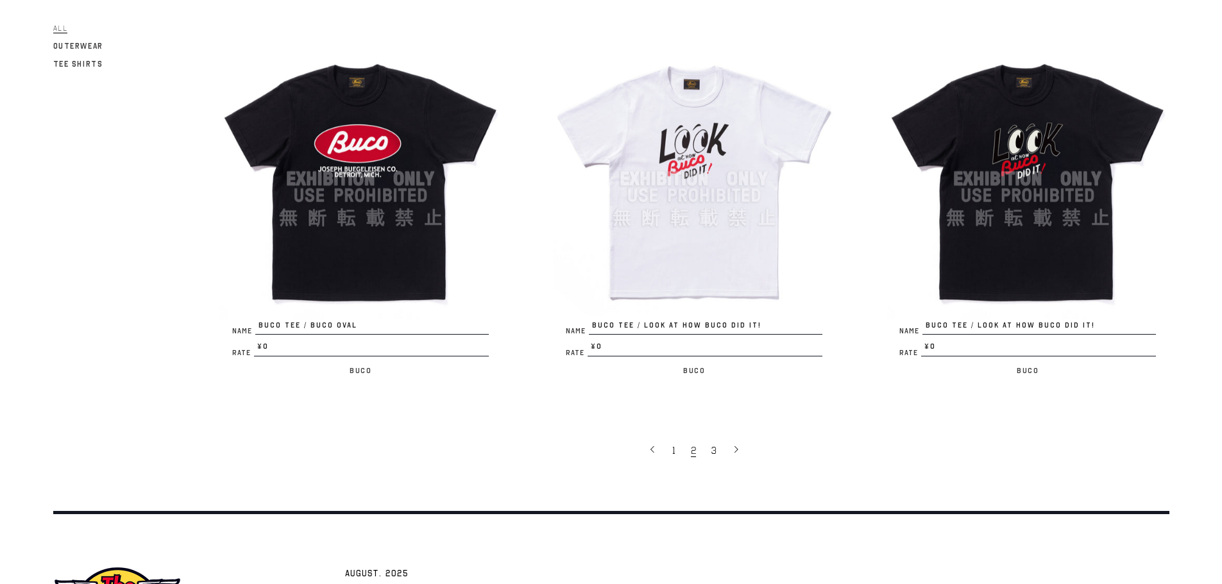
scroll to position [2781, 0]
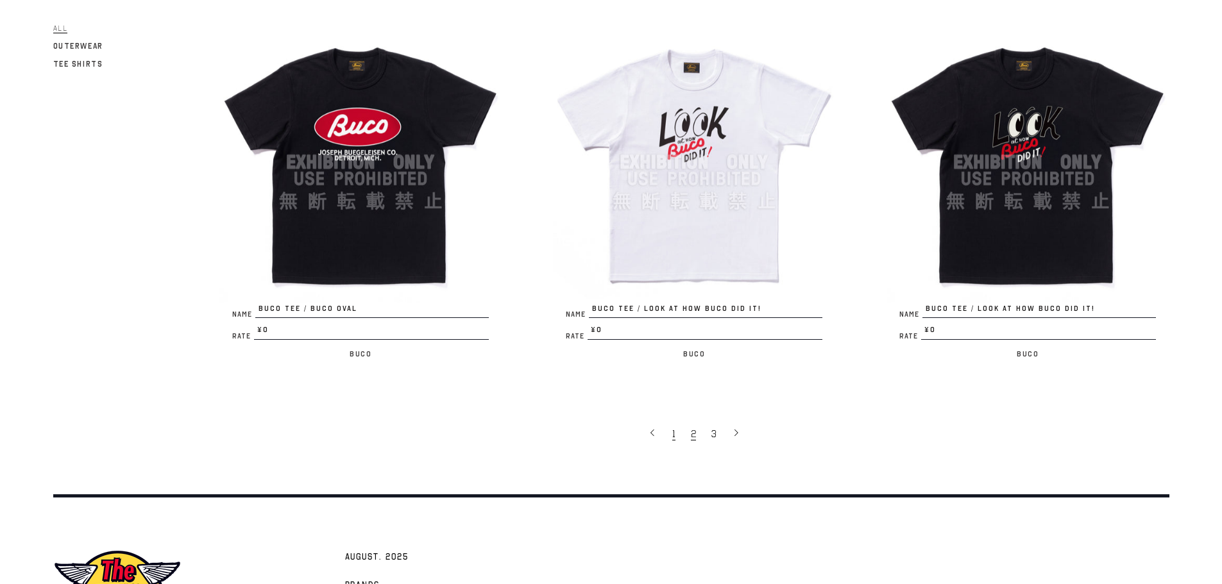
click at [675, 436] on link "1" at bounding box center [675, 433] width 19 height 27
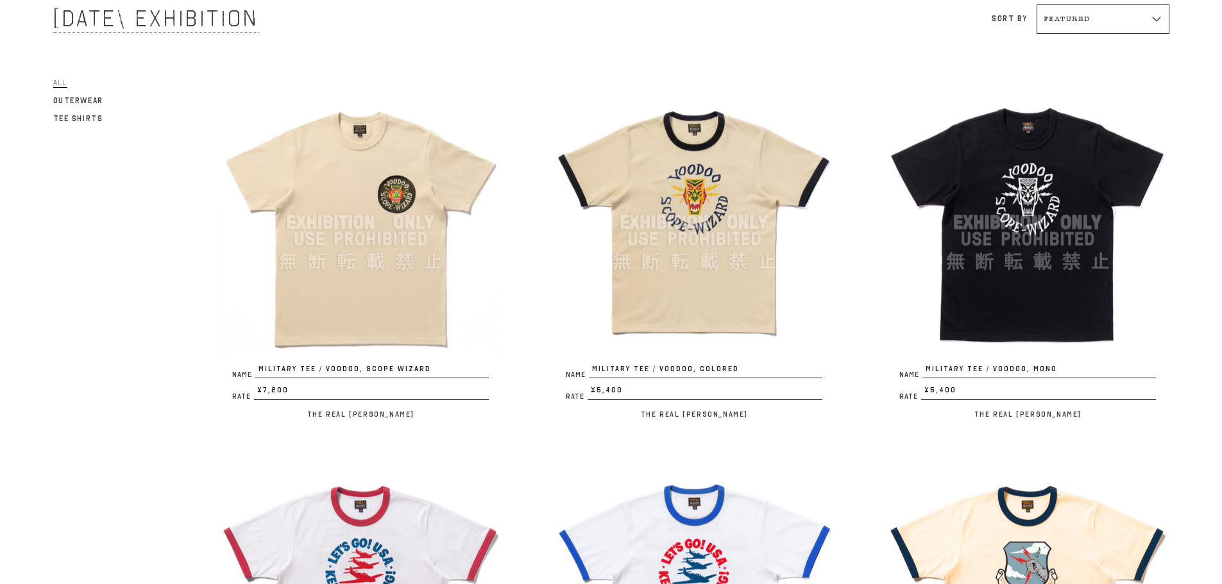
scroll to position [128, 0]
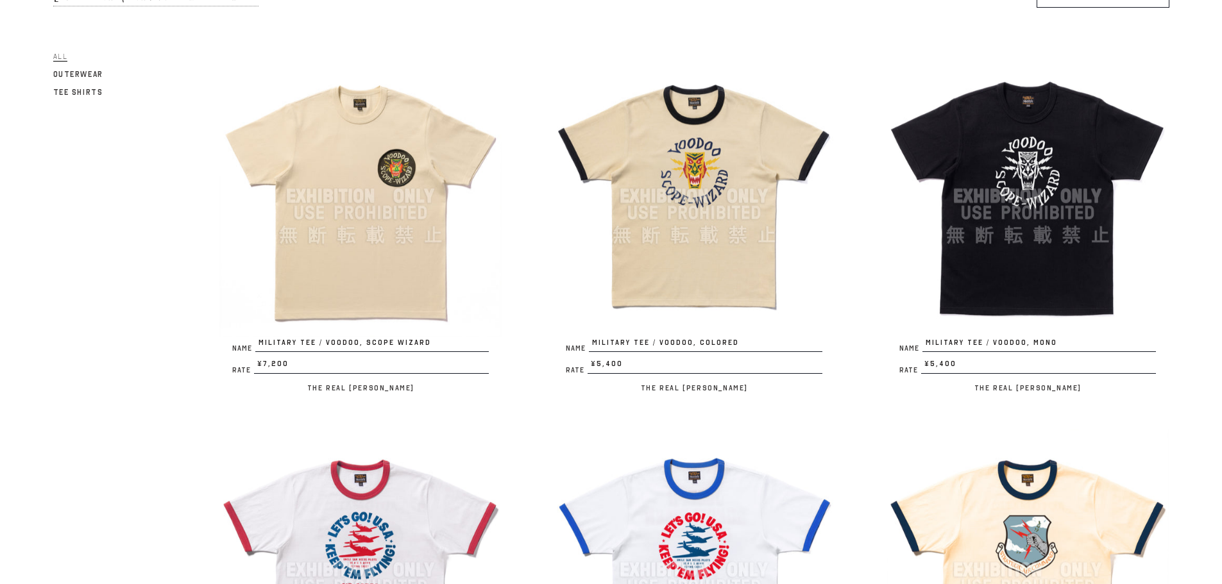
click at [475, 304] on img at bounding box center [360, 196] width 282 height 282
click at [679, 270] on img at bounding box center [694, 196] width 282 height 282
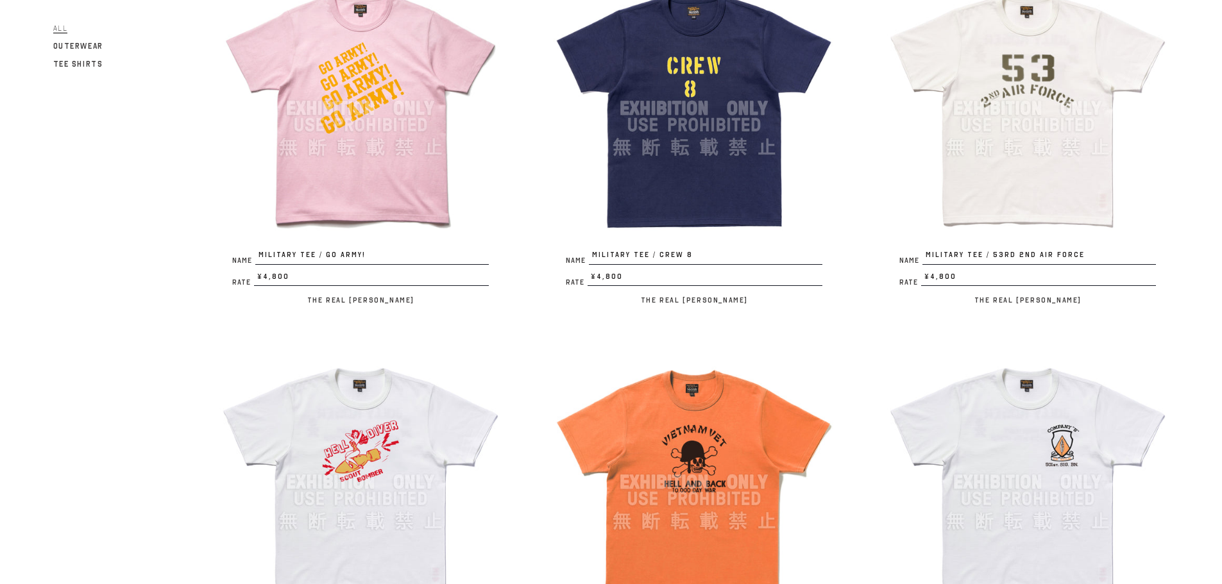
scroll to position [1241, 0]
